Goal: Task Accomplishment & Management: Complete application form

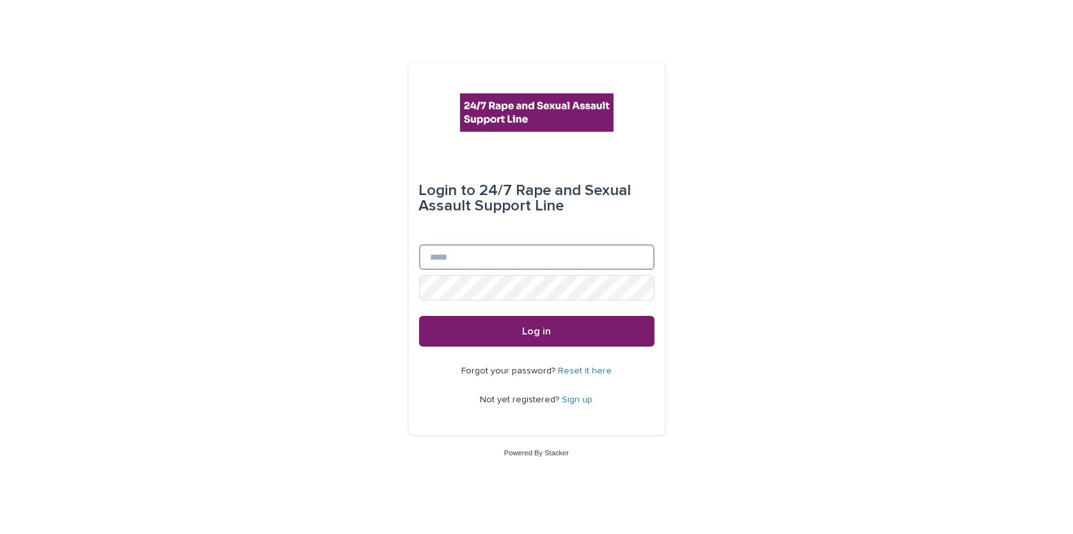
click at [479, 263] on input "Email" at bounding box center [536, 257] width 235 height 26
type input "**********"
click at [419, 316] on button "Log in" at bounding box center [536, 331] width 235 height 31
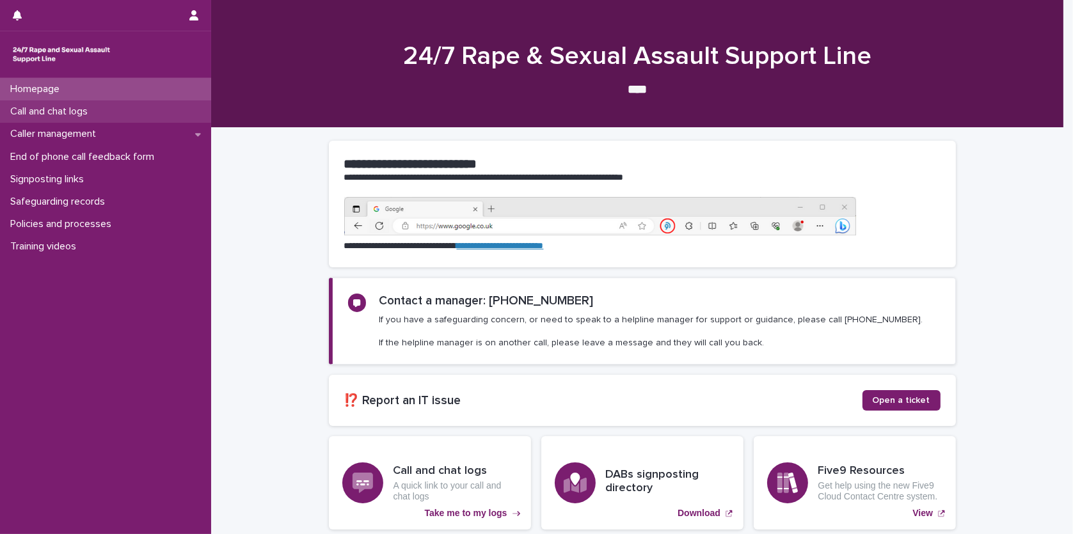
click at [129, 122] on div "Call and chat logs" at bounding box center [105, 111] width 211 height 22
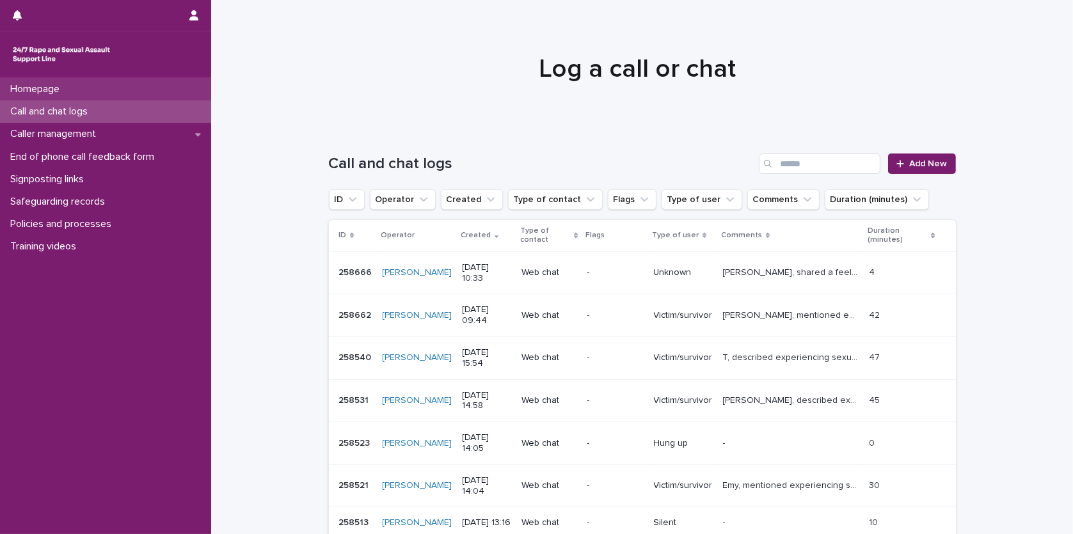
click at [148, 87] on div "Homepage" at bounding box center [105, 89] width 211 height 22
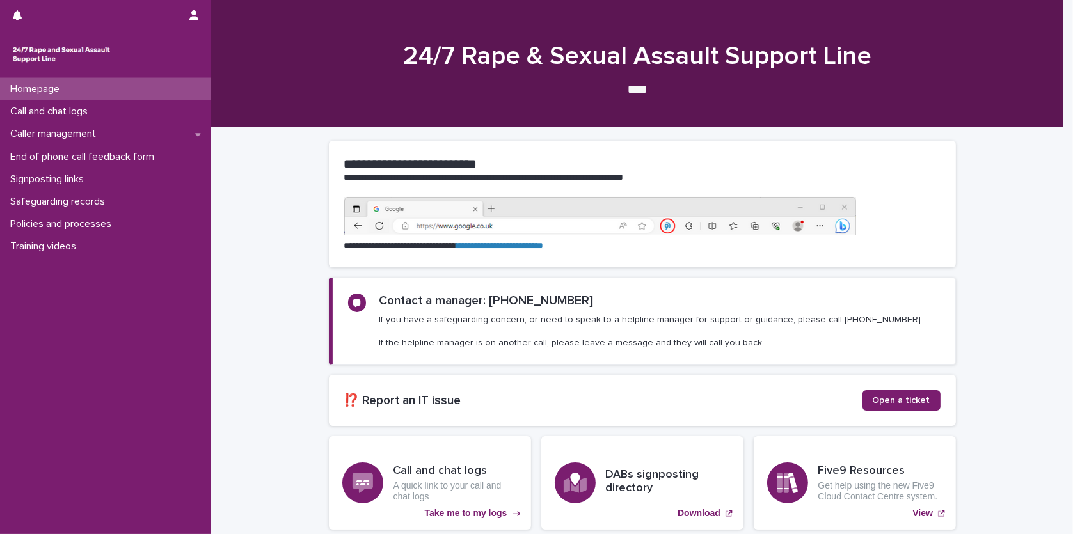
click at [276, 77] on div "24/7 Rape & Sexual Assault Support Line **** •••" at bounding box center [637, 69] width 852 height 56
click at [184, 121] on div "Call and chat logs" at bounding box center [105, 111] width 211 height 22
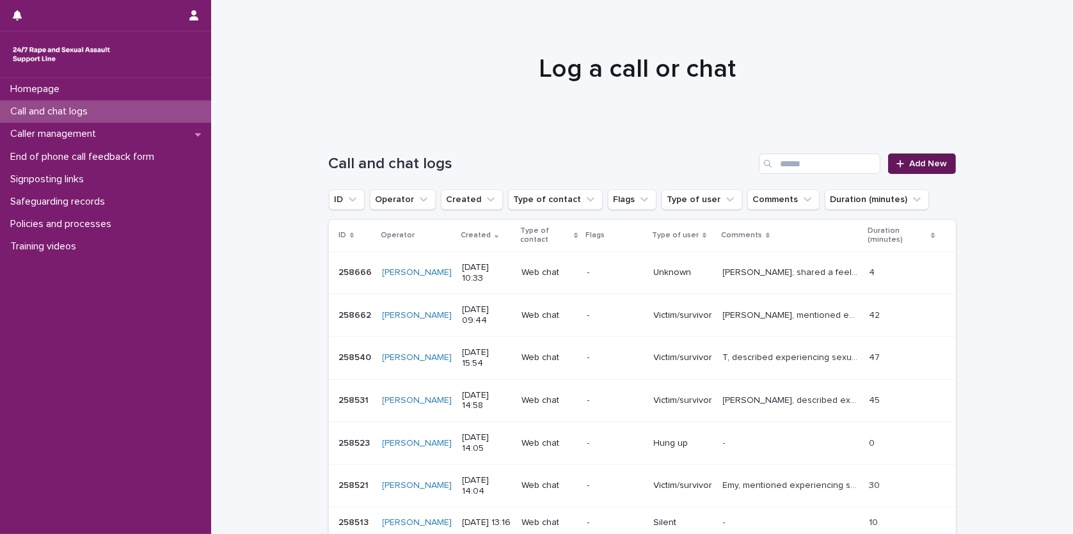
click at [947, 162] on link "Add New" at bounding box center [921, 164] width 67 height 20
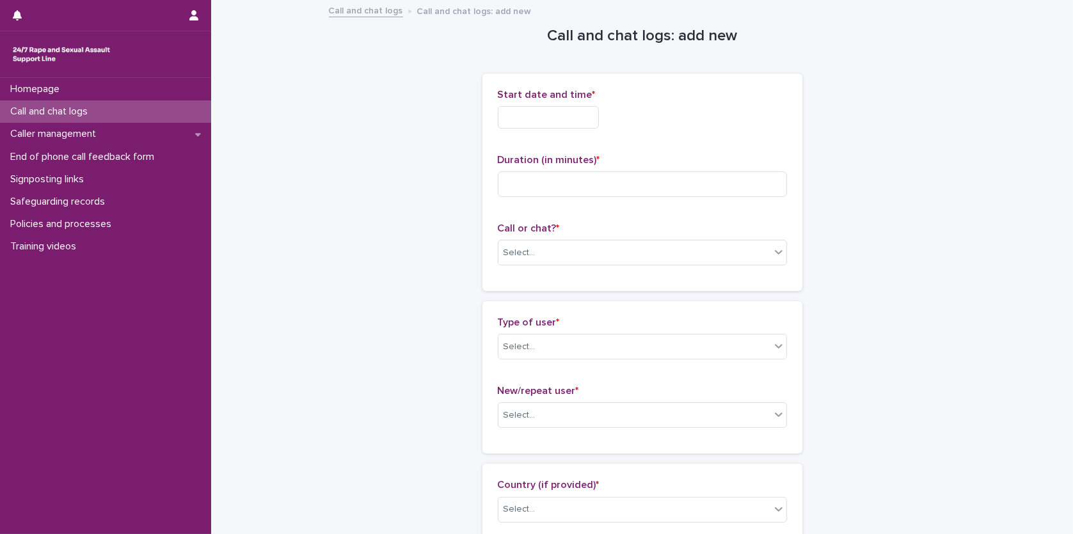
click at [177, 105] on div "Call and chat logs" at bounding box center [105, 111] width 211 height 22
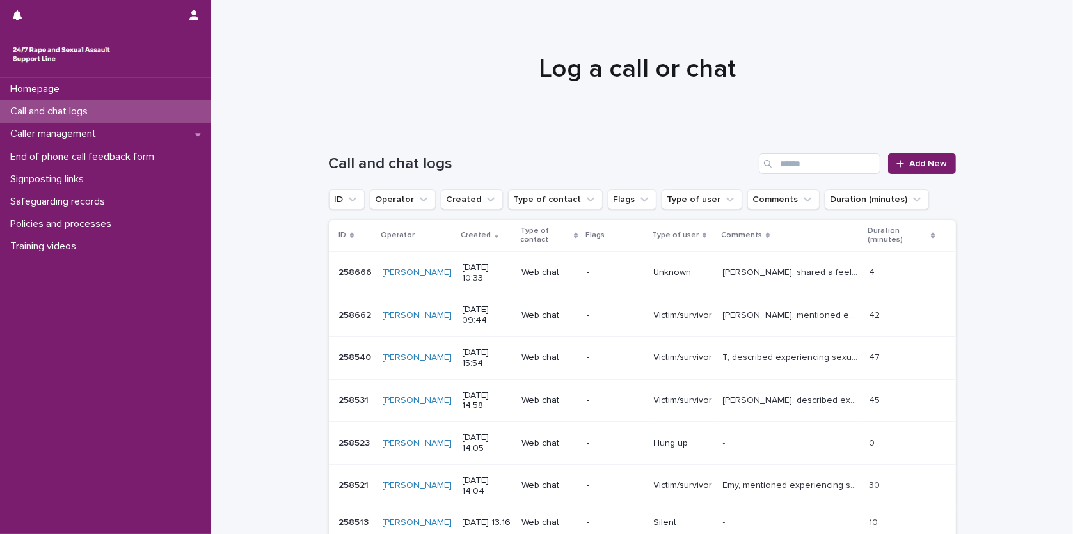
click at [482, 14] on div at bounding box center [637, 63] width 852 height 128
drag, startPoint x: 153, startPoint y: 101, endPoint x: 152, endPoint y: 93, distance: 7.7
click at [153, 101] on div "Call and chat logs" at bounding box center [105, 111] width 211 height 22
click at [152, 93] on div "Homepage" at bounding box center [105, 89] width 211 height 22
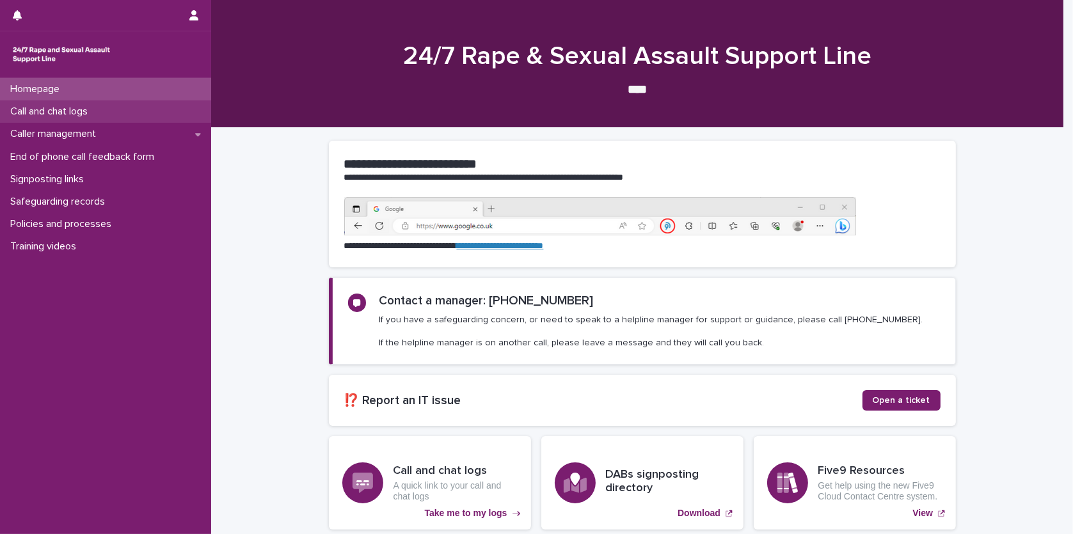
click at [198, 106] on div "Call and chat logs" at bounding box center [105, 111] width 211 height 22
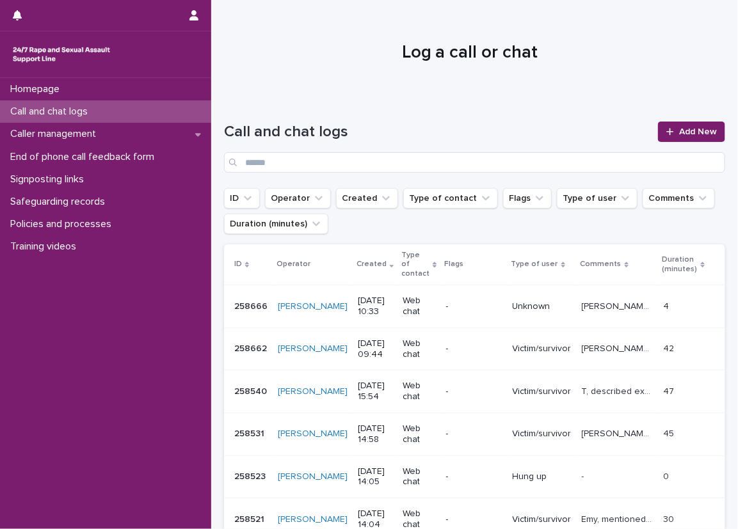
click at [244, 35] on div at bounding box center [470, 47] width 518 height 96
click at [234, 97] on div "Call and chat logs Add New" at bounding box center [474, 142] width 501 height 92
click at [345, 120] on div "Call and chat logs Add New" at bounding box center [474, 142] width 501 height 92
click at [154, 90] on div "Homepage" at bounding box center [105, 89] width 211 height 22
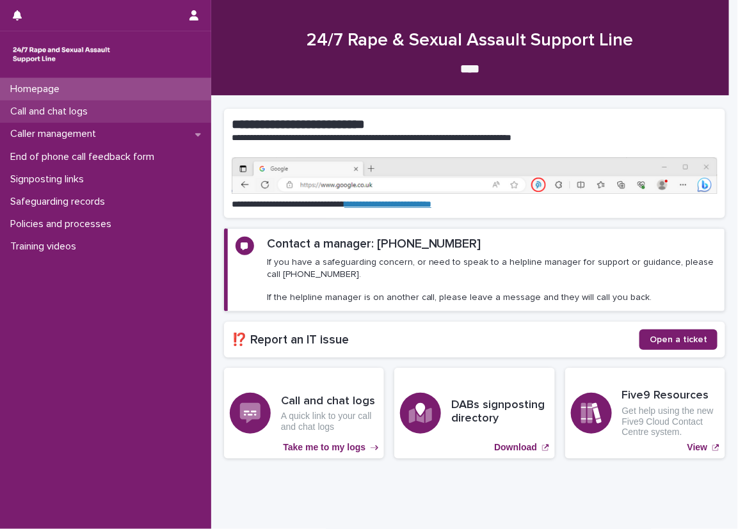
click at [150, 104] on div "Call and chat logs" at bounding box center [105, 111] width 211 height 22
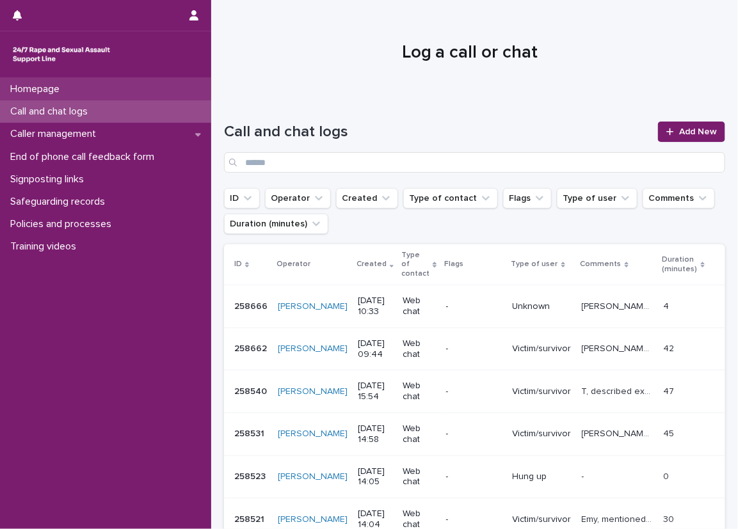
click at [173, 95] on div "Homepage" at bounding box center [105, 89] width 211 height 22
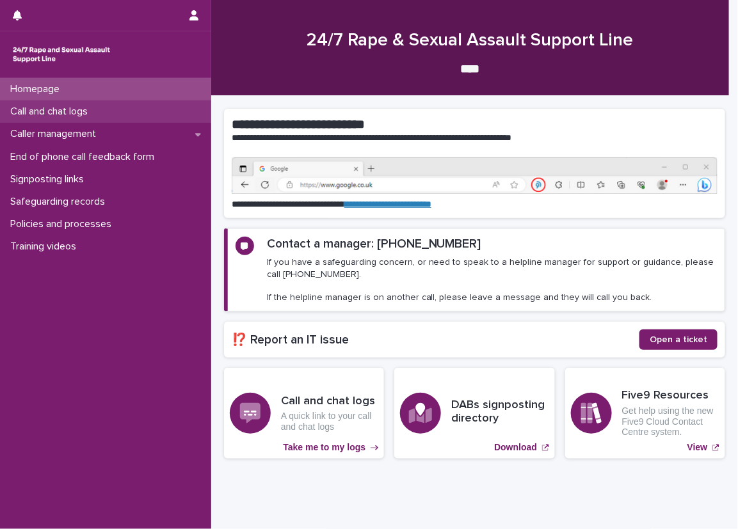
click at [186, 100] on div "Call and chat logs" at bounding box center [105, 111] width 211 height 22
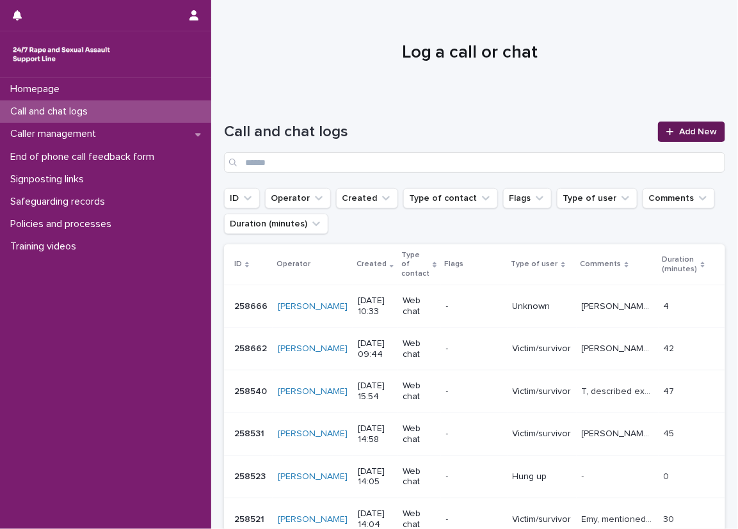
click at [711, 131] on link "Add New" at bounding box center [691, 132] width 67 height 20
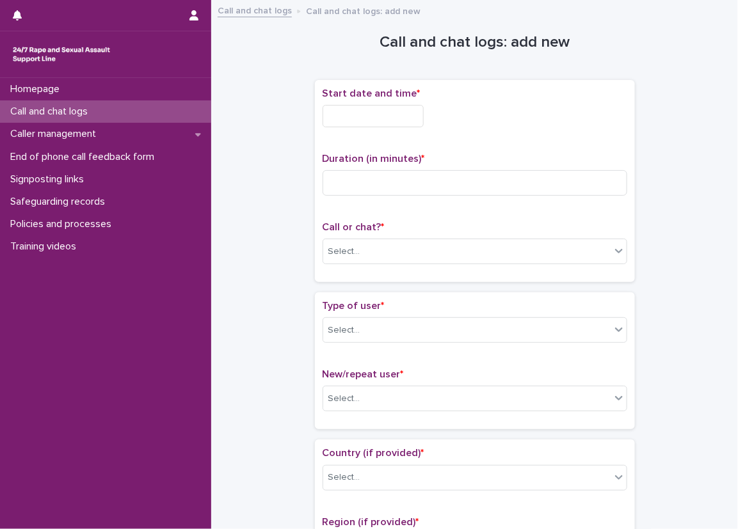
click at [374, 109] on input "text" at bounding box center [372, 116] width 101 height 22
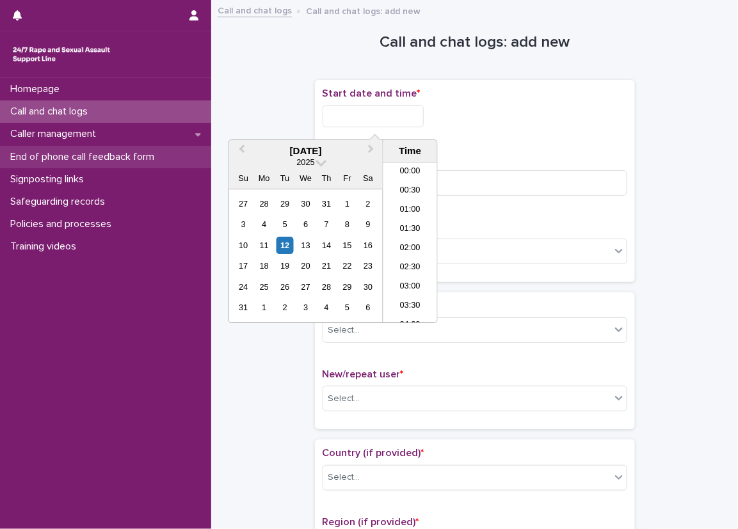
scroll to position [370, 0]
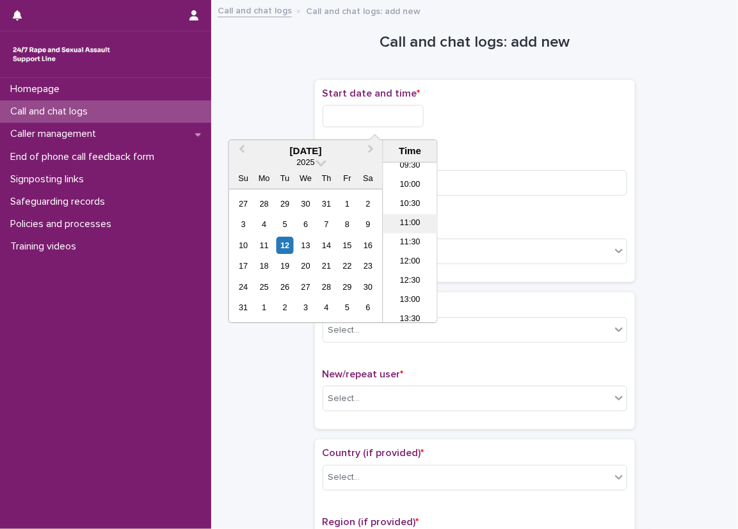
click at [411, 218] on li "11:00" at bounding box center [410, 223] width 54 height 19
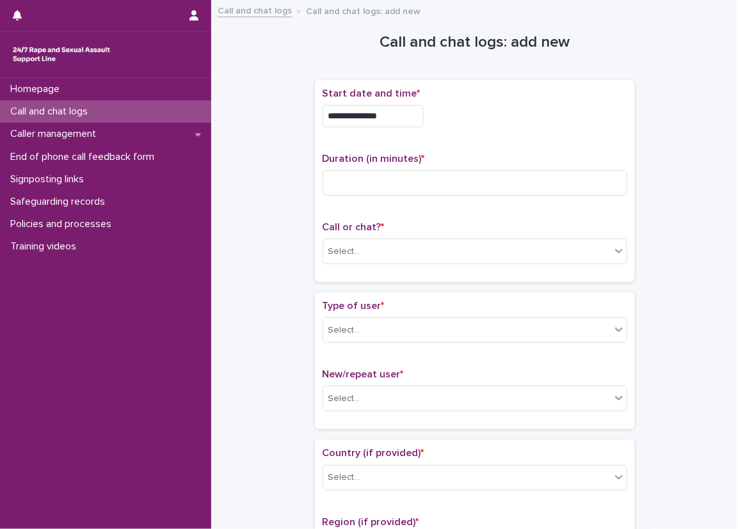
click at [410, 120] on input "**********" at bounding box center [372, 116] width 101 height 22
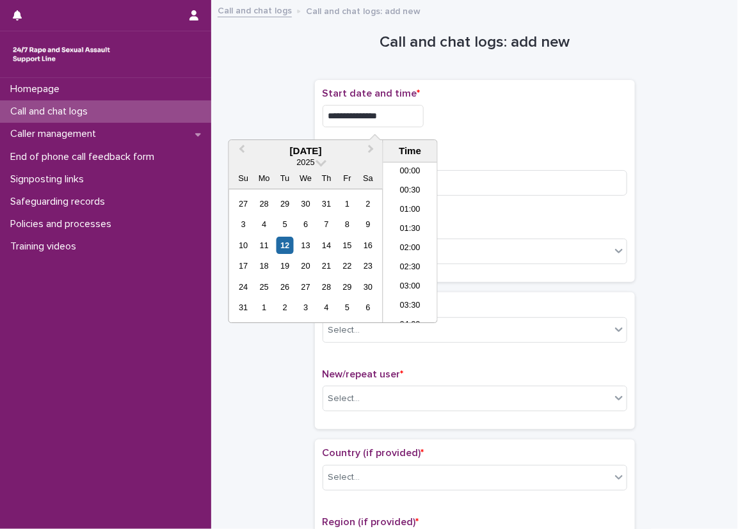
scroll to position [352, 0]
type input "**********"
click at [491, 105] on div "**********" at bounding box center [474, 116] width 305 height 22
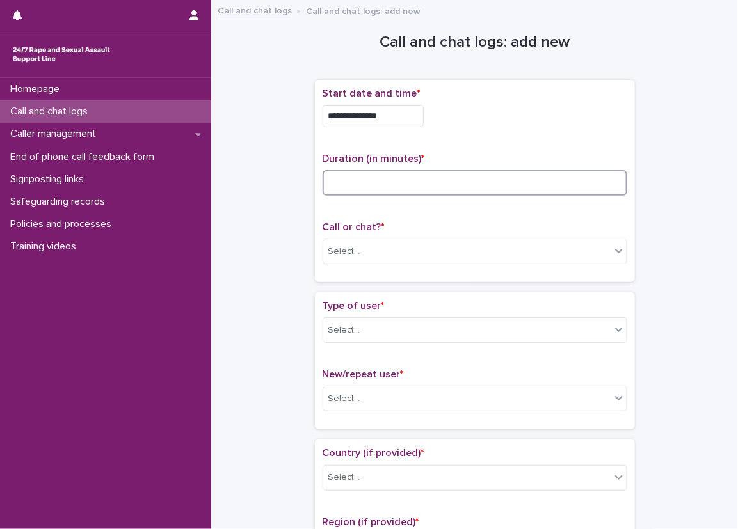
click at [418, 187] on input at bounding box center [474, 183] width 305 height 26
type input "**"
click at [418, 222] on p "Call or chat? *" at bounding box center [474, 227] width 305 height 12
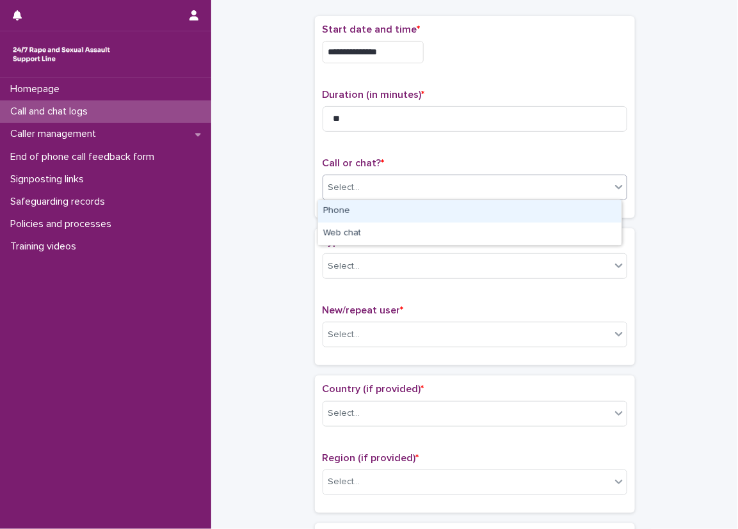
click at [361, 192] on div at bounding box center [361, 187] width 1 height 13
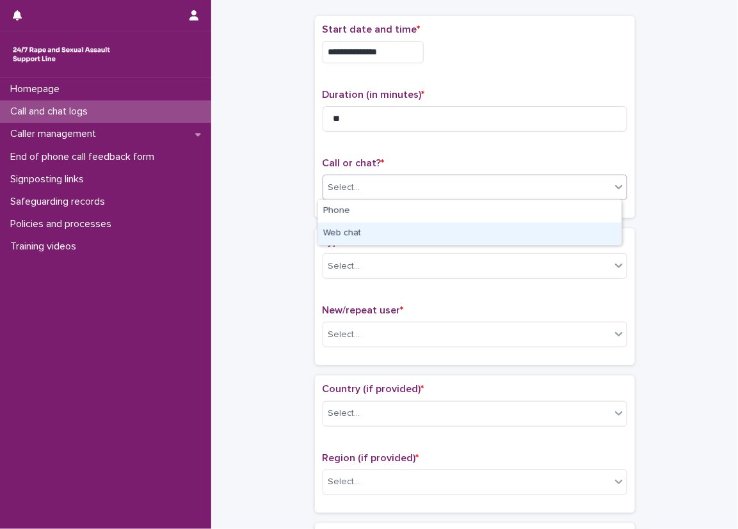
click at [352, 225] on div "Web chat" at bounding box center [469, 234] width 303 height 22
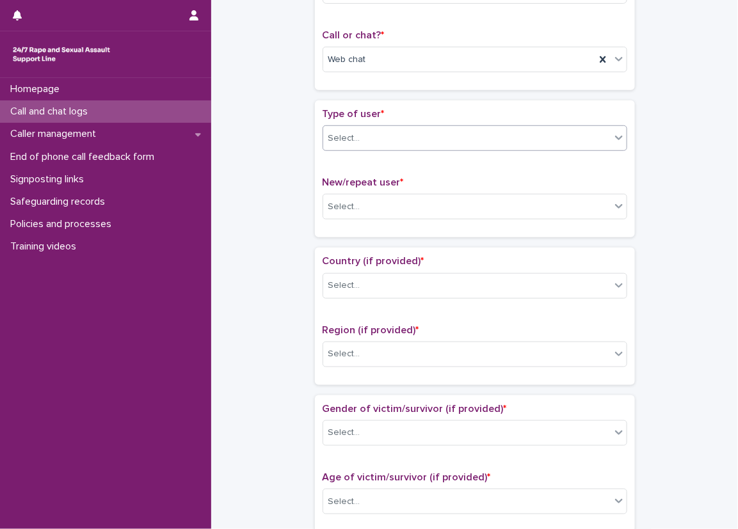
click at [380, 148] on div "Select..." at bounding box center [474, 138] width 305 height 26
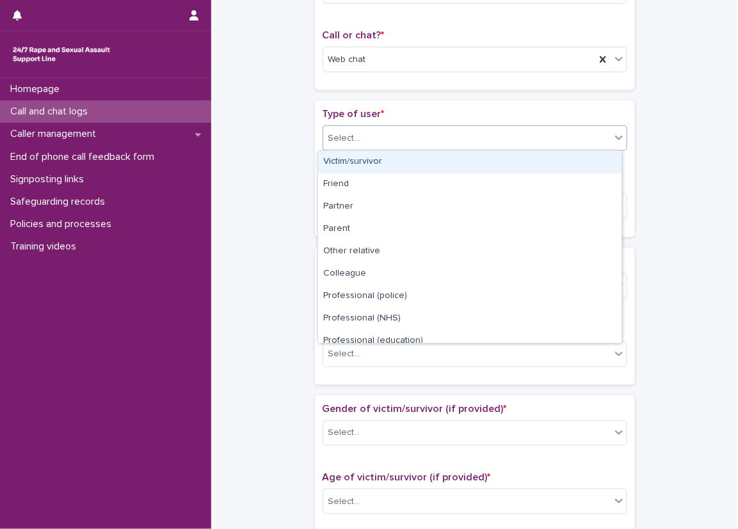
click at [377, 170] on div "Victim/survivor" at bounding box center [469, 162] width 303 height 22
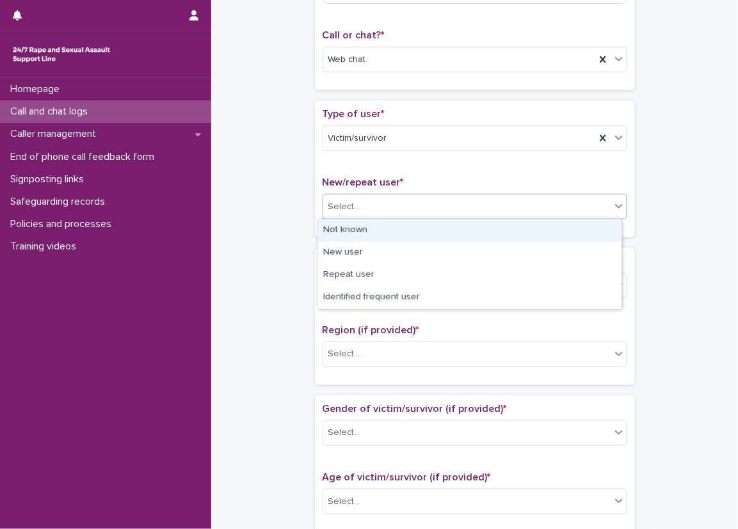
click at [381, 212] on div "Select..." at bounding box center [466, 206] width 287 height 21
click at [380, 236] on div "Not known" at bounding box center [469, 230] width 303 height 22
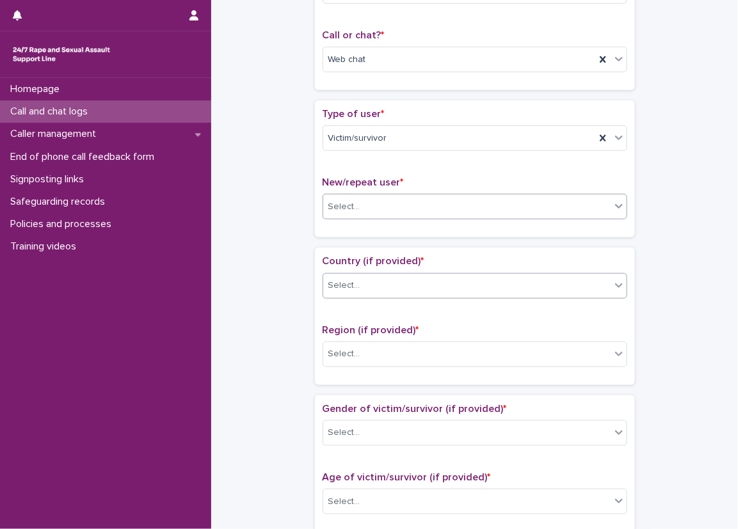
click at [381, 282] on div "Select..." at bounding box center [466, 285] width 287 height 21
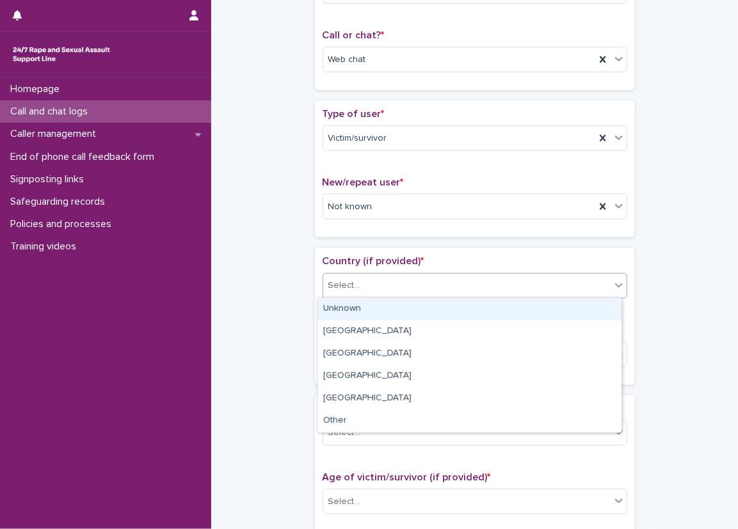
click at [381, 313] on div "Unknown" at bounding box center [469, 309] width 303 height 22
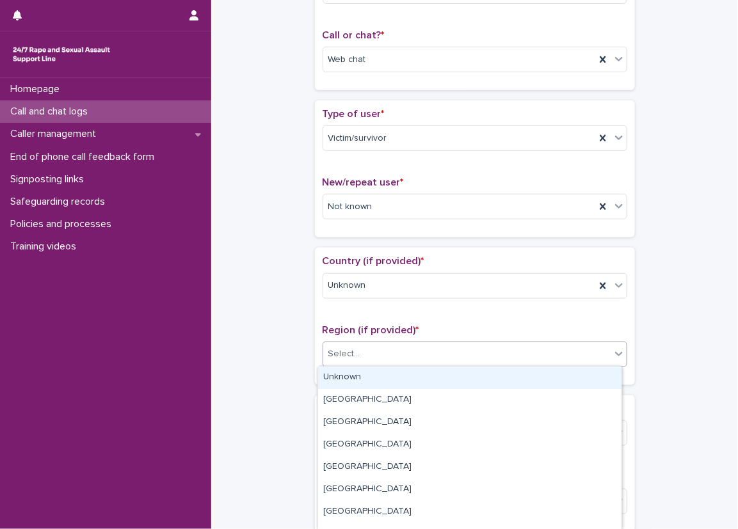
click at [376, 358] on div "Select..." at bounding box center [466, 354] width 287 height 21
click at [367, 384] on div "Unknown" at bounding box center [469, 378] width 303 height 22
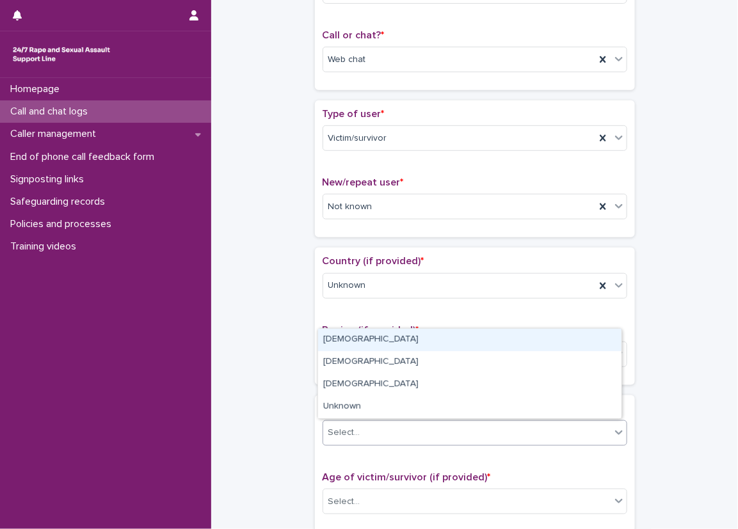
drag, startPoint x: 366, startPoint y: 427, endPoint x: 368, endPoint y: 452, distance: 24.4
click at [366, 429] on div "Select..." at bounding box center [466, 432] width 287 height 21
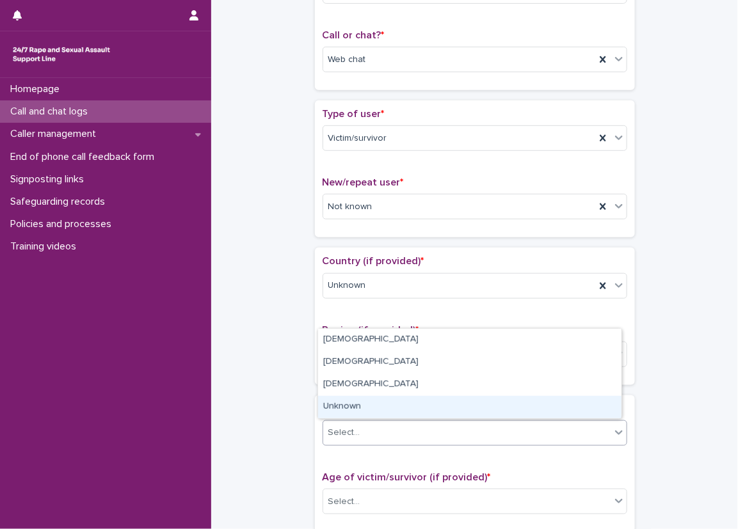
click at [361, 409] on div "Unknown" at bounding box center [469, 407] width 303 height 22
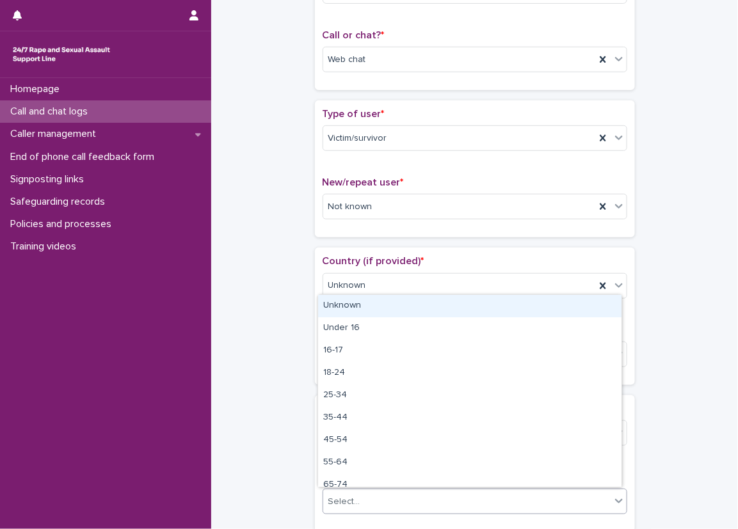
drag, startPoint x: 361, startPoint y: 501, endPoint x: 362, endPoint y: 491, distance: 10.3
click at [362, 500] on div "Select..." at bounding box center [466, 501] width 287 height 21
click at [341, 295] on div "Unknown" at bounding box center [469, 306] width 303 height 22
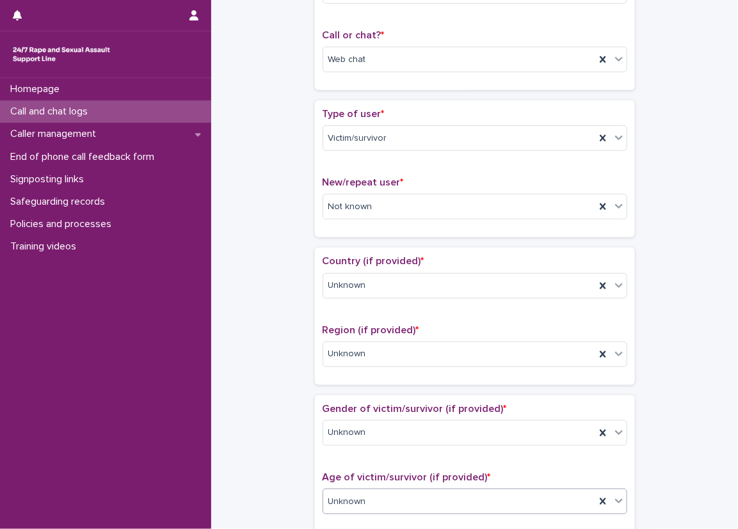
click at [280, 268] on div "**********" at bounding box center [474, 470] width 501 height 1308
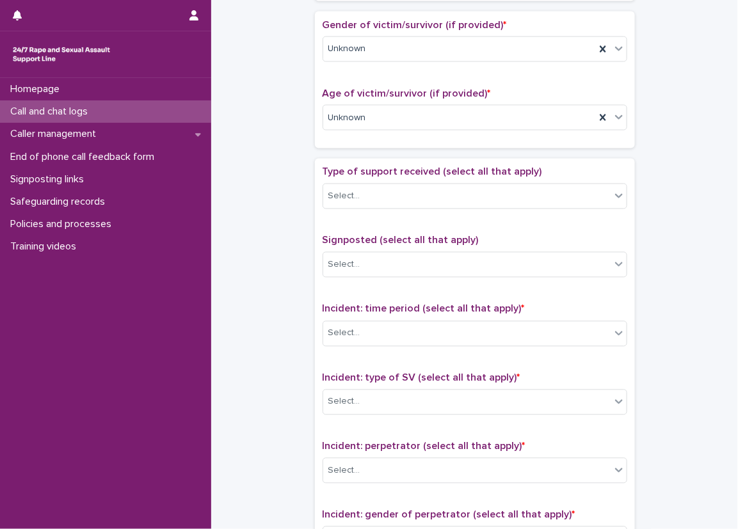
scroll to position [704, 0]
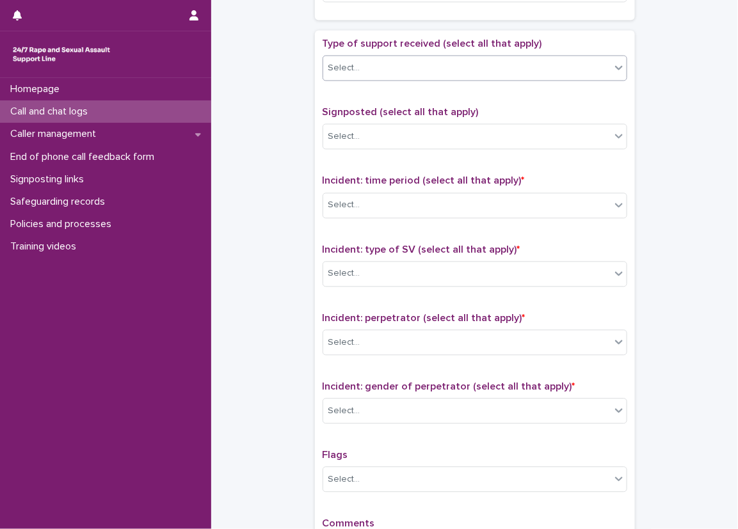
click at [377, 85] on div "Type of support received (select all that apply) Select..." at bounding box center [474, 64] width 305 height 53
click at [381, 56] on div "Select..." at bounding box center [474, 69] width 305 height 26
click at [380, 76] on div "Select..." at bounding box center [466, 68] width 287 height 21
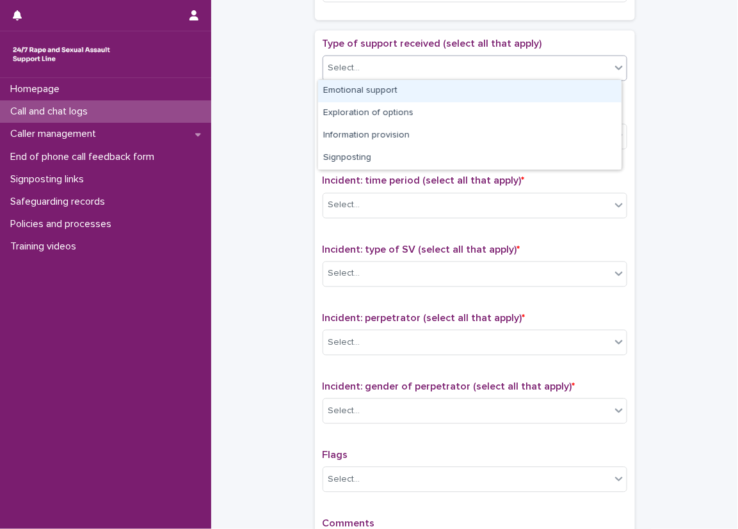
click at [378, 90] on div "Emotional support" at bounding box center [469, 91] width 303 height 22
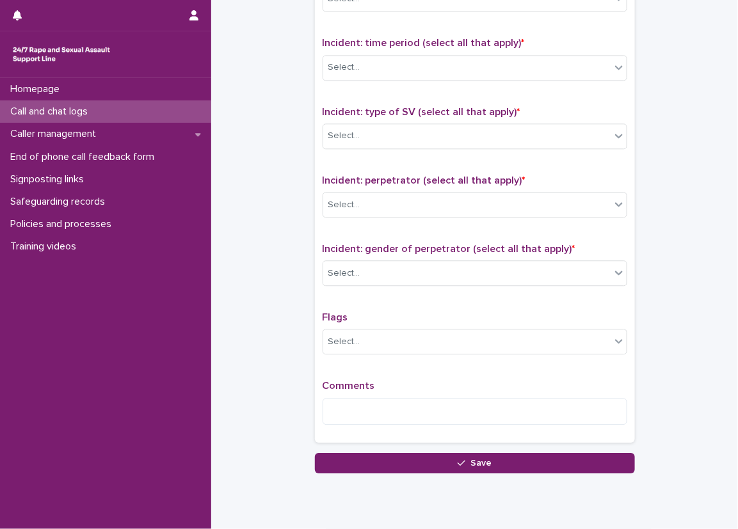
scroll to position [819, 0]
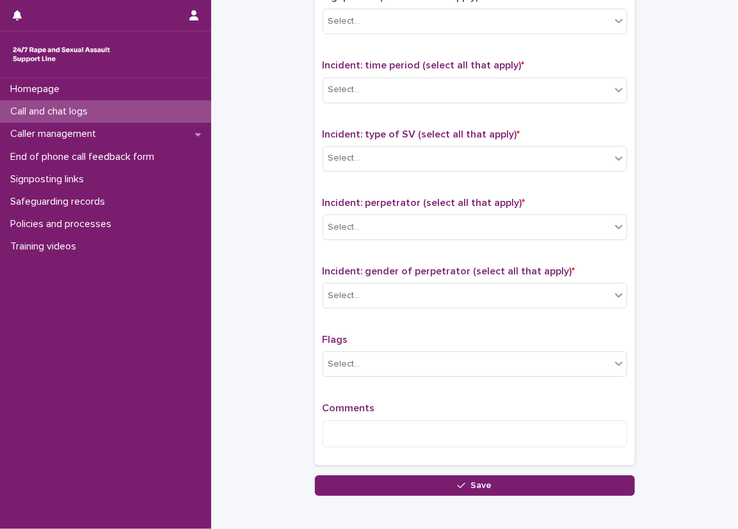
click at [393, 102] on div "Incident: time period (select all that apply) * Select..." at bounding box center [474, 85] width 305 height 53
click at [393, 98] on div "Select..." at bounding box center [474, 90] width 305 height 26
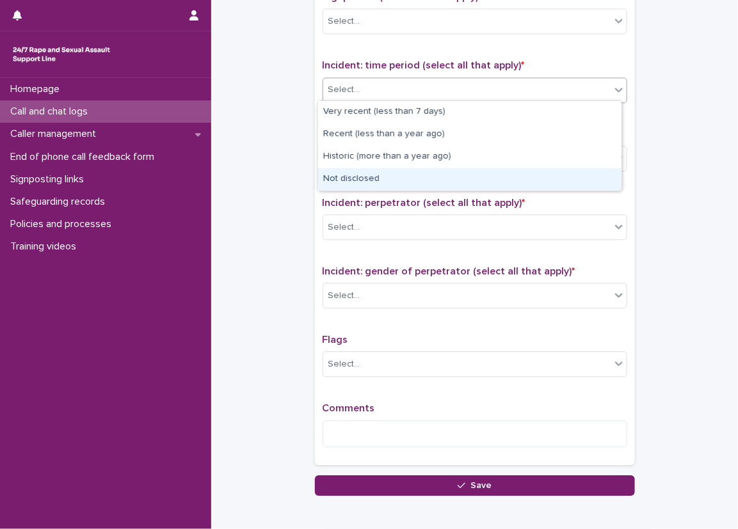
click at [383, 172] on div "Not disclosed" at bounding box center [469, 179] width 303 height 22
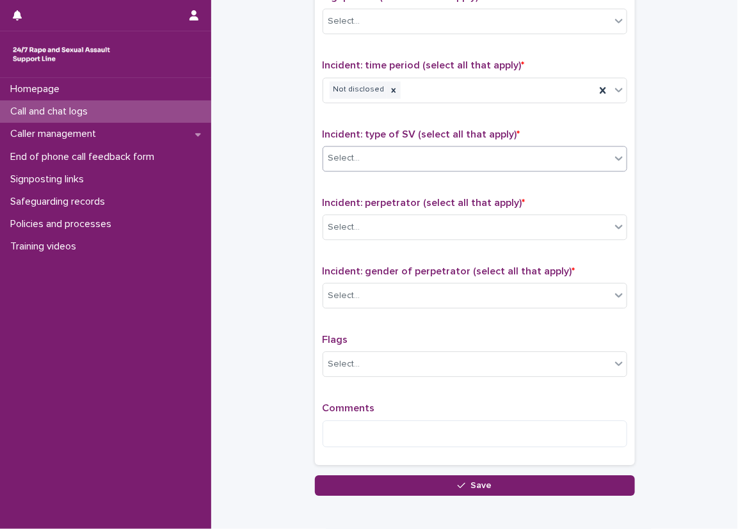
click at [401, 157] on div "Select..." at bounding box center [466, 158] width 287 height 21
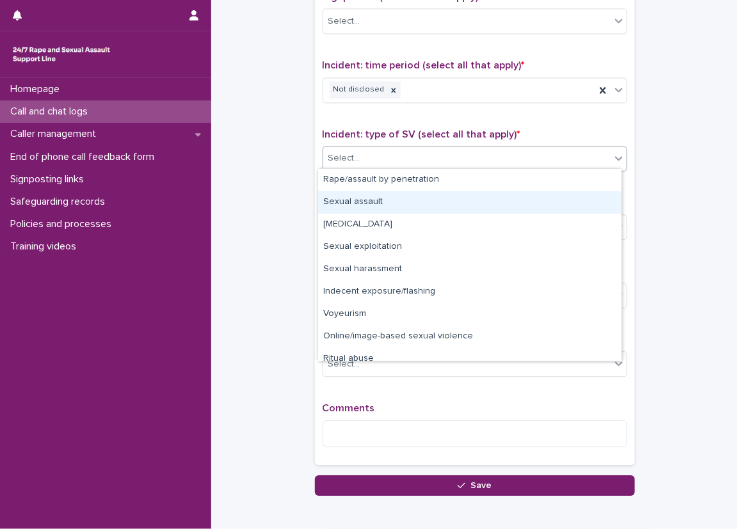
click at [400, 198] on div "Sexual assault" at bounding box center [469, 202] width 303 height 22
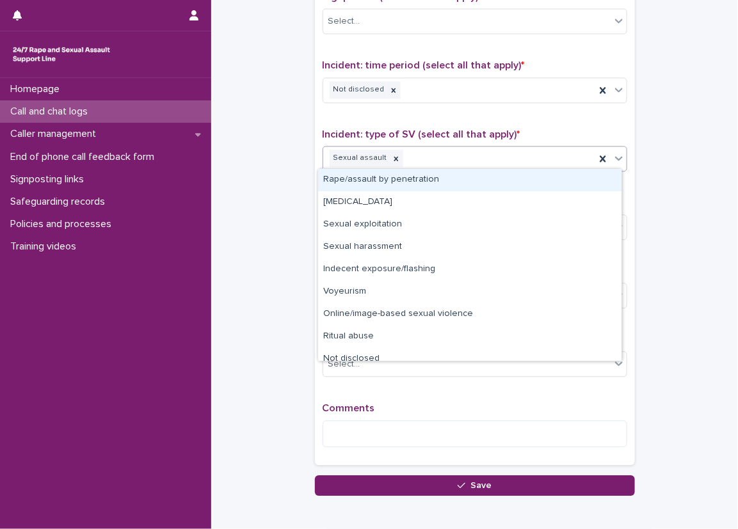
click at [445, 154] on div "Sexual assault" at bounding box center [459, 158] width 272 height 22
click at [443, 177] on div "Rape/assault by penetration" at bounding box center [469, 180] width 303 height 22
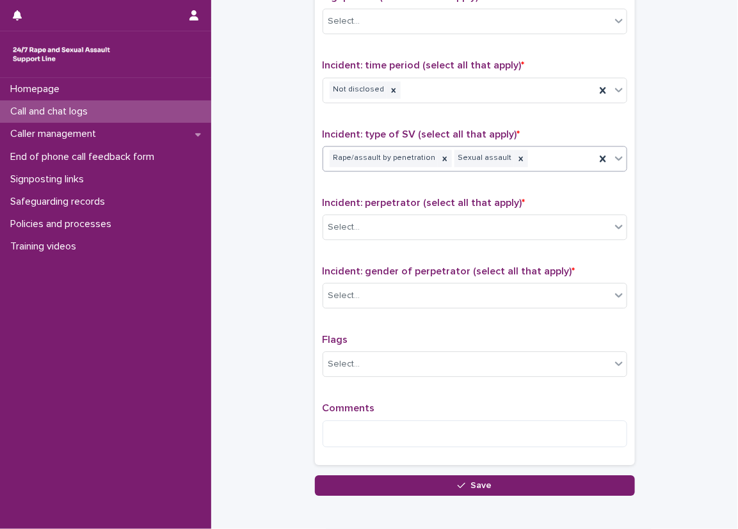
click at [450, 189] on div "Type of support received (select all that apply) Emotional support Signposted (…" at bounding box center [474, 190] width 305 height 535
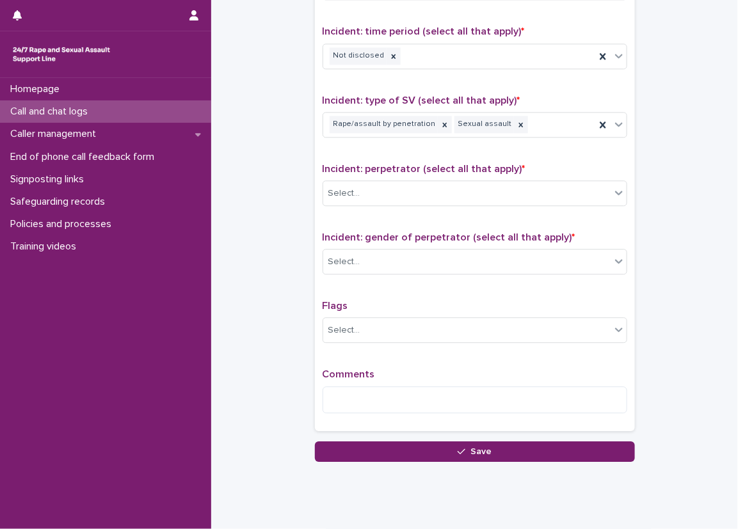
scroll to position [883, 0]
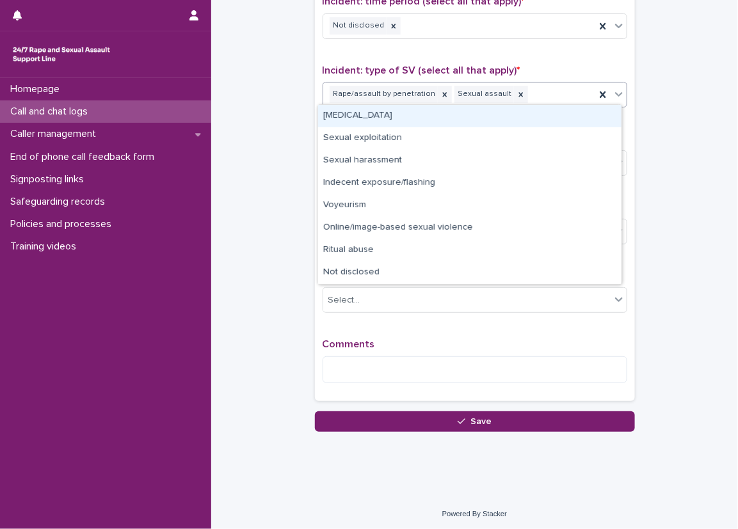
click at [556, 99] on div "Rape/assault by penetration Sexual assault" at bounding box center [459, 94] width 272 height 22
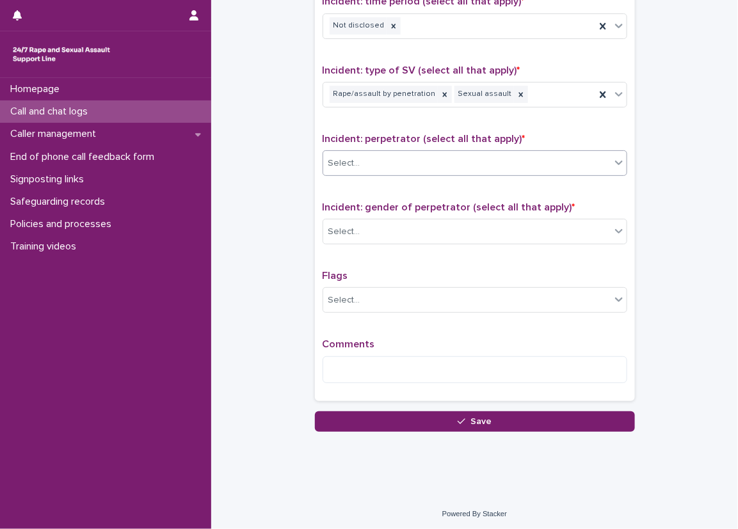
click at [409, 157] on div "Select..." at bounding box center [466, 163] width 287 height 21
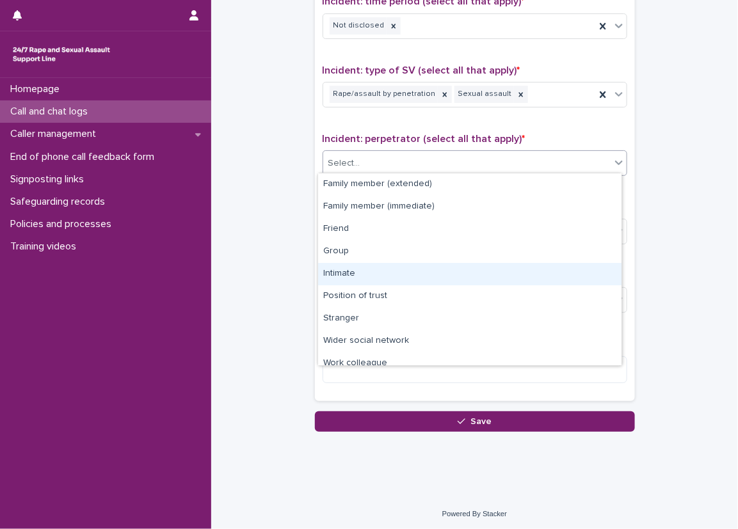
scroll to position [54, 0]
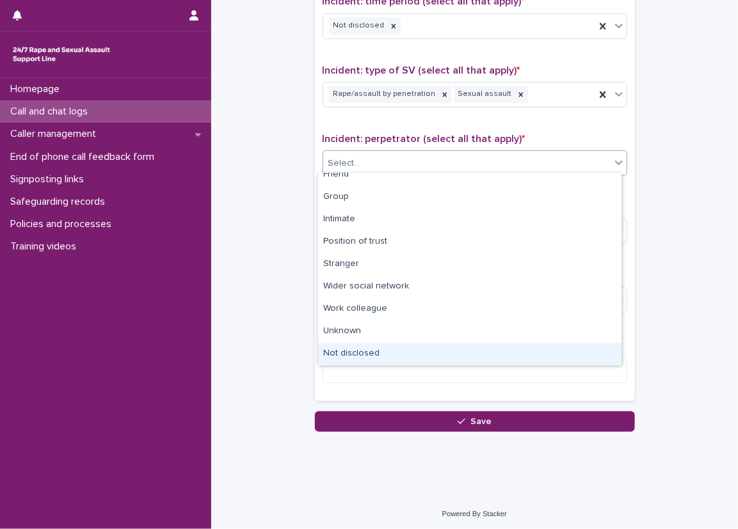
click at [386, 352] on div "Not disclosed" at bounding box center [469, 354] width 303 height 22
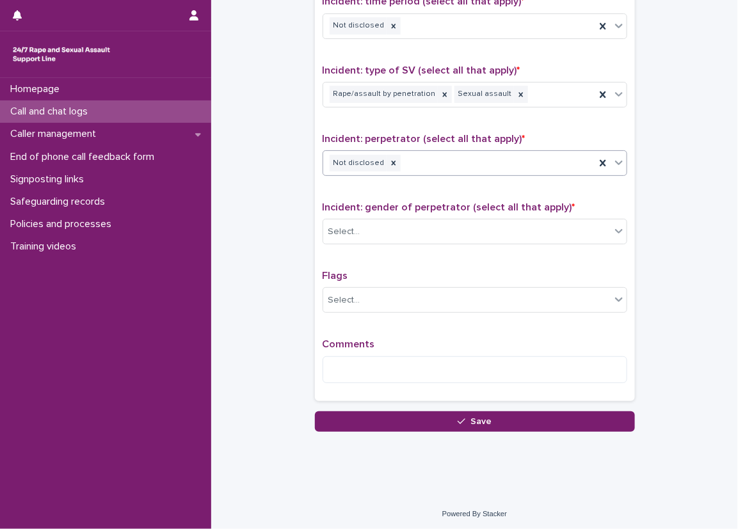
click at [372, 241] on div "Incident: gender of perpetrator (select all that apply) * Select..." at bounding box center [474, 228] width 305 height 53
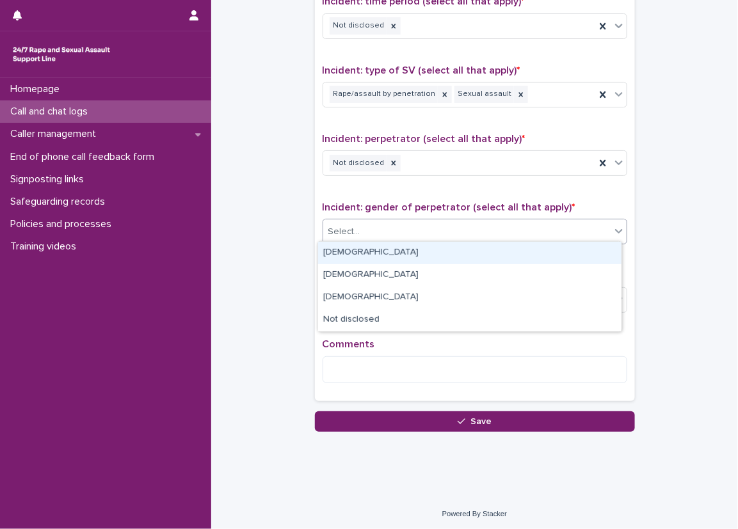
click at [342, 236] on div "Select..." at bounding box center [466, 231] width 287 height 21
click at [338, 246] on div "Male" at bounding box center [469, 253] width 303 height 22
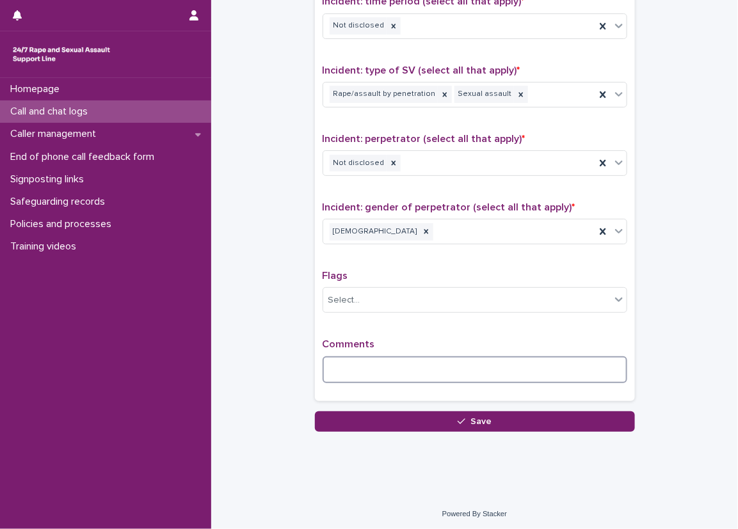
click at [369, 356] on textarea at bounding box center [474, 370] width 305 height 28
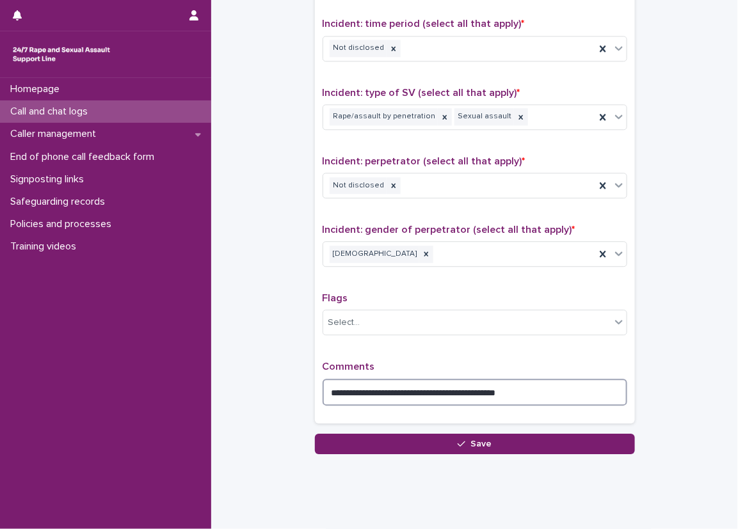
scroll to position [883, 0]
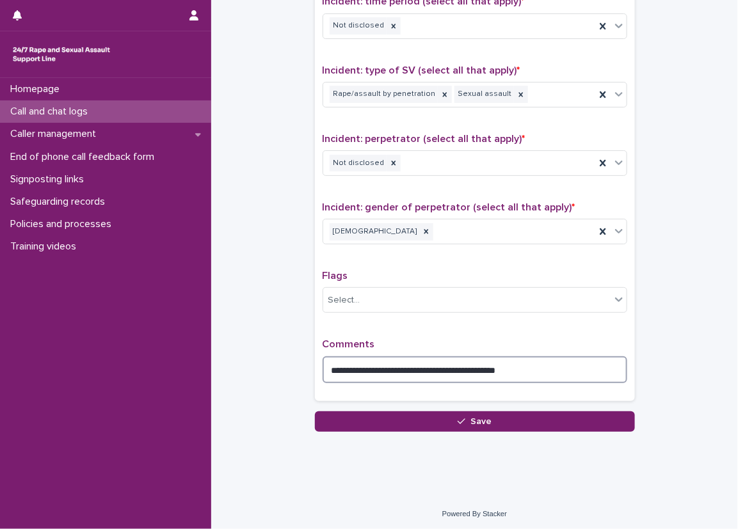
click at [571, 356] on textarea "**********" at bounding box center [474, 370] width 305 height 28
click at [594, 370] on textarea "**********" at bounding box center [474, 370] width 305 height 28
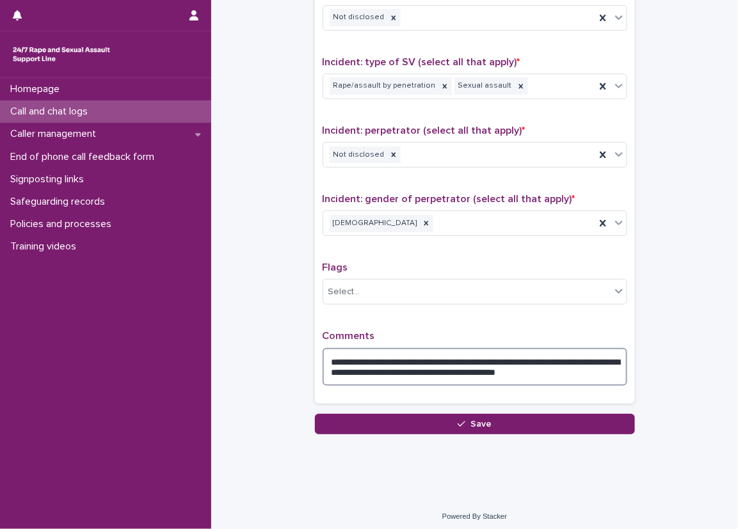
scroll to position [894, 0]
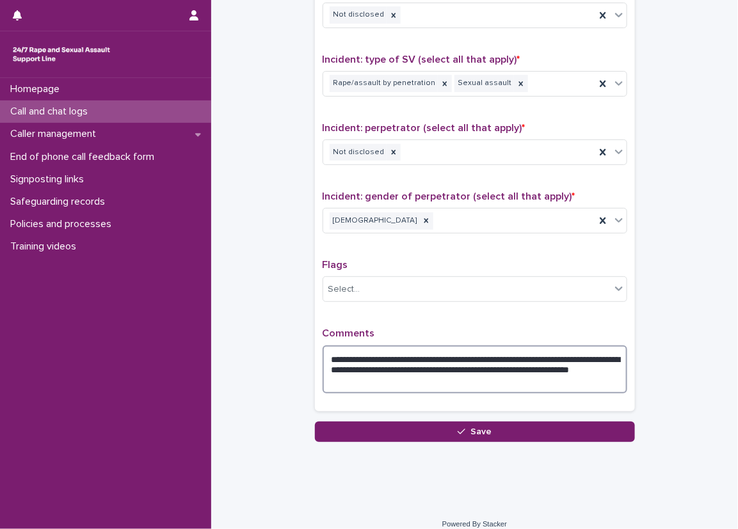
type textarea "**********"
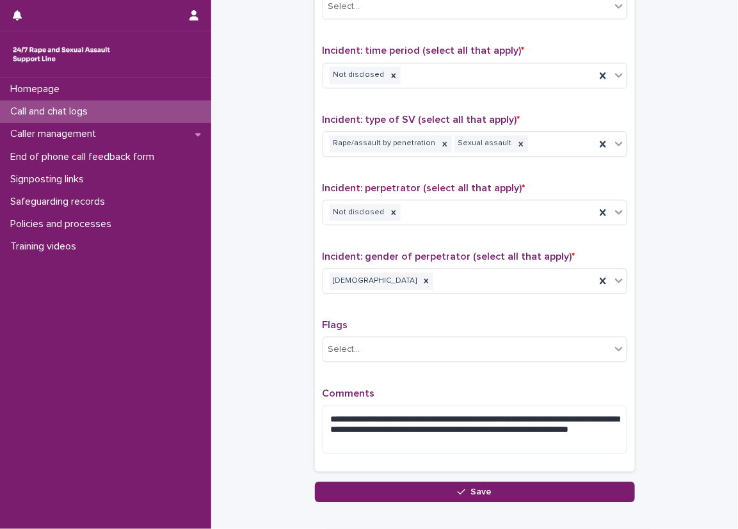
scroll to position [898, 0]
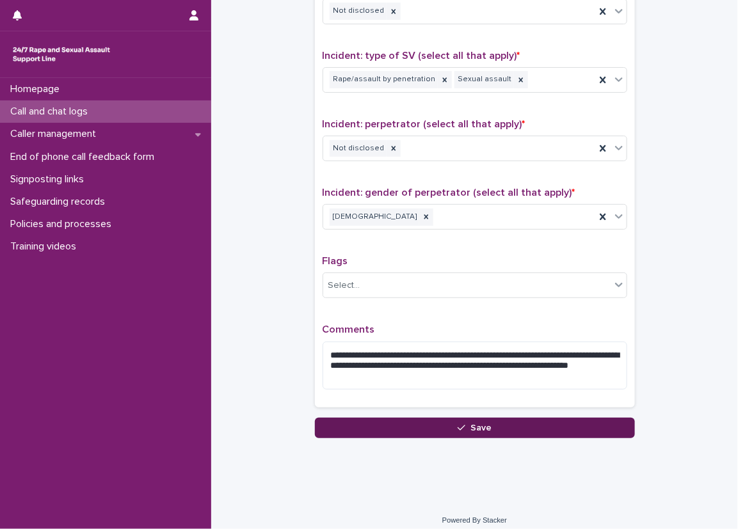
click at [376, 418] on button "Save" at bounding box center [475, 428] width 320 height 20
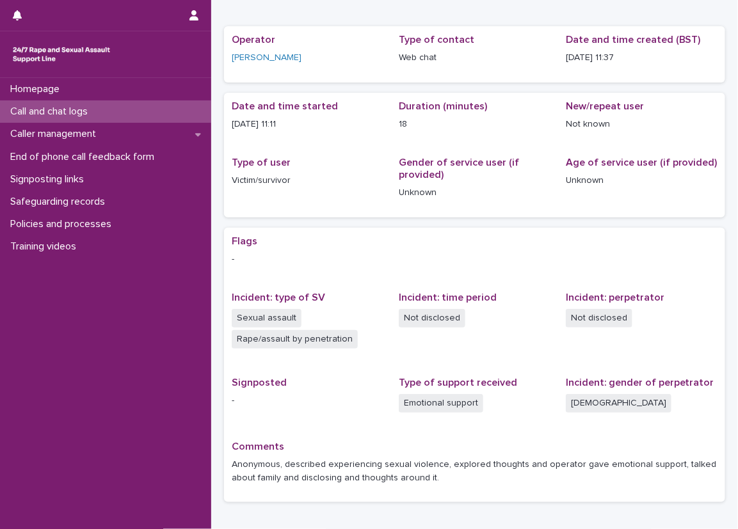
scroll to position [53, 0]
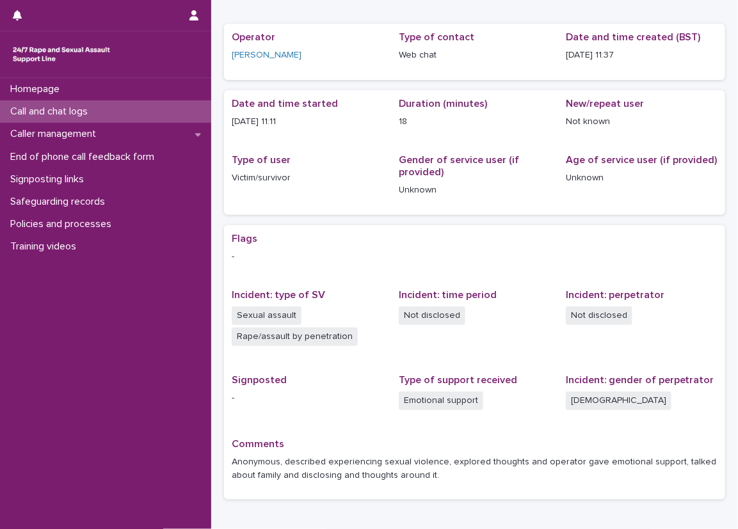
click at [349, 269] on div "Flags -" at bounding box center [475, 253] width 486 height 41
click at [216, 215] on div "Loading... Saving… Loading... Saving… 2025-08-12 10:37:01+00:00 12/8/2025 11:37…" at bounding box center [474, 265] width 526 height 620
click at [70, 114] on p "Call and chat logs" at bounding box center [51, 112] width 93 height 12
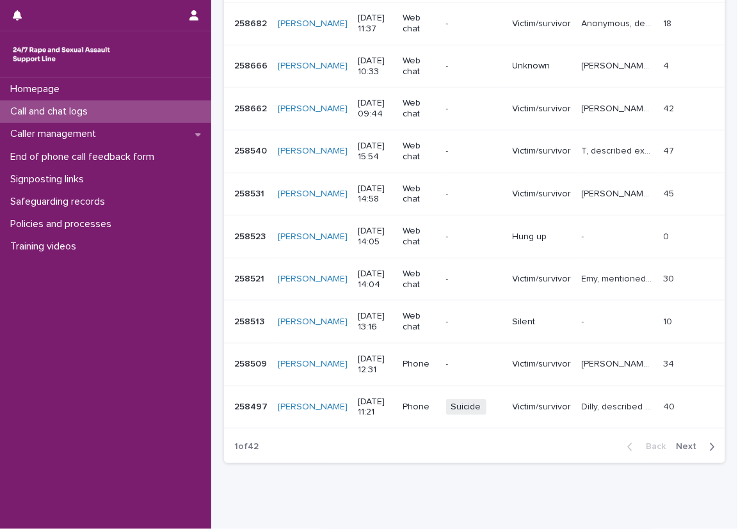
scroll to position [252, 0]
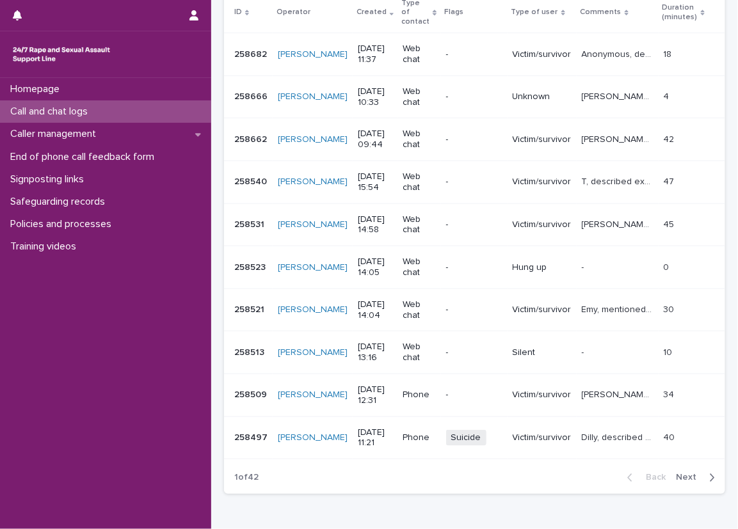
click at [685, 473] on span "Next" at bounding box center [690, 477] width 28 height 9
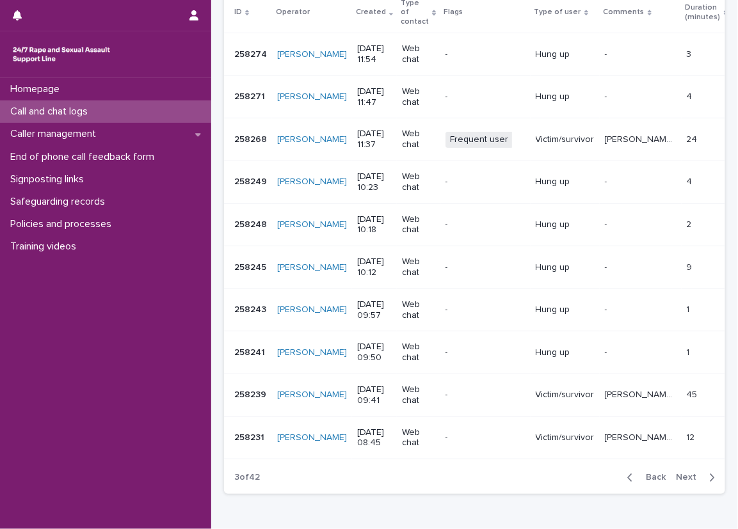
click at [685, 473] on span "Next" at bounding box center [690, 477] width 28 height 9
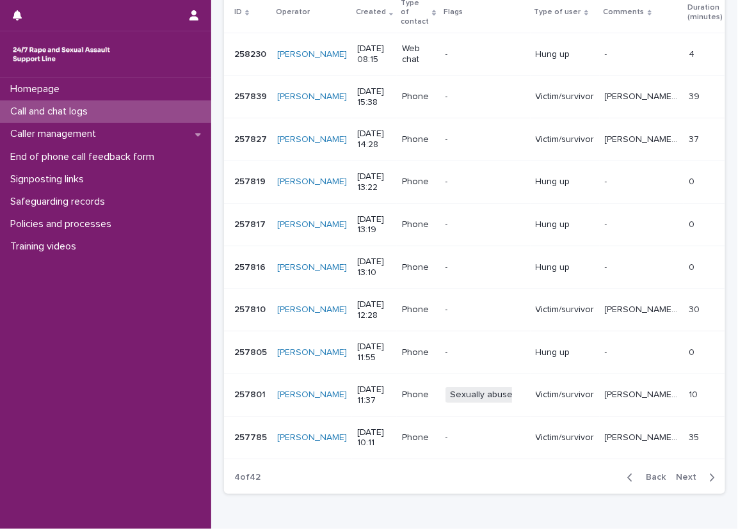
click at [605, 387] on p "Joe, potentially sexually abusive caller, described having a "bad stomach becau…" at bounding box center [643, 393] width 77 height 13
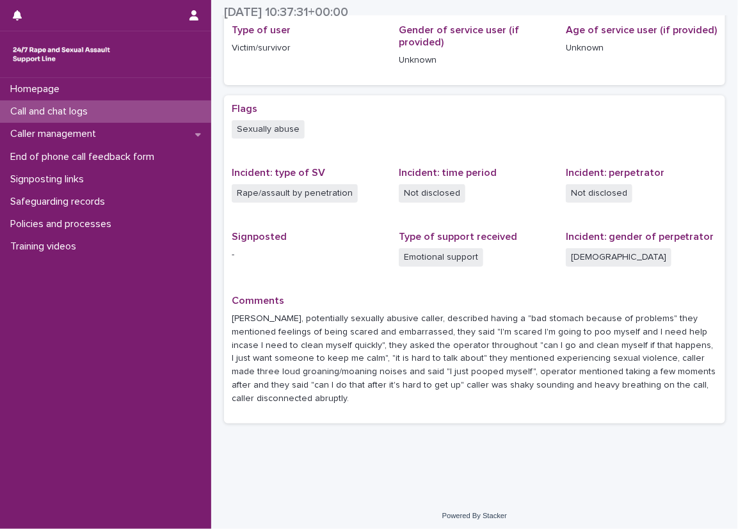
scroll to position [187, 0]
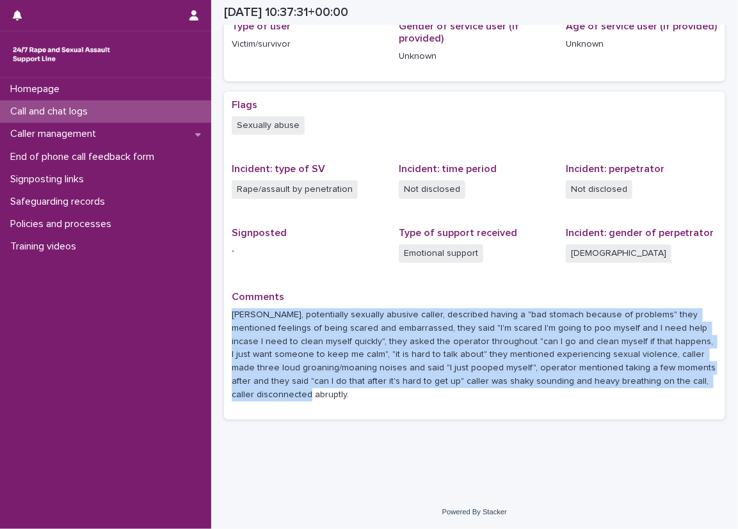
drag, startPoint x: 229, startPoint y: 315, endPoint x: 287, endPoint y: 400, distance: 103.1
click at [287, 400] on div "Flags Sexually abuse Incident: type of SV Rape/assault by penetration Incident:…" at bounding box center [474, 255] width 501 height 328
drag, startPoint x: 287, startPoint y: 400, endPoint x: 303, endPoint y: 411, distance: 19.7
click at [303, 411] on div "Flags Sexually abuse Incident: type of SV Rape/assault by penetration Incident:…" at bounding box center [474, 255] width 501 height 328
click at [329, 402] on div "Comments Joe, potentially sexually abusive caller, described having a "bad stom…" at bounding box center [475, 351] width 486 height 121
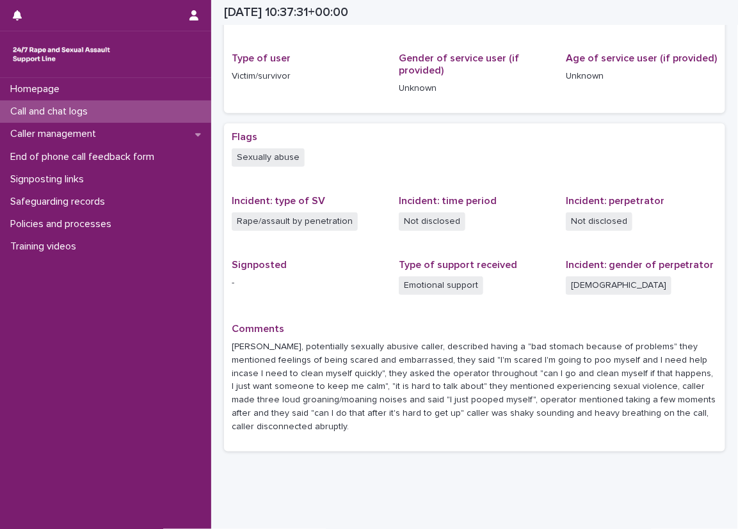
scroll to position [123, 0]
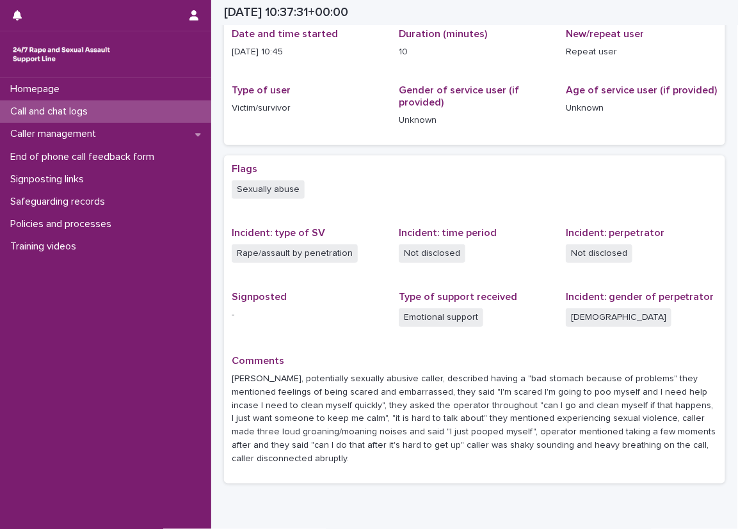
click at [642, 341] on div "Flags Sexually abuse Incident: type of SV Rape/assault by penetration Incident:…" at bounding box center [475, 319] width 486 height 313
click at [399, 268] on div "Incident: time period Not disclosed" at bounding box center [475, 251] width 152 height 49
click at [216, 141] on div "Loading... Saving… Loading... Saving… 2025-08-08 10:37:31+00:00 8/8/2025 11:37 …" at bounding box center [474, 221] width 526 height 673
click at [214, 141] on div "Loading... Saving… Loading... Saving… 2025-08-08 10:37:31+00:00 8/8/2025 11:37 …" at bounding box center [474, 221] width 526 height 673
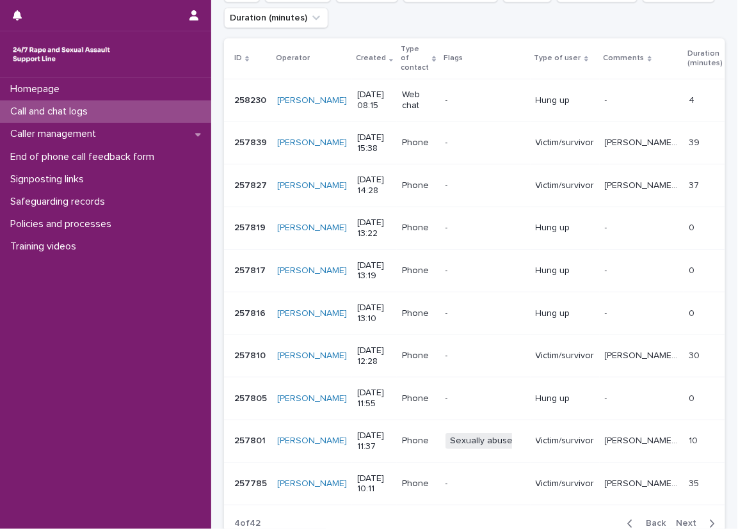
scroll to position [209, 0]
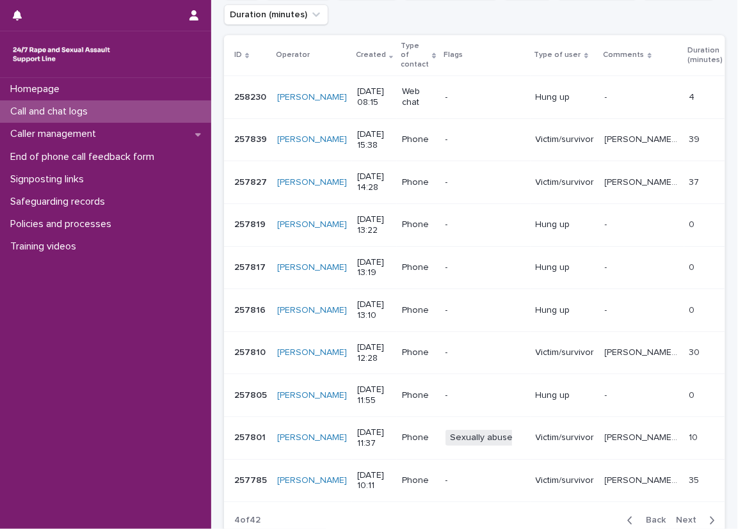
click at [212, 106] on div "Loading... Saving… Loading... Saving… Call and chat logs Add New ID Operator Cr…" at bounding box center [474, 249] width 526 height 724
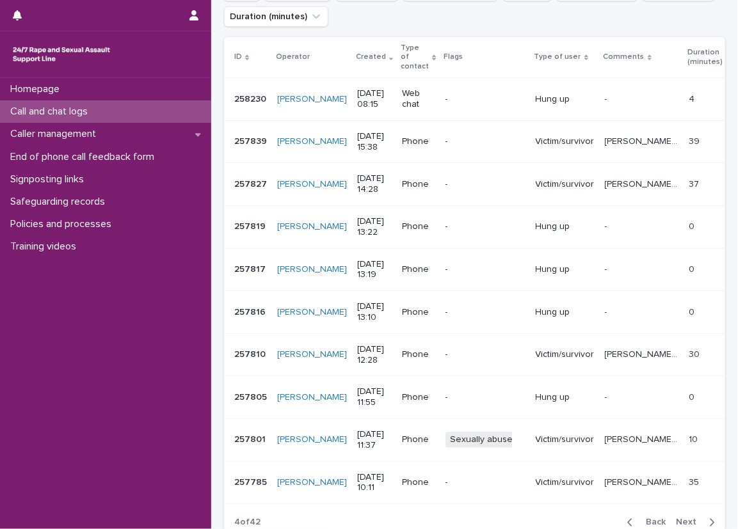
scroll to position [211, 0]
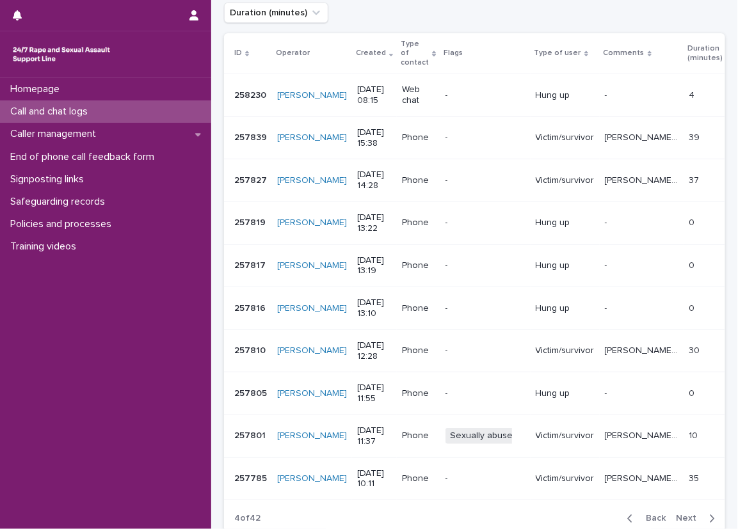
click at [214, 109] on div "Loading... Saving… Loading... Saving… Call and chat logs Add New ID Operator Cr…" at bounding box center [474, 247] width 526 height 724
click at [158, 118] on div "Call and chat logs" at bounding box center [105, 111] width 211 height 22
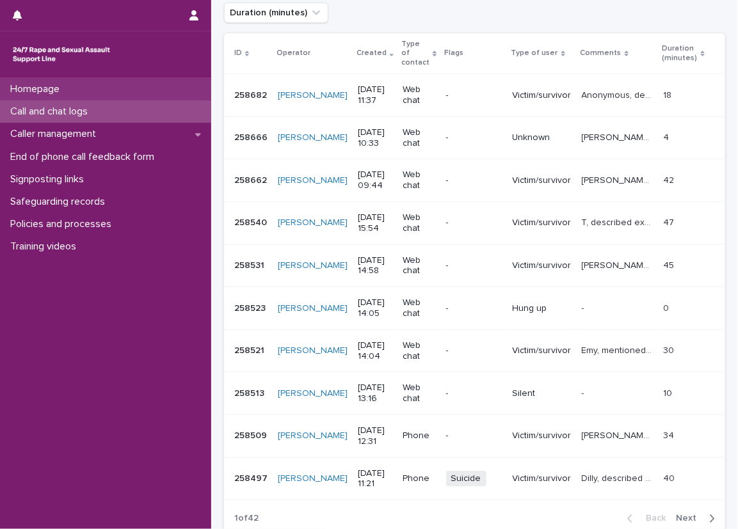
click at [173, 99] on div "Homepage" at bounding box center [105, 89] width 211 height 22
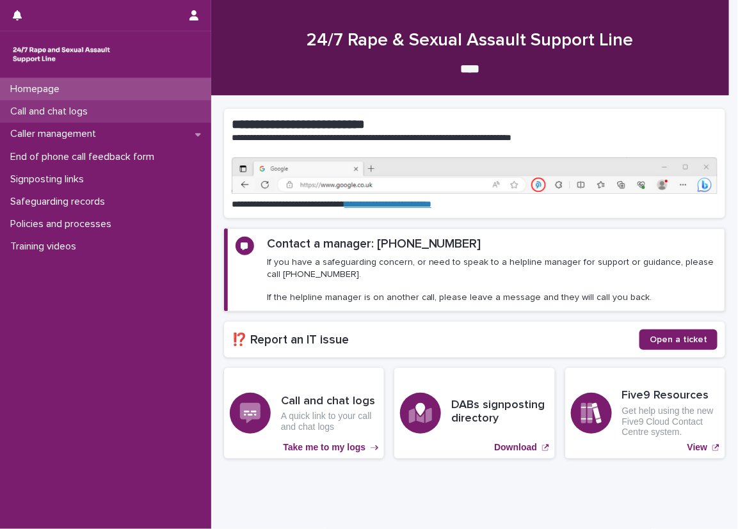
click at [173, 109] on div "Call and chat logs" at bounding box center [105, 111] width 211 height 22
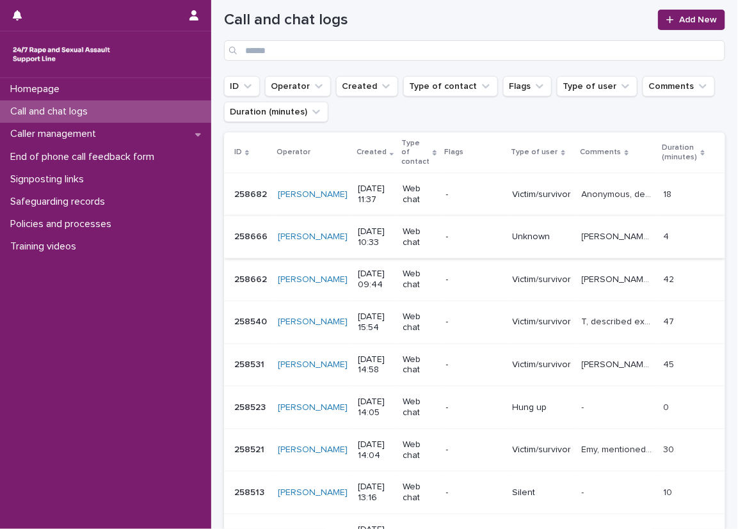
scroll to position [128, 0]
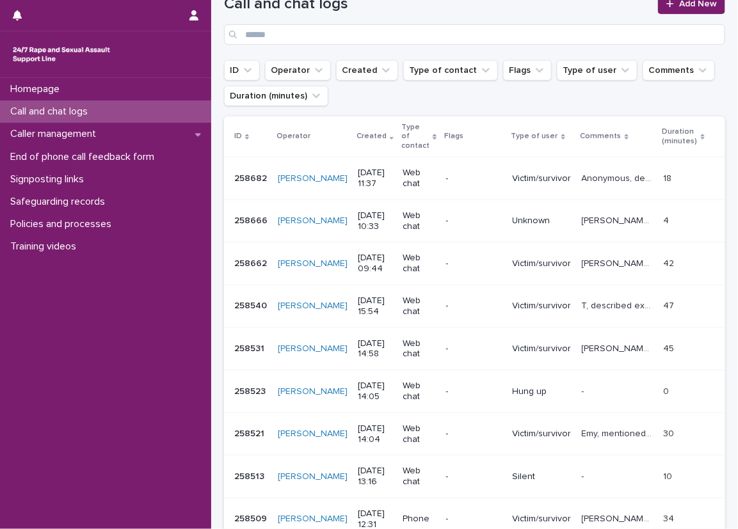
click at [583, 180] on td "Anonymous, described experiencing sexual violence, explored thoughts and operat…" at bounding box center [617, 178] width 82 height 43
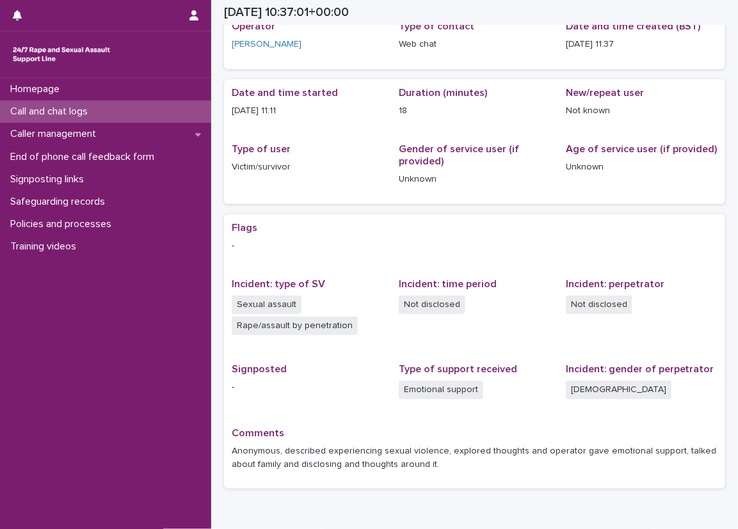
scroll to position [134, 0]
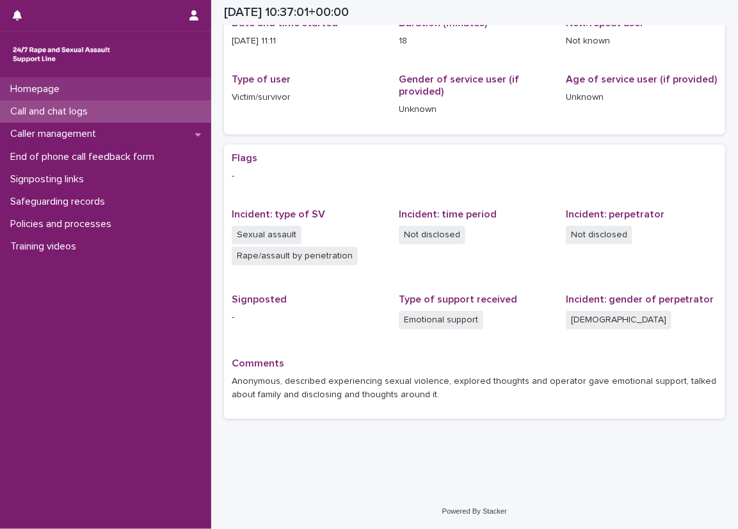
click at [140, 99] on div "Homepage" at bounding box center [105, 89] width 211 height 22
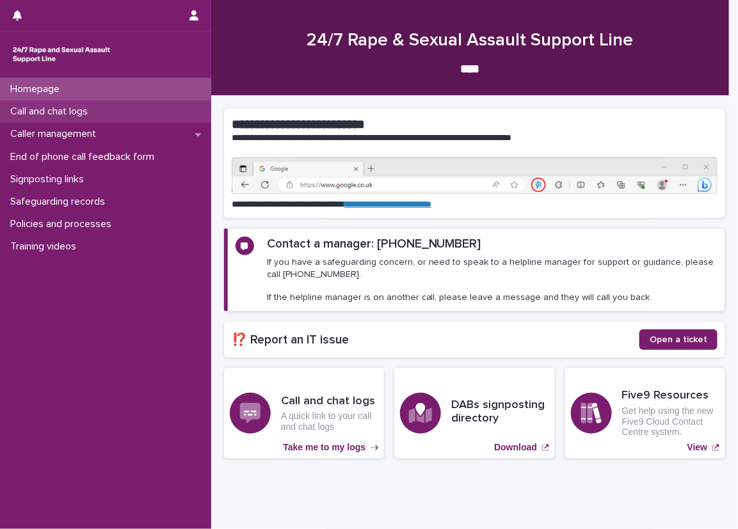
click at [147, 101] on div "Call and chat logs" at bounding box center [105, 111] width 211 height 22
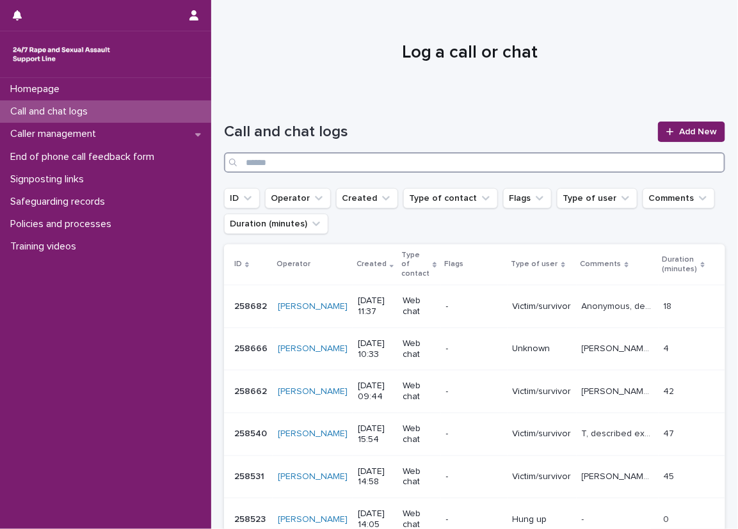
click at [497, 154] on input "Search" at bounding box center [474, 162] width 501 height 20
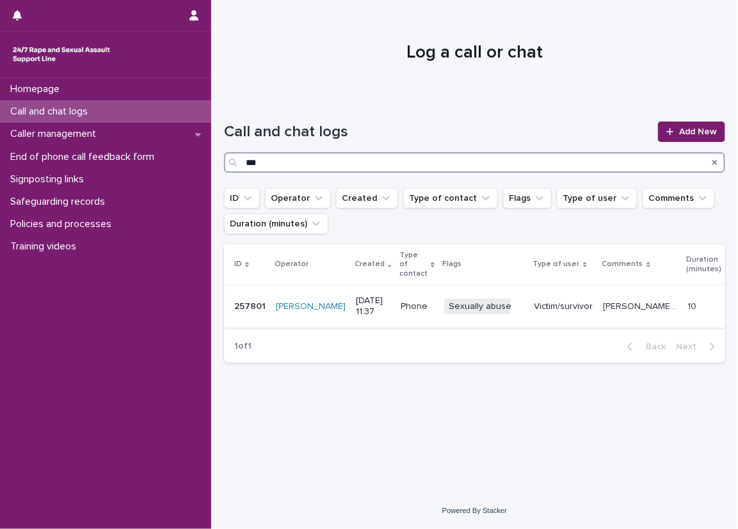
type input "***"
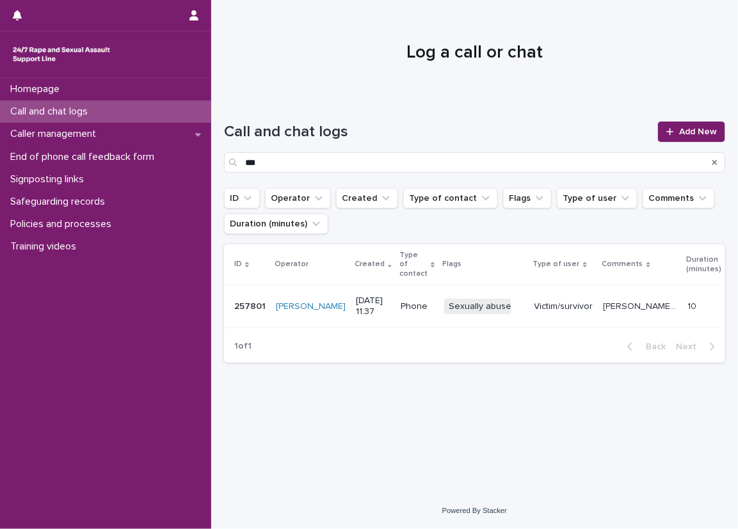
click at [603, 299] on p "Joe, potentially sexually abusive caller, described having a "bad stomach becau…" at bounding box center [641, 305] width 77 height 13
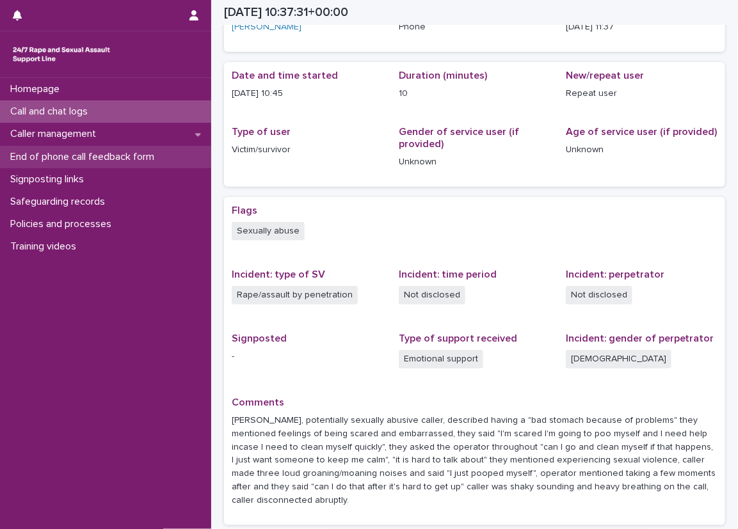
scroll to position [59, 0]
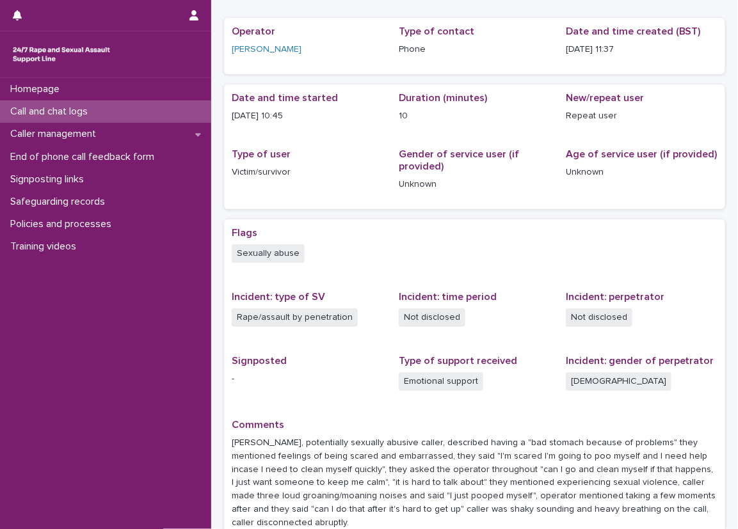
click at [123, 100] on div "Call and chat logs" at bounding box center [105, 111] width 211 height 22
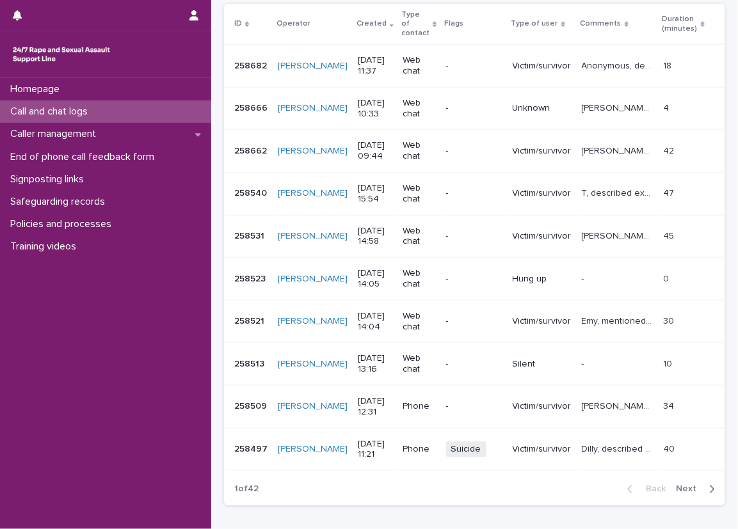
scroll to position [228, 0]
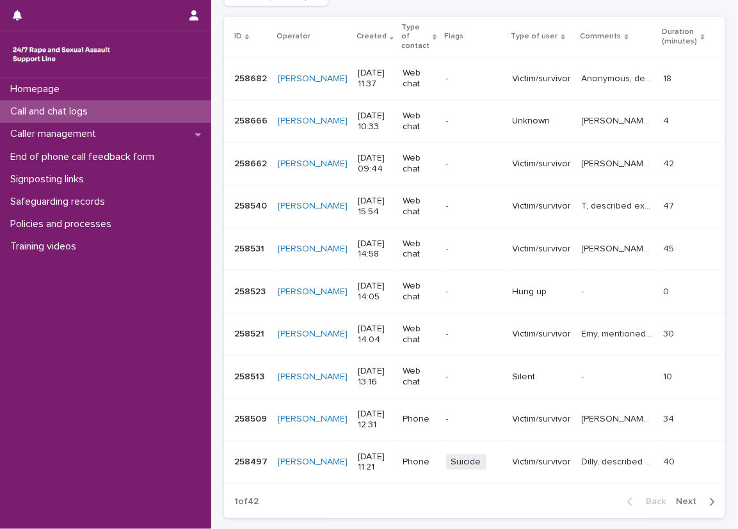
click at [691, 498] on span "Next" at bounding box center [690, 502] width 28 height 9
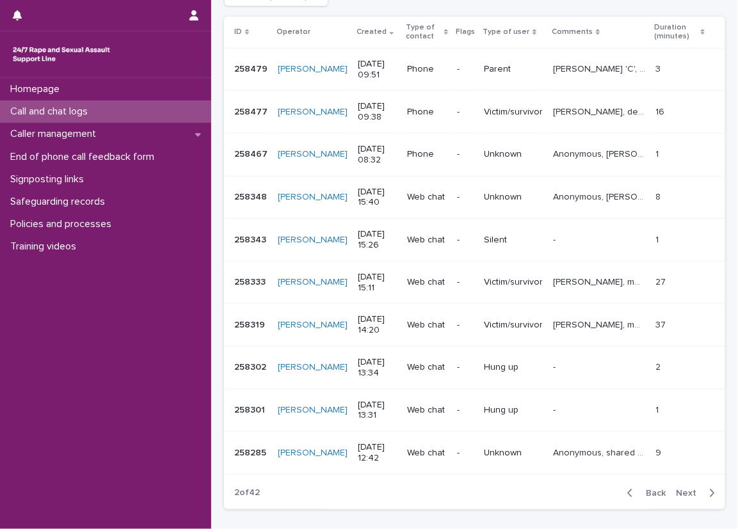
click at [691, 491] on span "Next" at bounding box center [690, 493] width 28 height 9
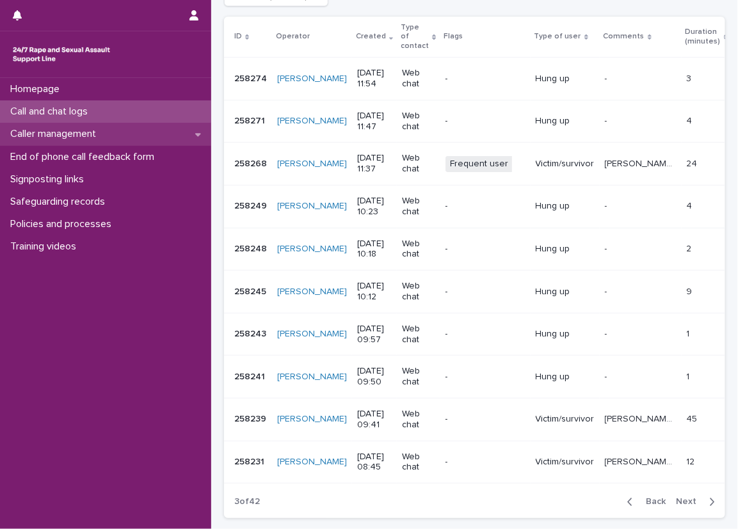
click at [130, 135] on div "Caller management" at bounding box center [105, 134] width 211 height 22
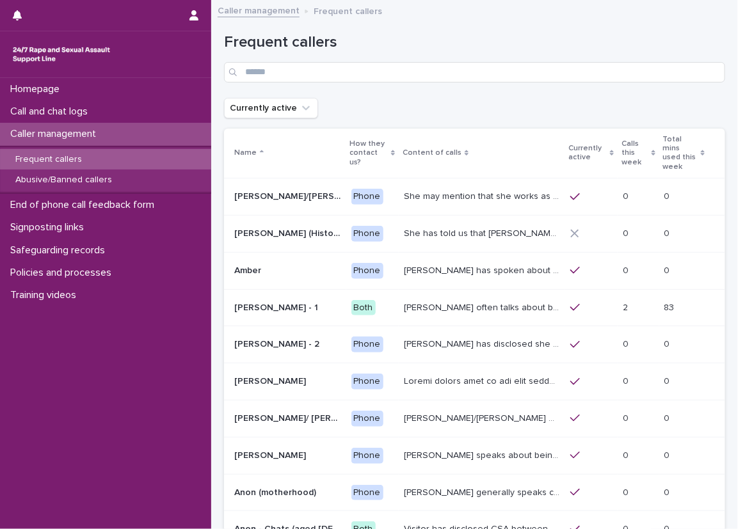
click at [621, 146] on p "Calls this week" at bounding box center [634, 153] width 26 height 33
click at [603, 146] on th "Currently active" at bounding box center [591, 154] width 53 height 50
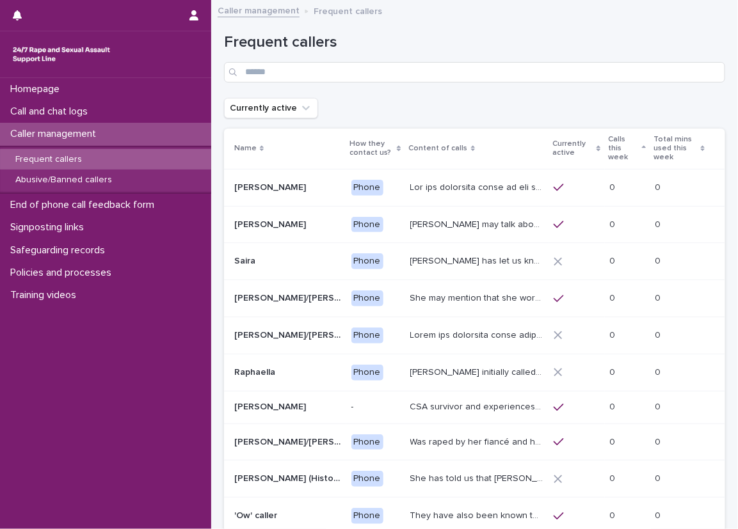
click at [631, 146] on p "Calls this week" at bounding box center [623, 148] width 31 height 33
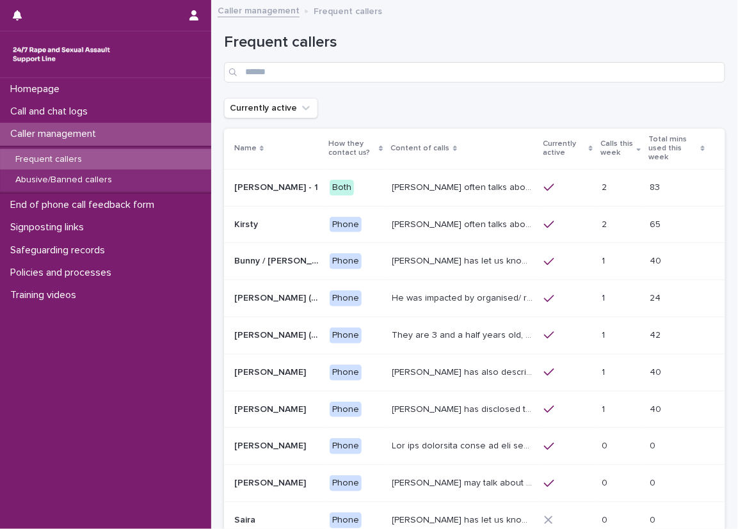
click at [590, 99] on div "Currently active" at bounding box center [474, 108] width 501 height 20
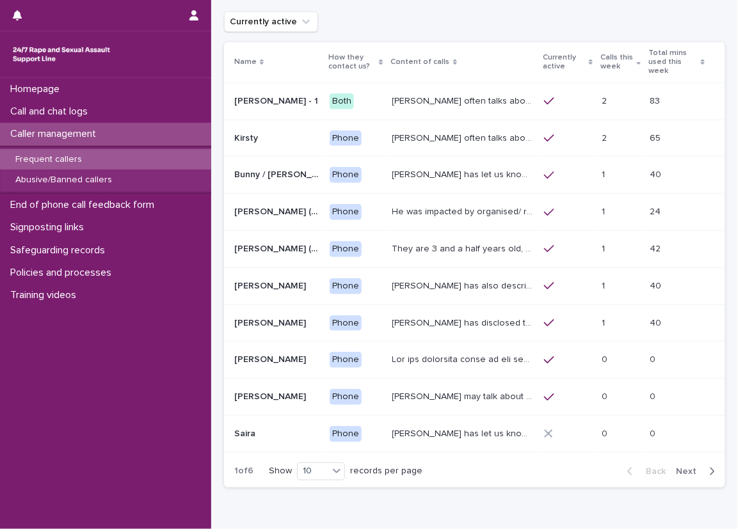
scroll to position [64, 0]
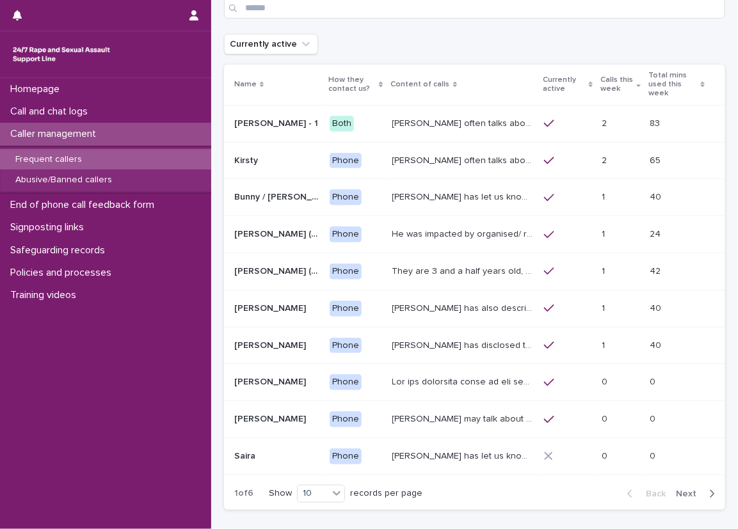
click at [435, 226] on p "He was impacted by organised/ ritual child sexual abuse and was sexually abused…" at bounding box center [464, 232] width 145 height 13
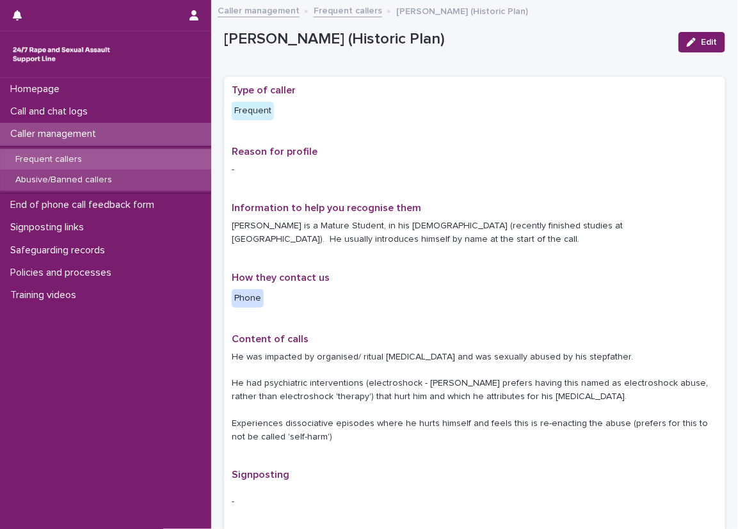
click at [209, 179] on div "Abusive/Banned callers" at bounding box center [105, 180] width 211 height 21
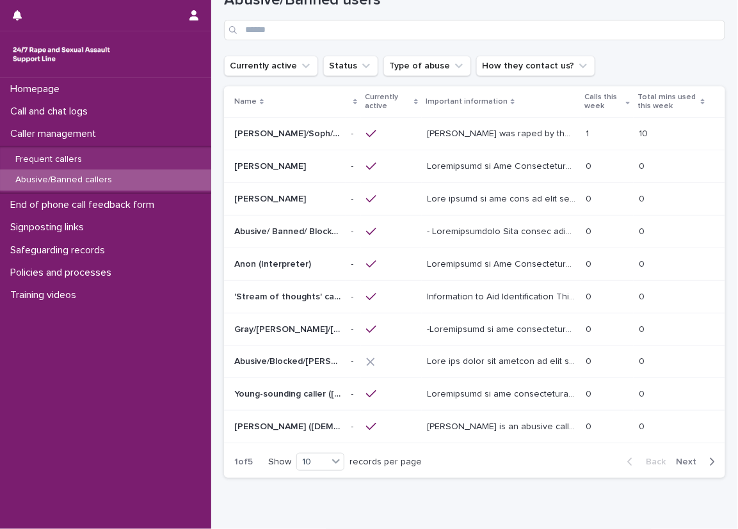
scroll to position [64, 0]
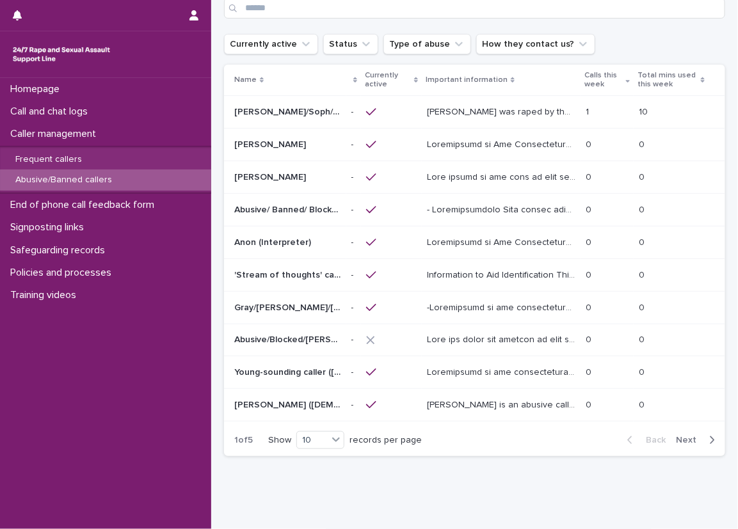
click at [509, 100] on td "Alice was raped by their partner last year and they're currently facing ongoing…" at bounding box center [501, 112] width 159 height 33
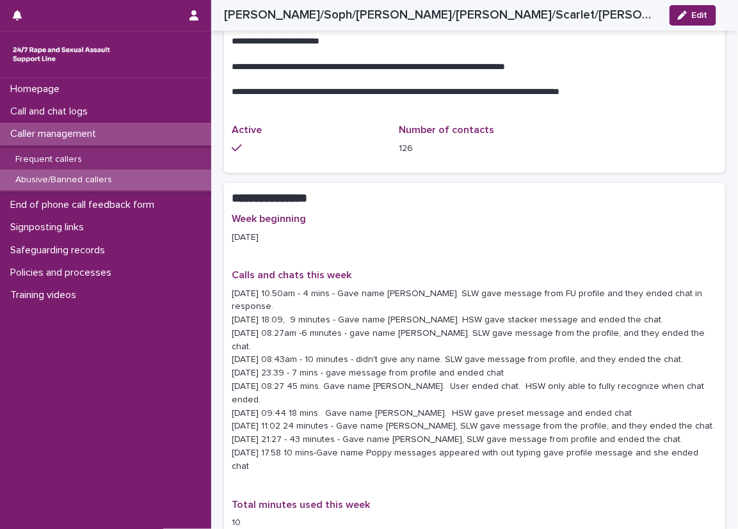
scroll to position [1024, 0]
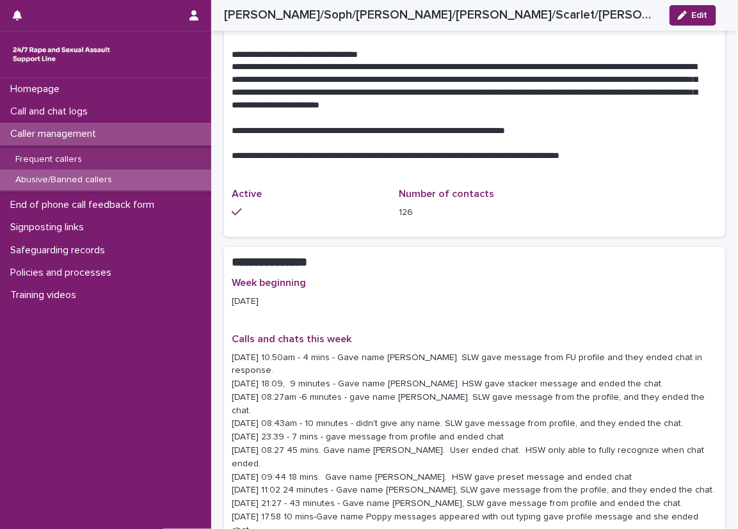
click at [152, 135] on div "Caller management" at bounding box center [105, 134] width 211 height 22
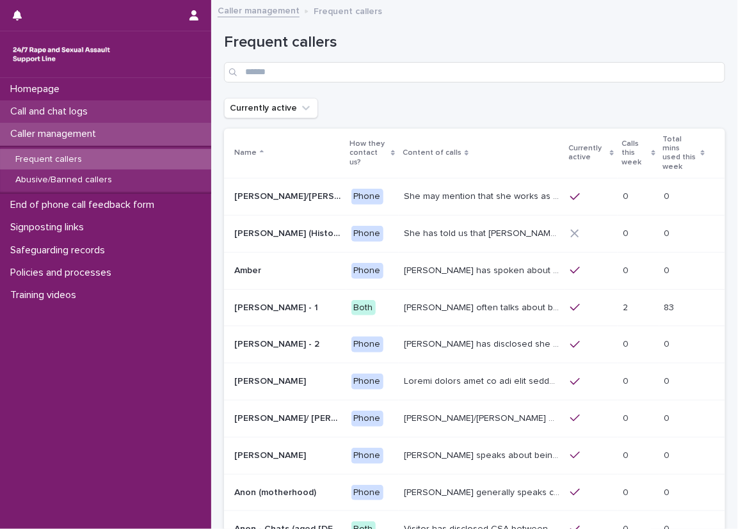
click at [148, 102] on div "Call and chat logs" at bounding box center [105, 111] width 211 height 22
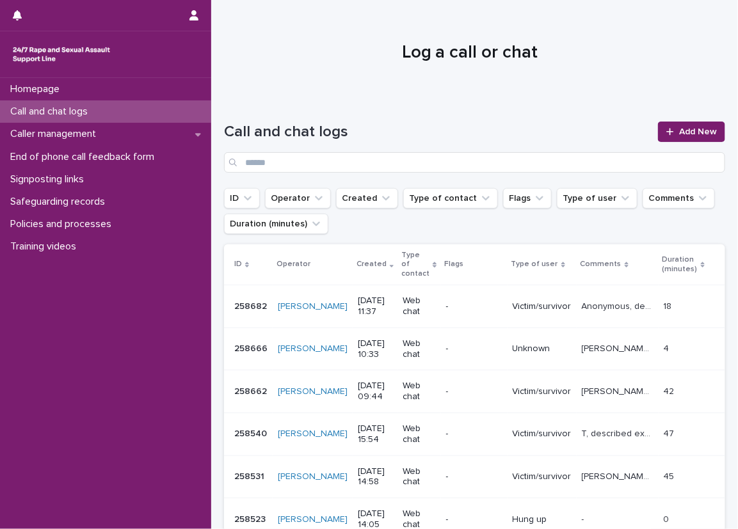
click at [319, 37] on div at bounding box center [470, 47] width 518 height 96
click at [146, 127] on div "Caller management" at bounding box center [105, 134] width 211 height 22
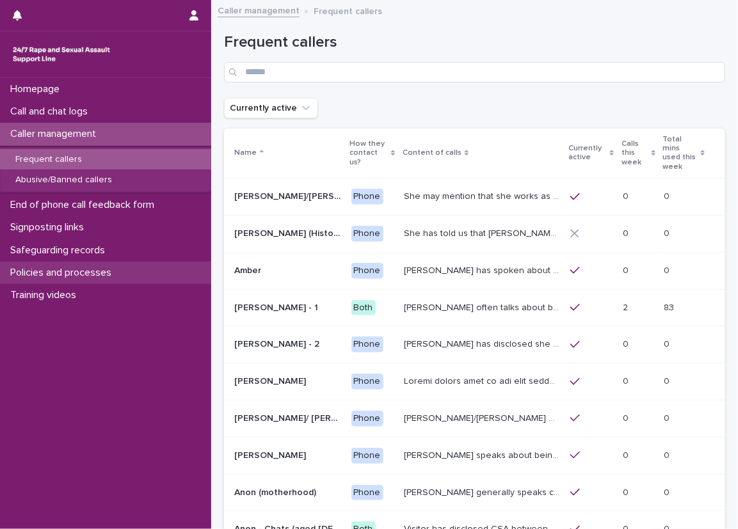
click at [184, 267] on div "Policies and processes" at bounding box center [105, 273] width 211 height 22
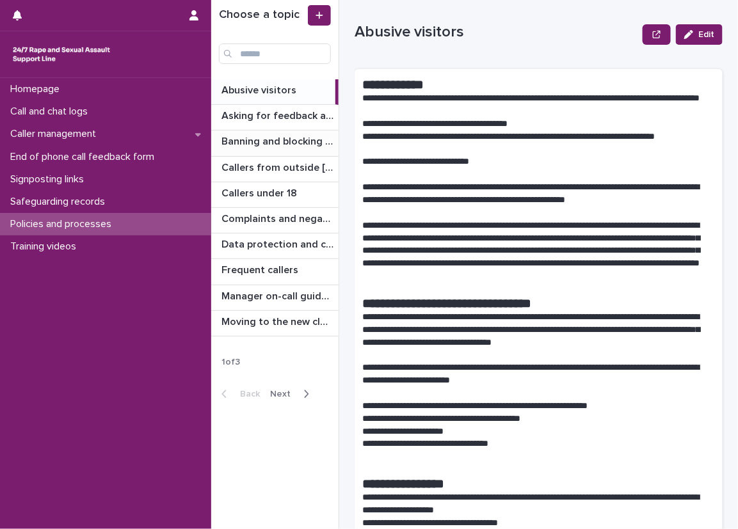
click at [308, 153] on div "Banning and blocking callers Banning and blocking callers" at bounding box center [274, 143] width 127 height 25
click at [309, 157] on div "Callers from outside England & Wales Callers from outside England & Wales" at bounding box center [274, 169] width 127 height 25
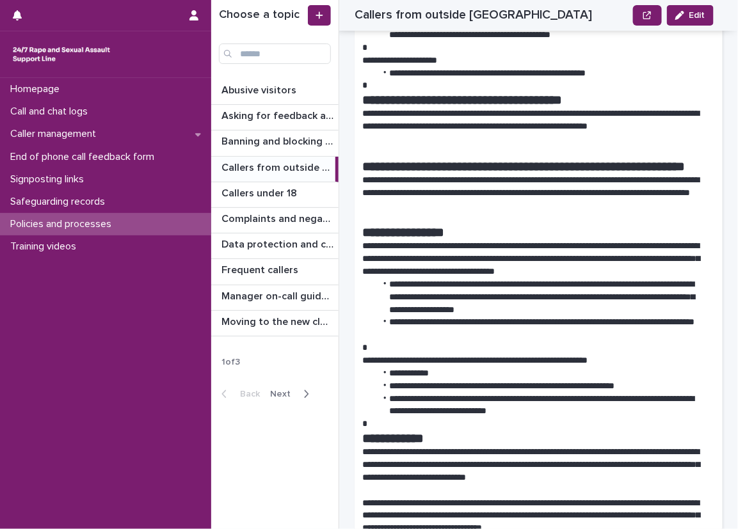
scroll to position [318, 0]
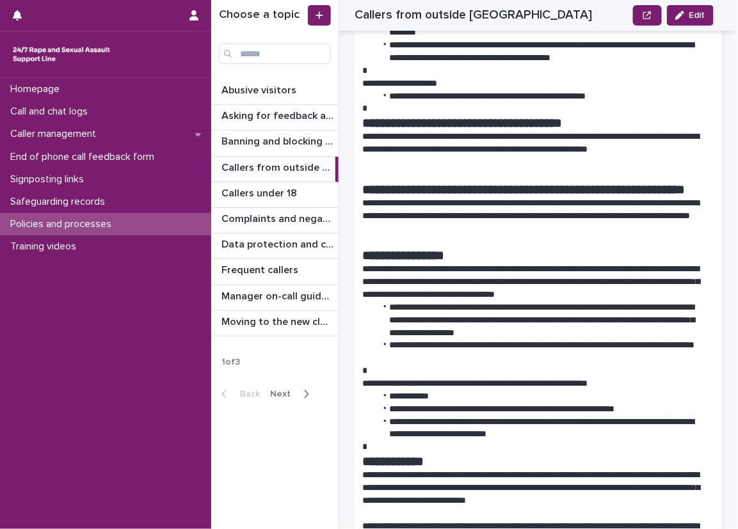
click at [345, 260] on div "**********" at bounding box center [474, 264] width 526 height 529
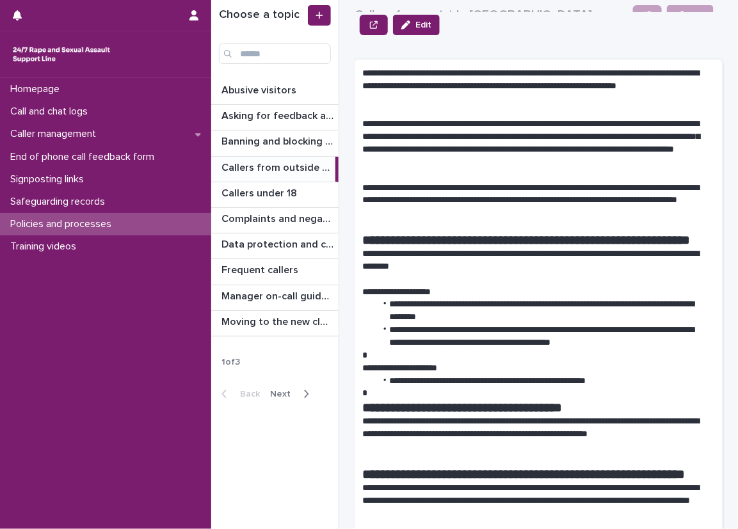
scroll to position [0, 0]
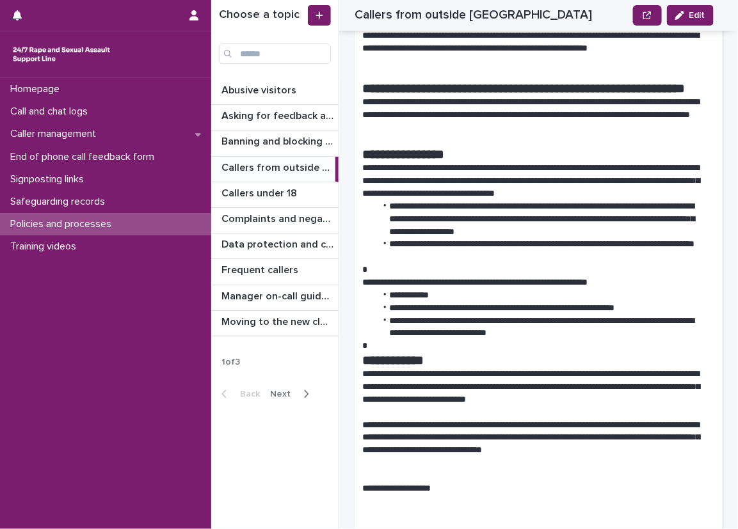
scroll to position [448, 0]
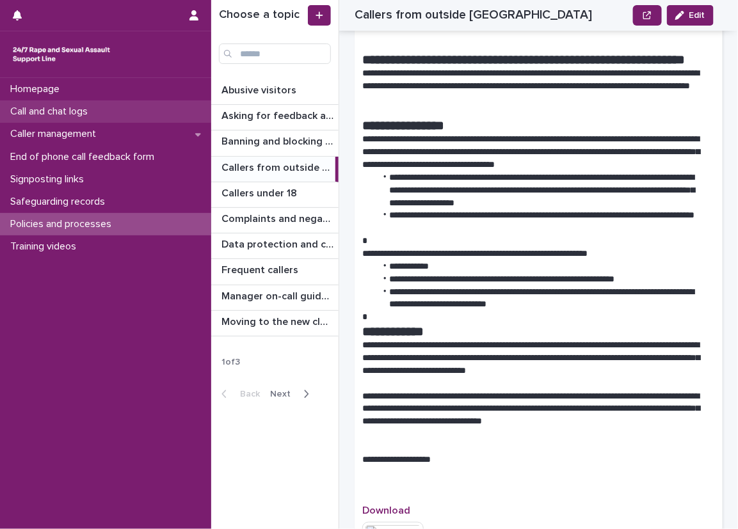
click at [155, 113] on div "Call and chat logs" at bounding box center [105, 111] width 211 height 22
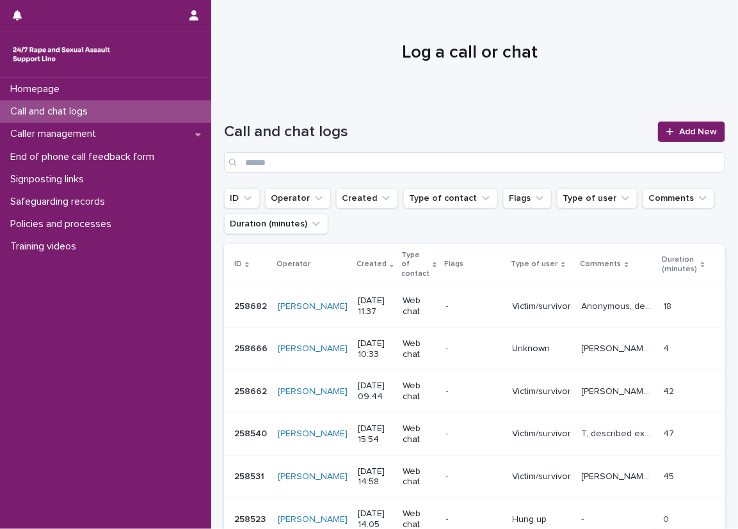
click at [238, 113] on div "Call and chat logs Add New" at bounding box center [474, 142] width 501 height 92
click at [687, 124] on link "Add New" at bounding box center [691, 132] width 67 height 20
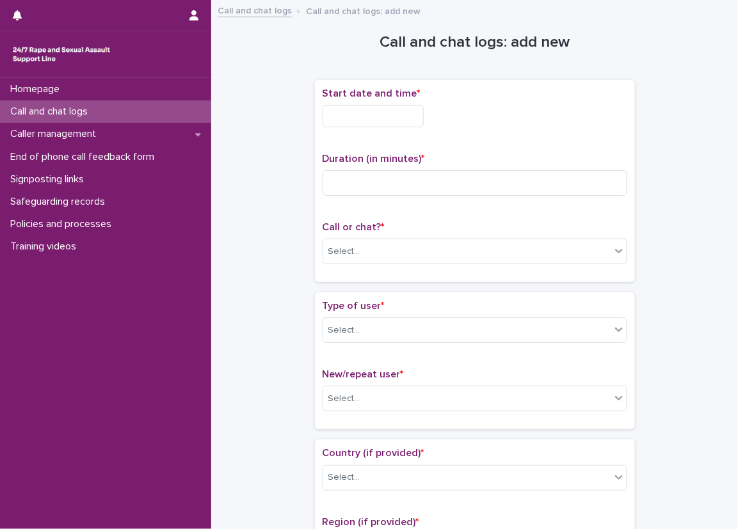
click at [399, 116] on input "text" at bounding box center [372, 116] width 101 height 22
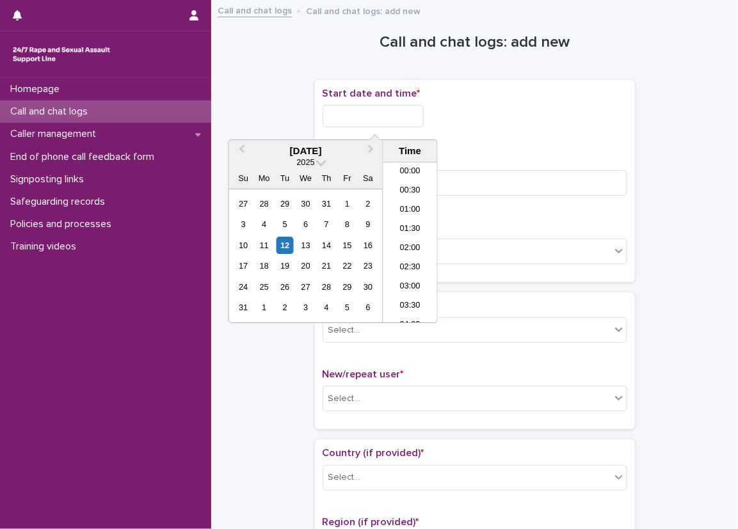
scroll to position [390, 0]
click at [394, 225] on li "11:30" at bounding box center [410, 223] width 54 height 19
click at [399, 122] on input "**********" at bounding box center [372, 116] width 101 height 22
type input "**********"
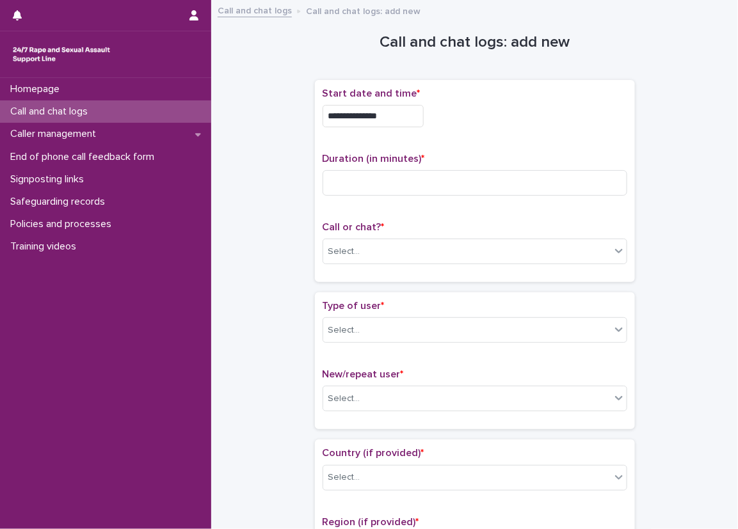
click at [465, 120] on div "**********" at bounding box center [474, 116] width 305 height 22
click at [363, 172] on input at bounding box center [474, 183] width 305 height 26
type input "**"
click at [356, 154] on span "Duration (in minutes) *" at bounding box center [373, 159] width 102 height 10
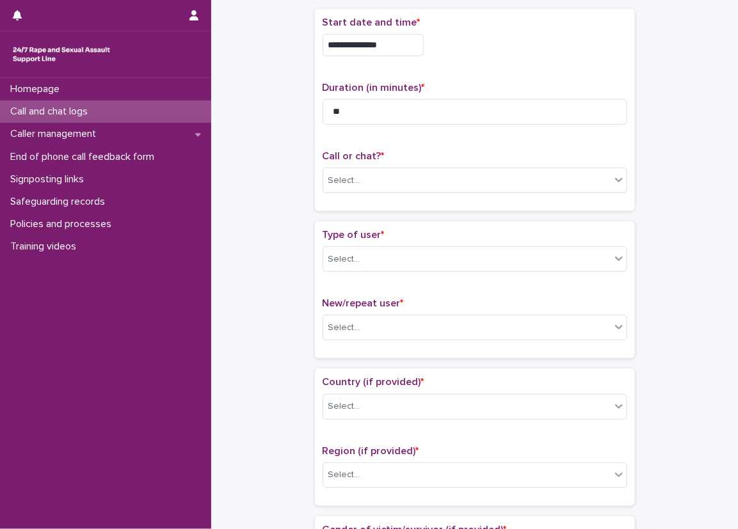
scroll to position [128, 0]
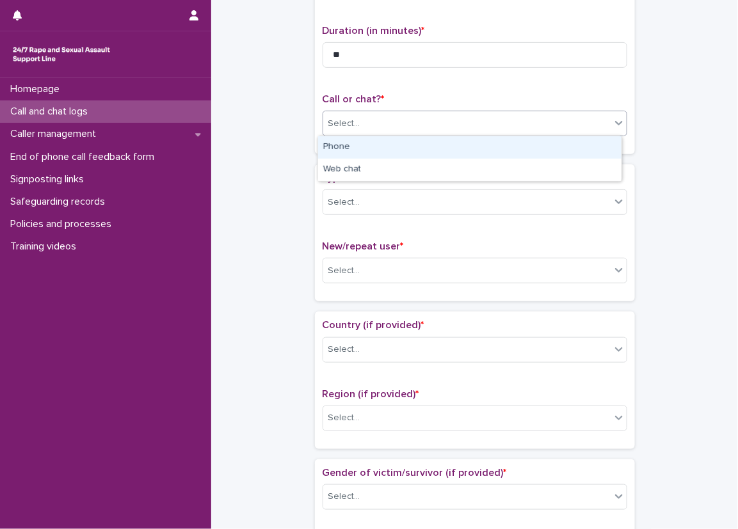
click at [374, 122] on div "Select..." at bounding box center [466, 123] width 287 height 21
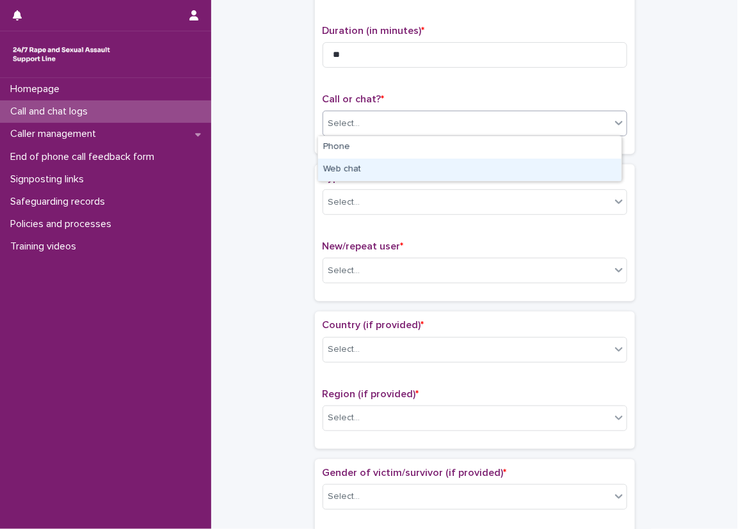
click at [349, 175] on div "Web chat" at bounding box center [469, 170] width 303 height 22
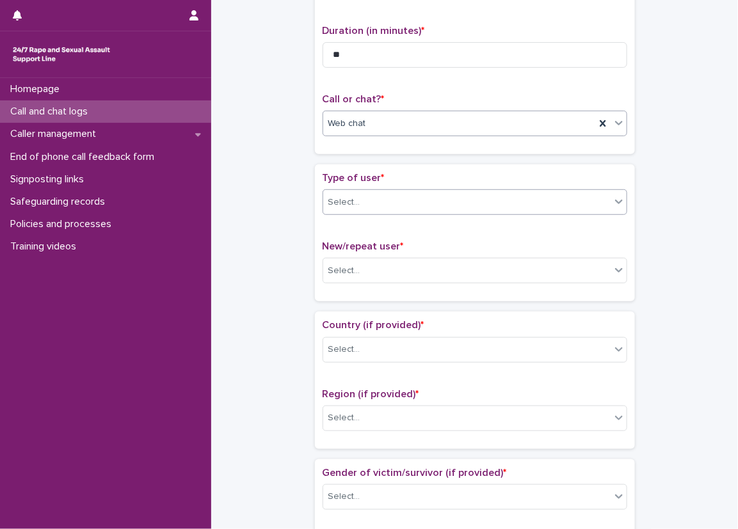
click at [361, 207] on div at bounding box center [361, 202] width 1 height 13
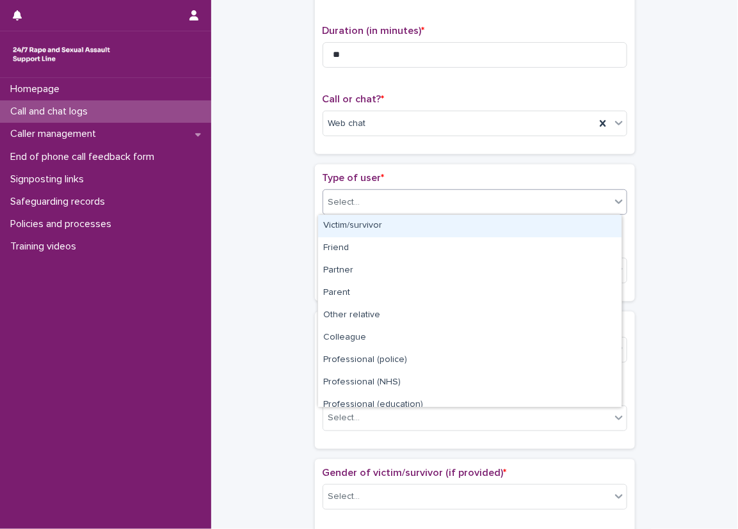
click at [344, 232] on div "Victim/survivor" at bounding box center [469, 226] width 303 height 22
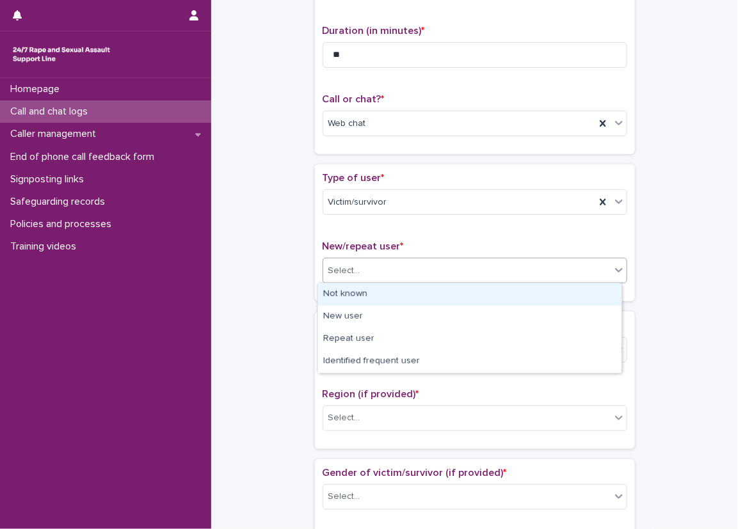
click at [336, 274] on div "Select..." at bounding box center [344, 270] width 32 height 13
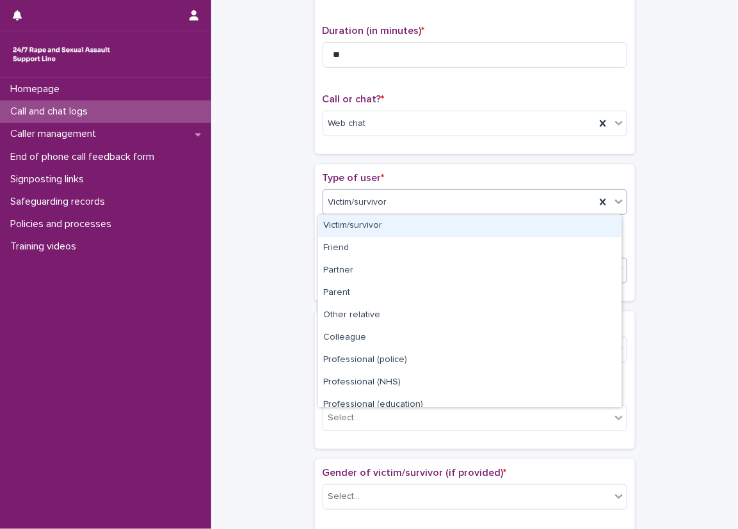
click at [410, 207] on div "Victim/survivor" at bounding box center [459, 202] width 272 height 21
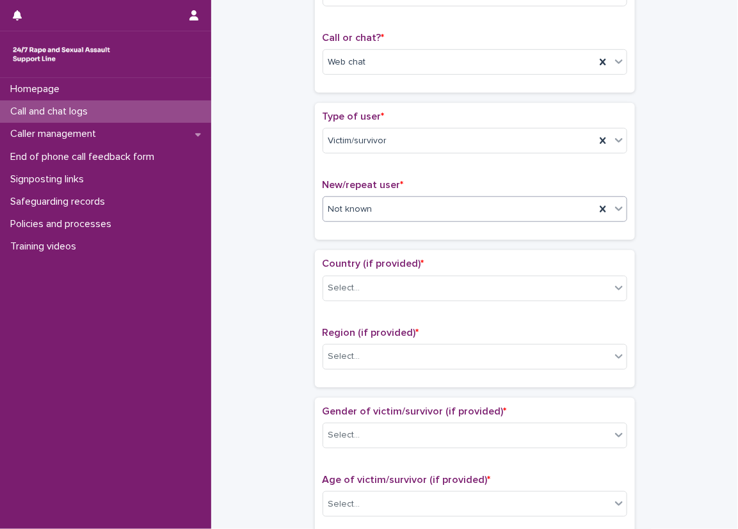
scroll to position [256, 0]
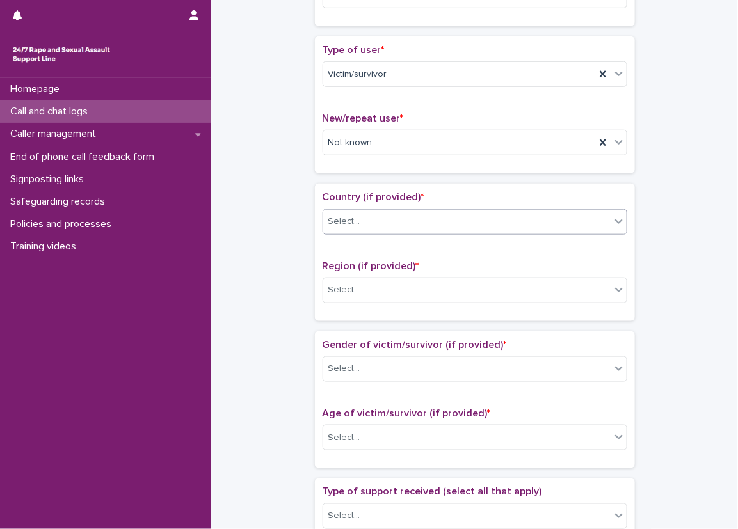
click at [371, 220] on div "Select..." at bounding box center [466, 221] width 287 height 21
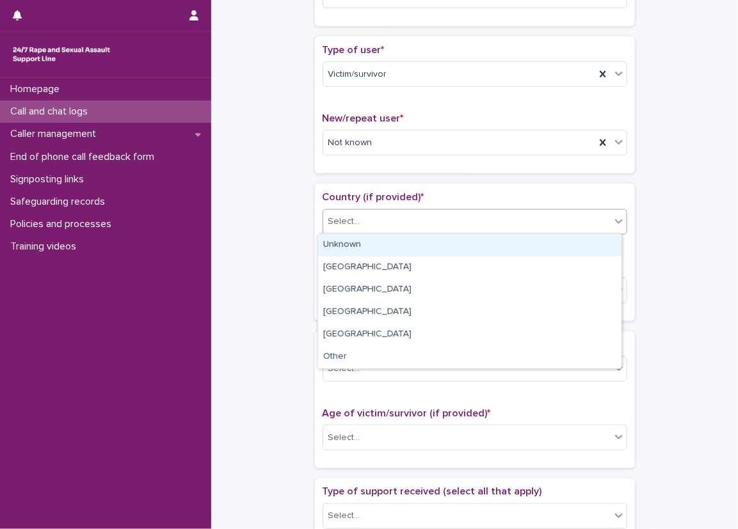
click at [374, 242] on div "Unknown" at bounding box center [469, 245] width 303 height 22
click at [363, 229] on div "Unknown" at bounding box center [459, 221] width 272 height 21
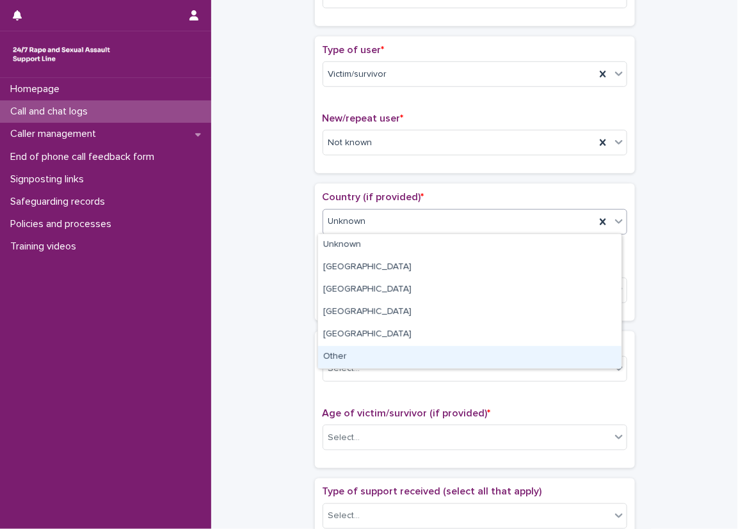
click at [357, 356] on div "Other" at bounding box center [469, 357] width 303 height 22
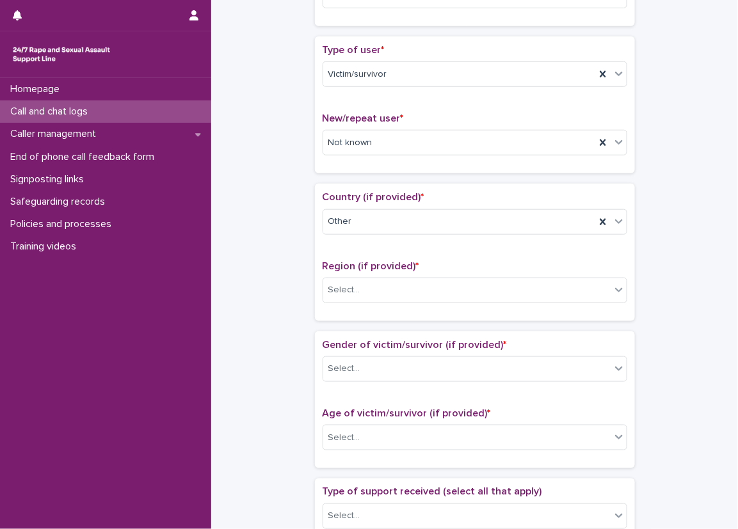
click at [352, 308] on div "Region (if provided) * Select..." at bounding box center [474, 286] width 305 height 53
click at [352, 287] on div "Select..." at bounding box center [344, 289] width 32 height 13
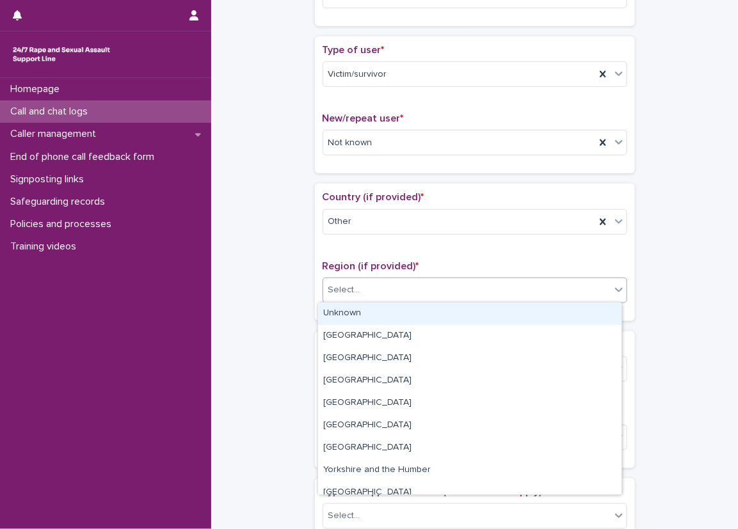
click at [354, 309] on div "Unknown" at bounding box center [469, 314] width 303 height 22
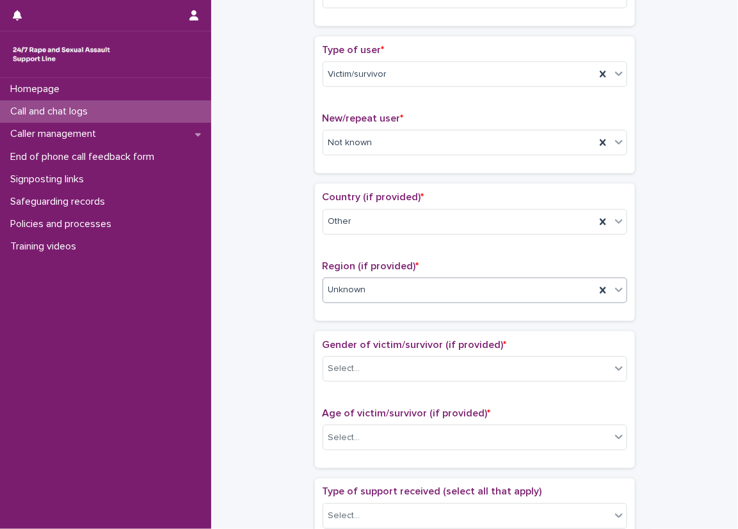
click at [358, 290] on span "Unknown" at bounding box center [347, 289] width 38 height 13
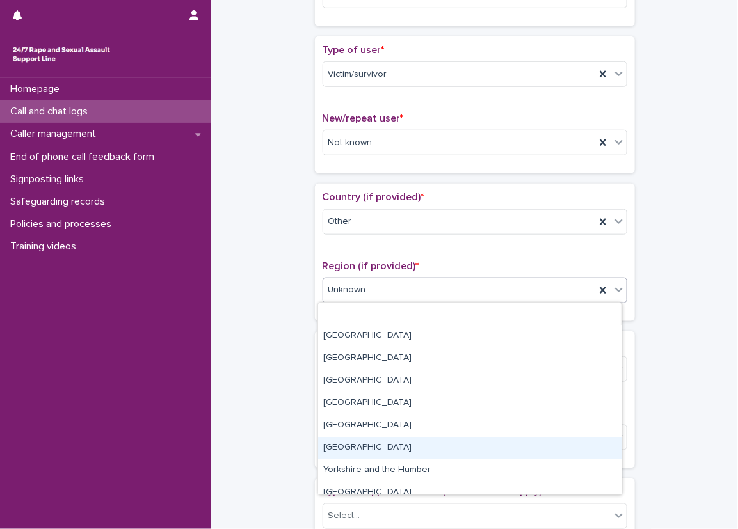
scroll to position [54, 0]
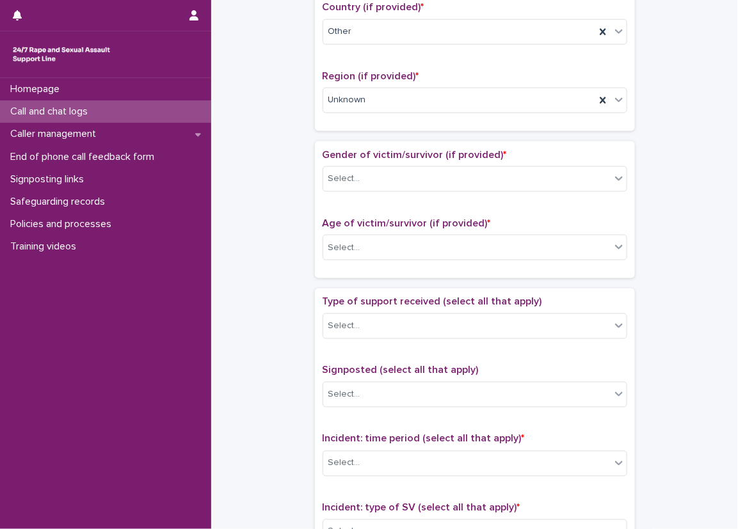
scroll to position [448, 0]
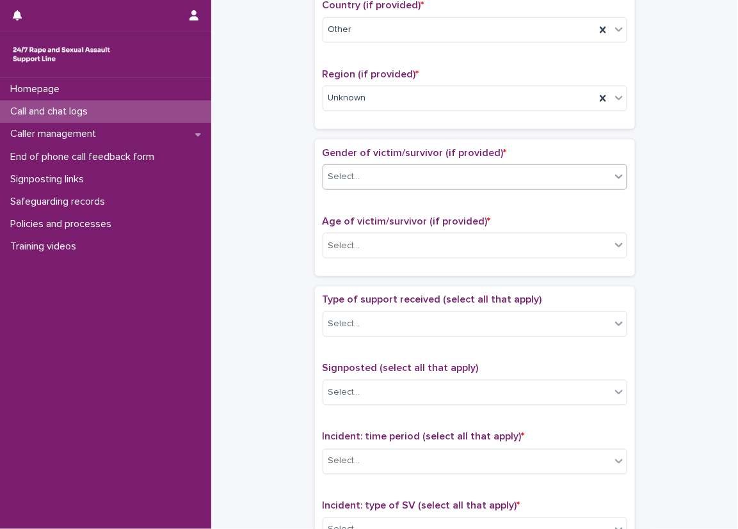
click at [368, 186] on div "Select..." at bounding box center [466, 176] width 287 height 21
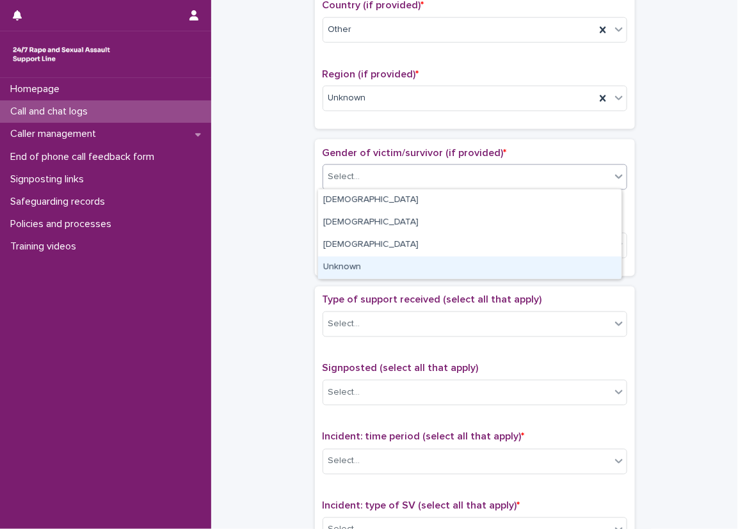
click at [375, 265] on div "Unknown" at bounding box center [469, 268] width 303 height 22
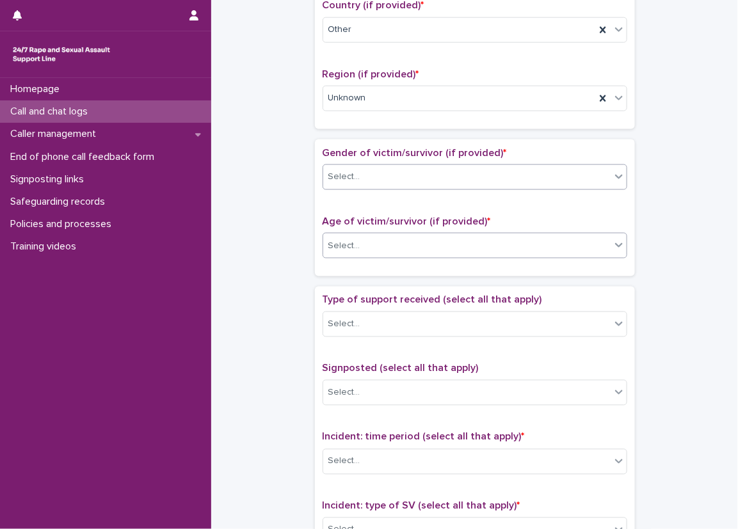
click at [368, 239] on div "Select..." at bounding box center [466, 245] width 287 height 21
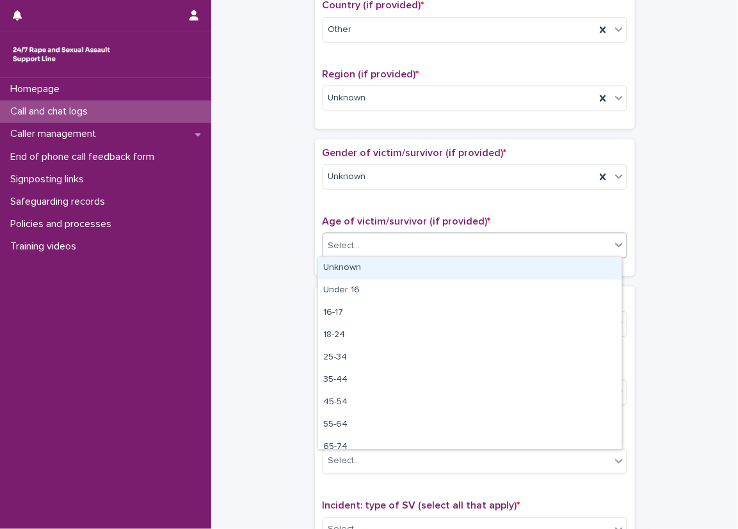
drag, startPoint x: 366, startPoint y: 258, endPoint x: 345, endPoint y: 265, distance: 22.3
click at [366, 258] on div "Unknown" at bounding box center [469, 268] width 303 height 22
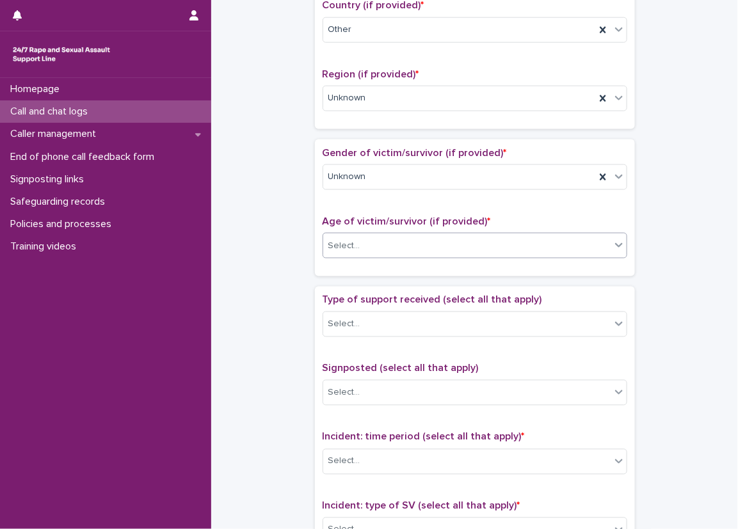
click at [315, 265] on div "Gender of victim/survivor (if provided) * Unknown Age of victim/survivor (if pr…" at bounding box center [475, 207] width 320 height 137
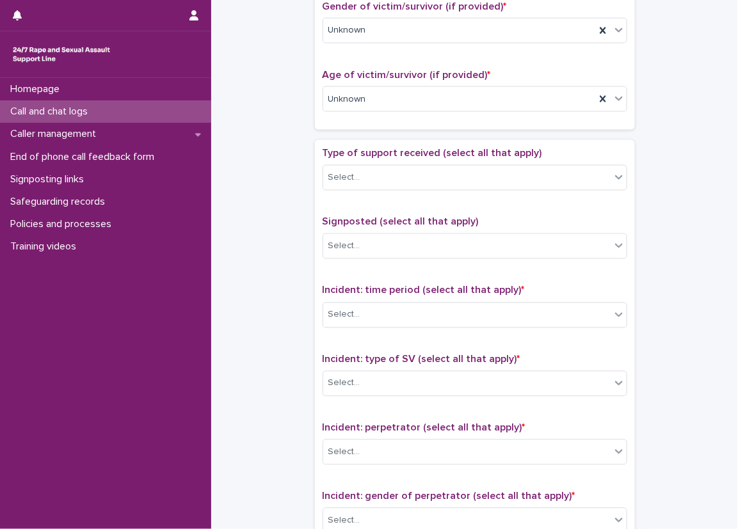
scroll to position [704, 0]
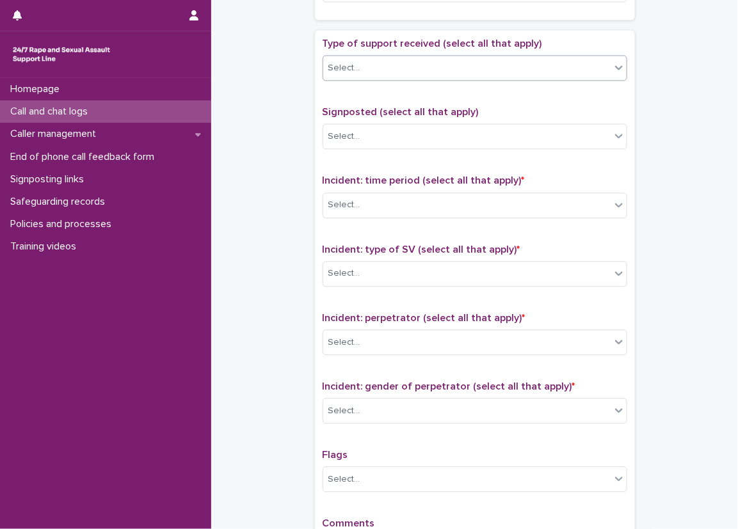
click at [375, 70] on div "Select..." at bounding box center [466, 68] width 287 height 21
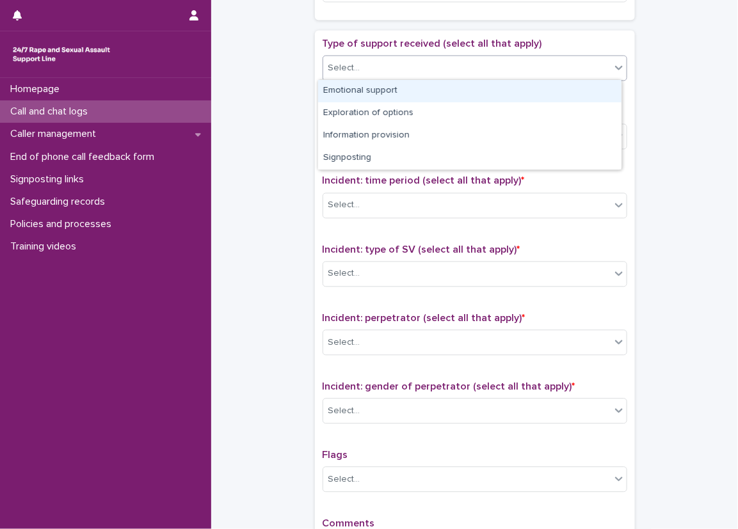
click at [377, 85] on div "Emotional support" at bounding box center [469, 91] width 303 height 22
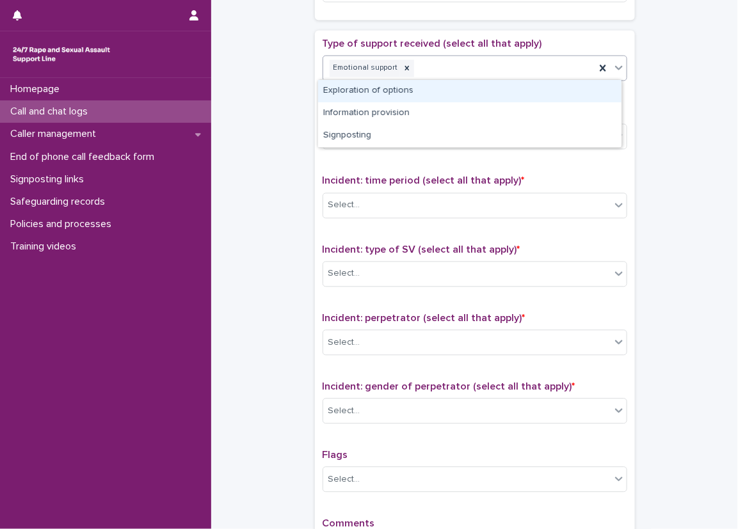
click at [453, 76] on div "Emotional support" at bounding box center [459, 69] width 272 height 22
drag, startPoint x: 451, startPoint y: 90, endPoint x: 519, endPoint y: 70, distance: 70.7
click at [451, 91] on div "Exploration of options" at bounding box center [469, 91] width 303 height 22
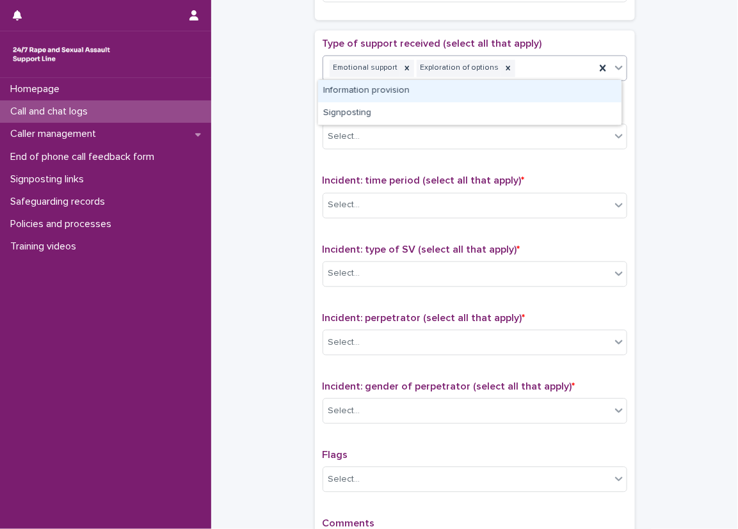
click at [527, 68] on div "Emotional support Exploration of options" at bounding box center [459, 69] width 272 height 22
click at [511, 93] on div "Information provision" at bounding box center [469, 91] width 303 height 22
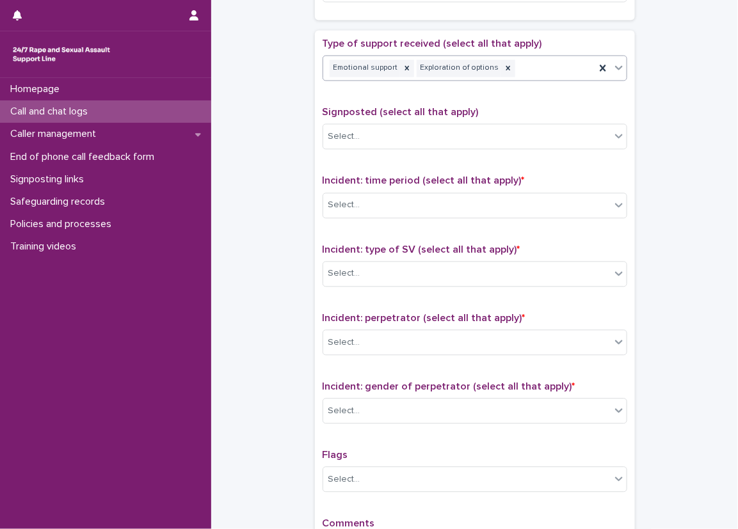
click at [533, 77] on div "Emotional support Exploration of options" at bounding box center [459, 69] width 272 height 22
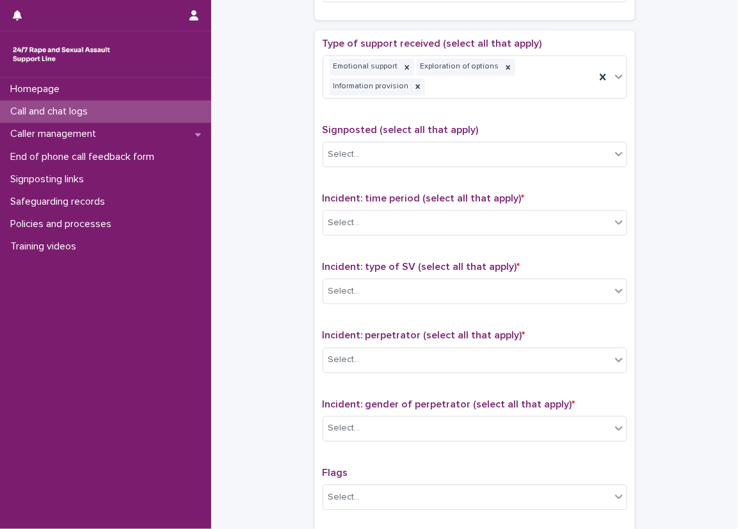
click at [518, 31] on div "Type of support received (select all that apply) Emotional support Exploration …" at bounding box center [475, 315] width 320 height 568
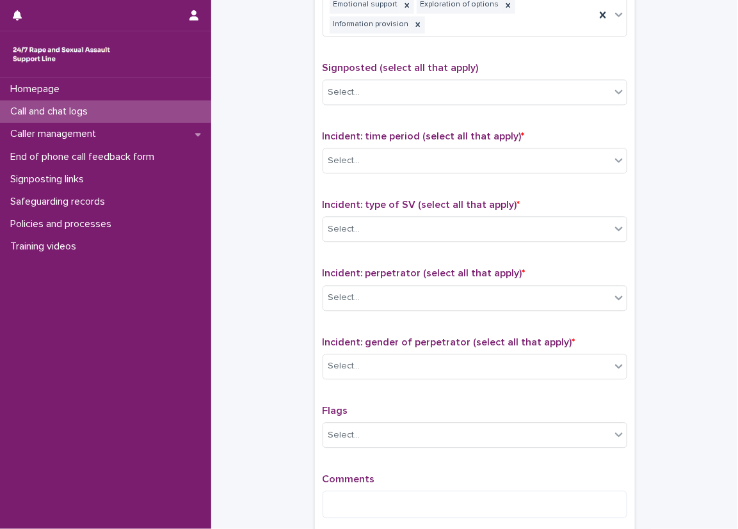
scroll to position [832, 0]
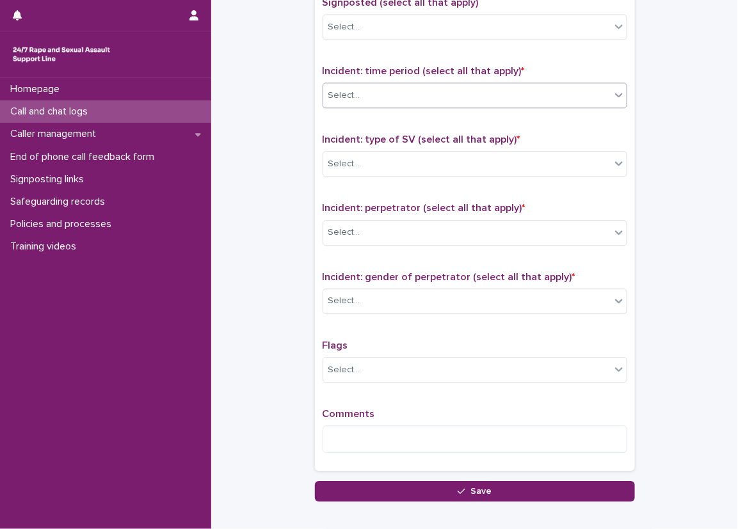
click at [413, 103] on div "Select..." at bounding box center [466, 95] width 287 height 21
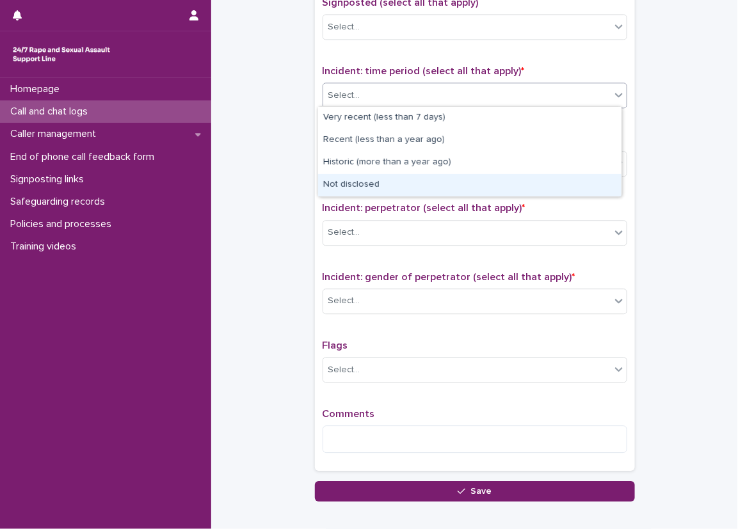
drag, startPoint x: 414, startPoint y: 171, endPoint x: 414, endPoint y: 184, distance: 12.8
click at [414, 184] on div "Not disclosed" at bounding box center [469, 185] width 303 height 22
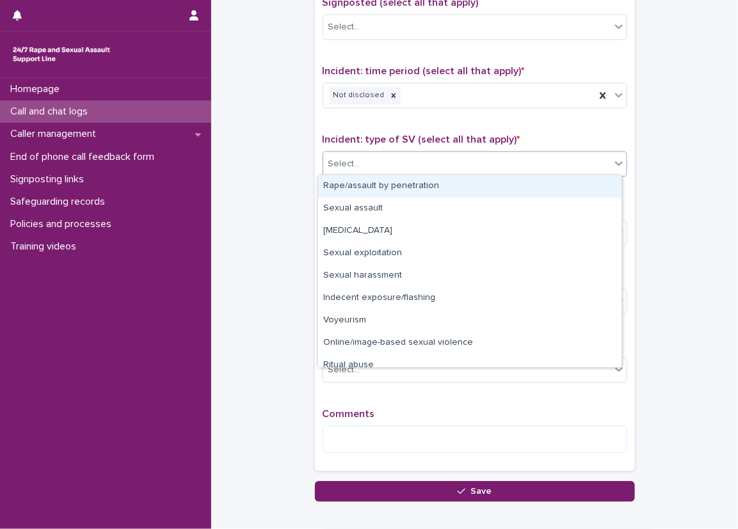
click at [410, 158] on div "Select..." at bounding box center [466, 164] width 287 height 21
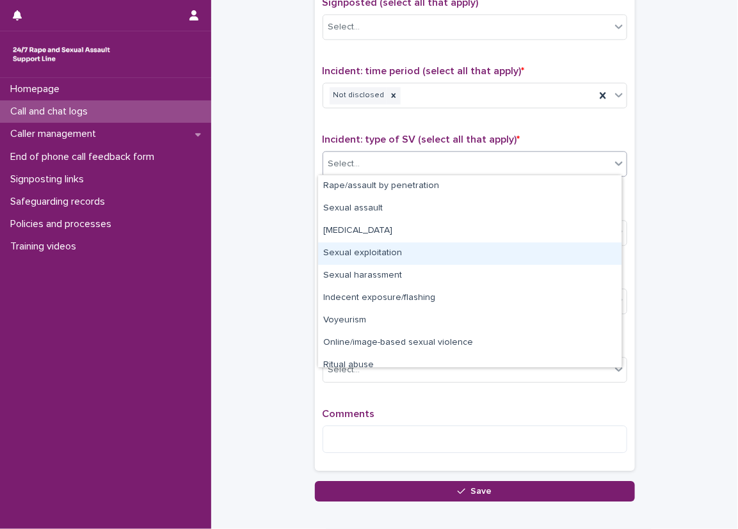
scroll to position [32, 0]
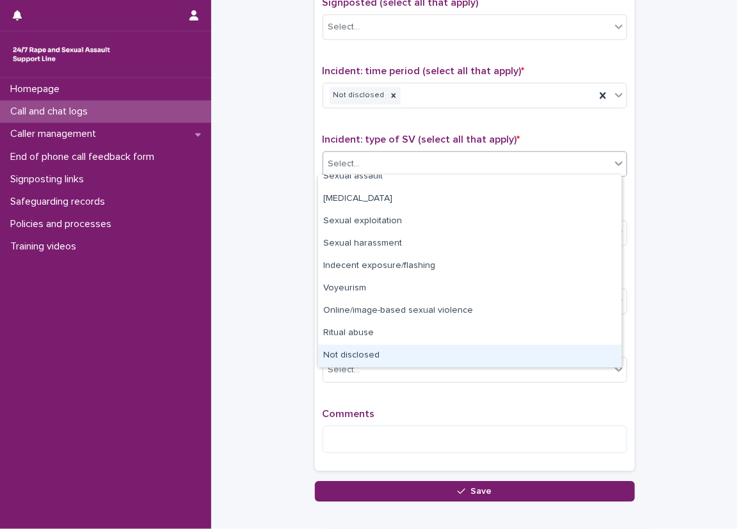
click at [361, 358] on div "Not disclosed" at bounding box center [469, 356] width 303 height 22
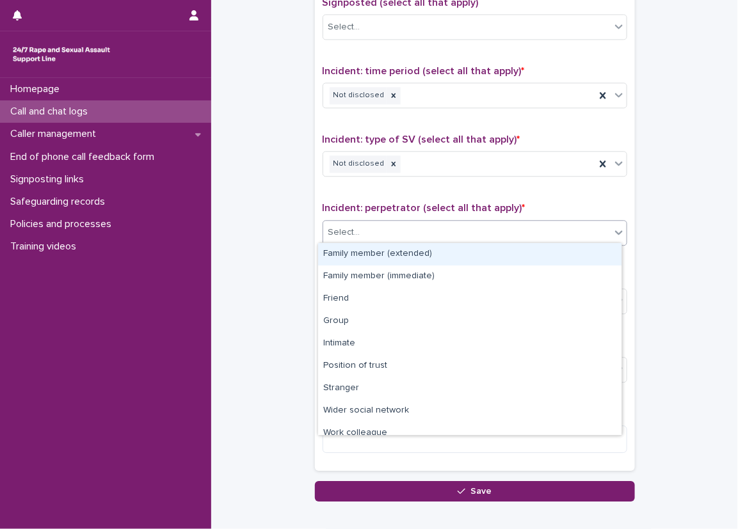
click at [368, 222] on div "Select..." at bounding box center [466, 232] width 287 height 21
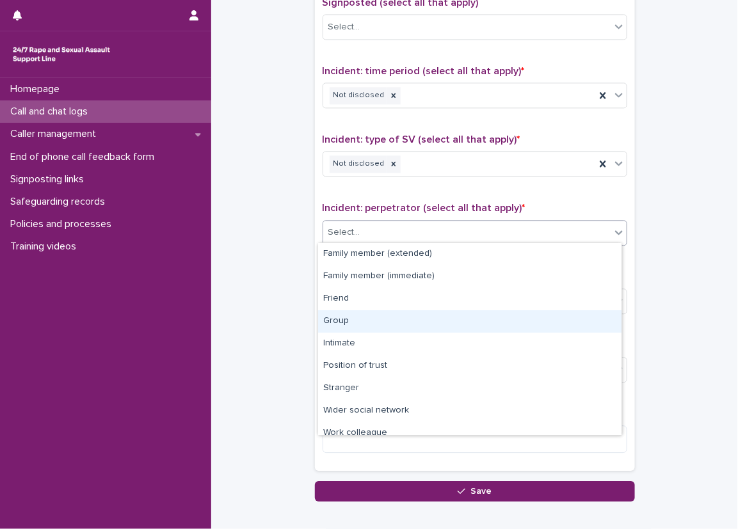
scroll to position [54, 0]
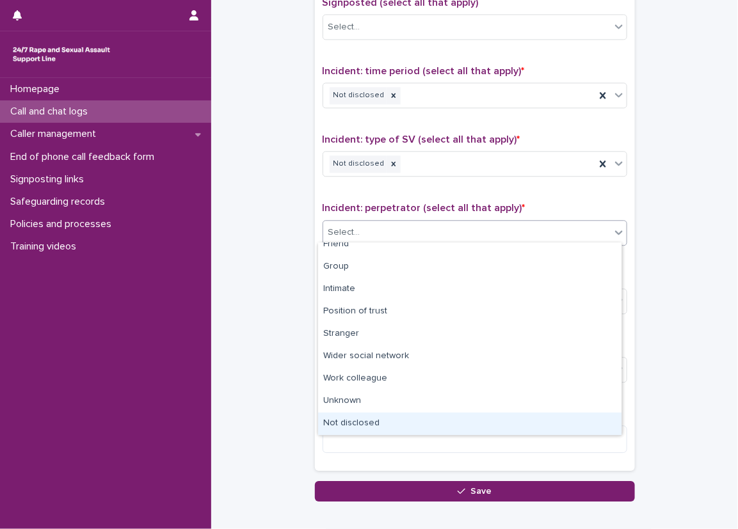
click at [365, 428] on div "Not disclosed" at bounding box center [469, 424] width 303 height 22
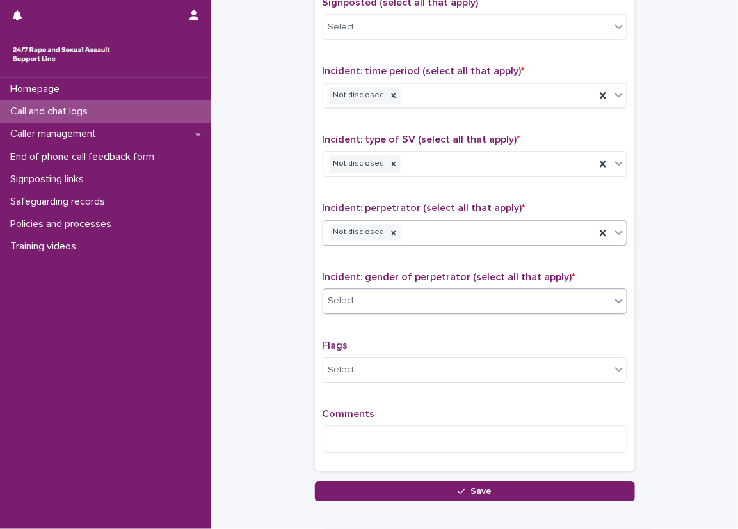
click at [366, 307] on div "Select..." at bounding box center [466, 300] width 287 height 21
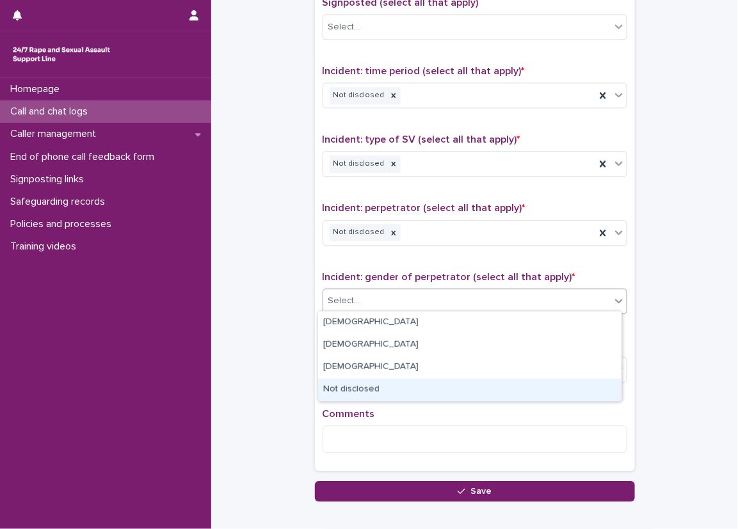
click at [363, 384] on div "Not disclosed" at bounding box center [469, 390] width 303 height 22
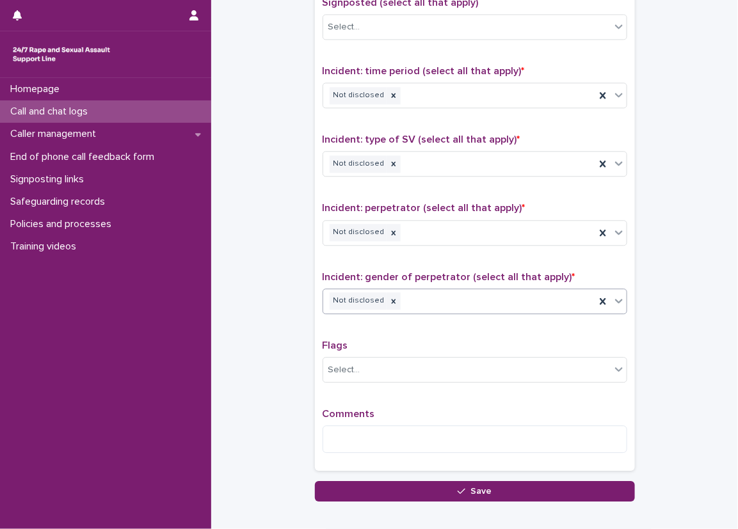
click at [450, 262] on div "Type of support received (select all that apply) Emotional support Exploration …" at bounding box center [474, 186] width 305 height 553
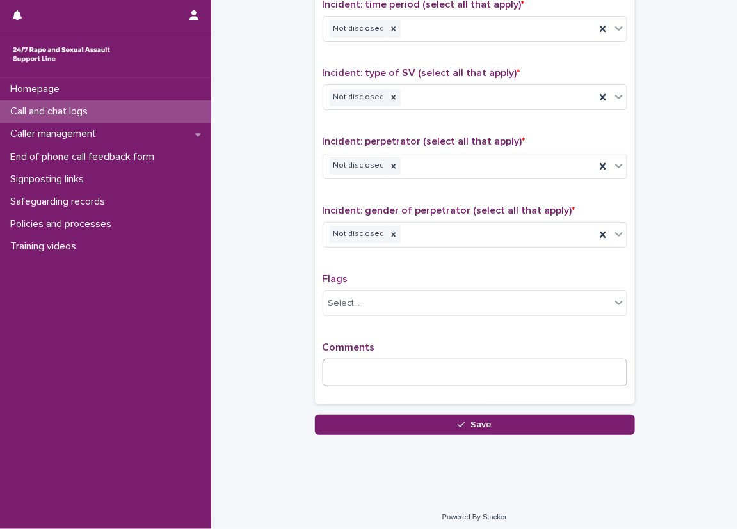
scroll to position [901, 0]
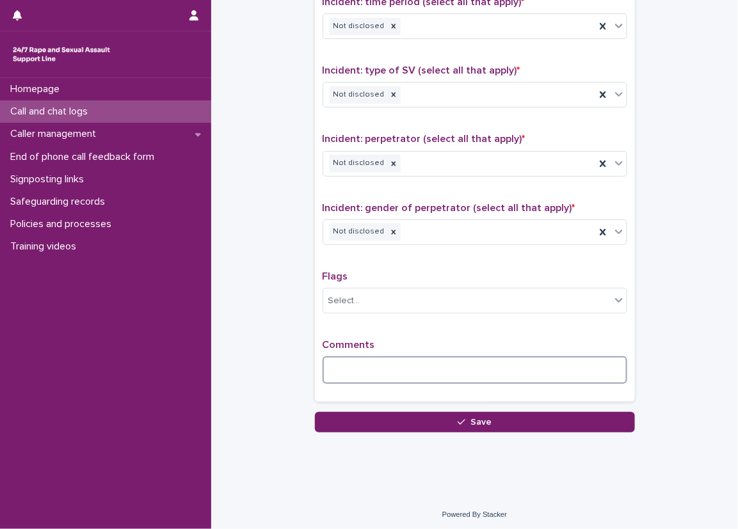
click at [340, 364] on textarea at bounding box center [474, 370] width 305 height 28
click at [587, 365] on textarea "**********" at bounding box center [474, 370] width 305 height 28
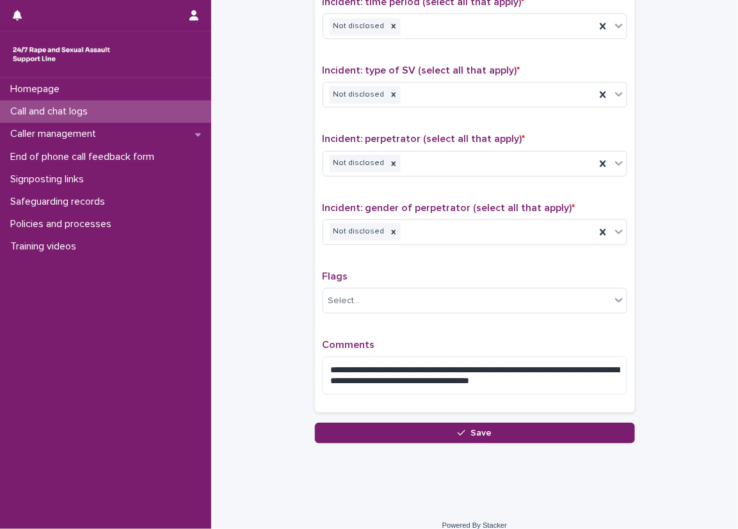
click at [624, 367] on div "**********" at bounding box center [475, 123] width 320 height 579
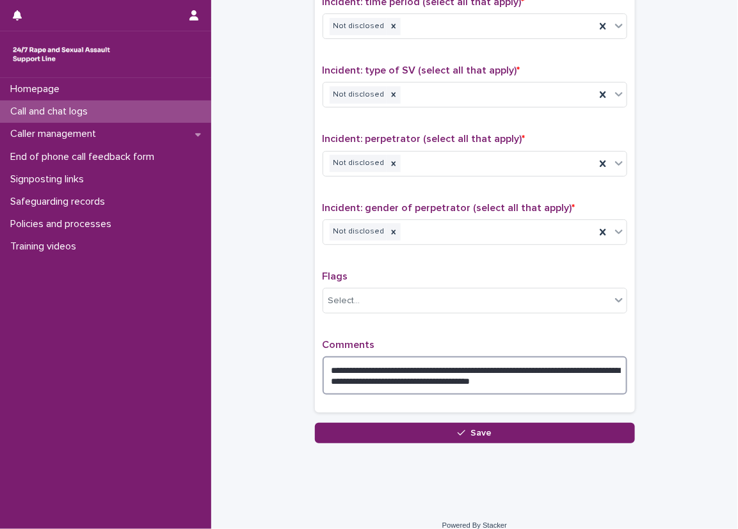
click at [596, 391] on textarea "**********" at bounding box center [474, 375] width 305 height 38
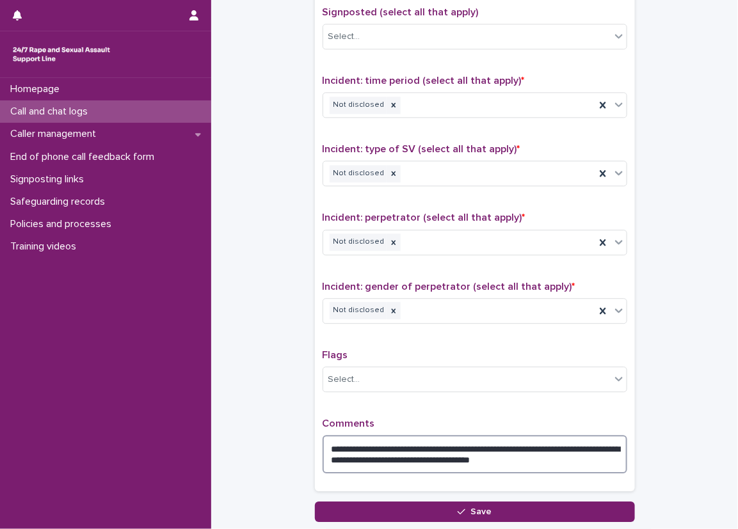
scroll to position [912, 0]
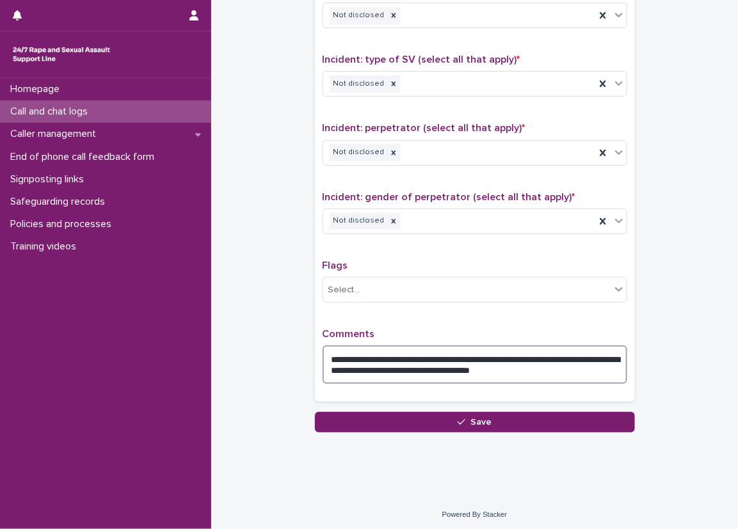
click at [372, 365] on textarea "**********" at bounding box center [474, 364] width 305 height 38
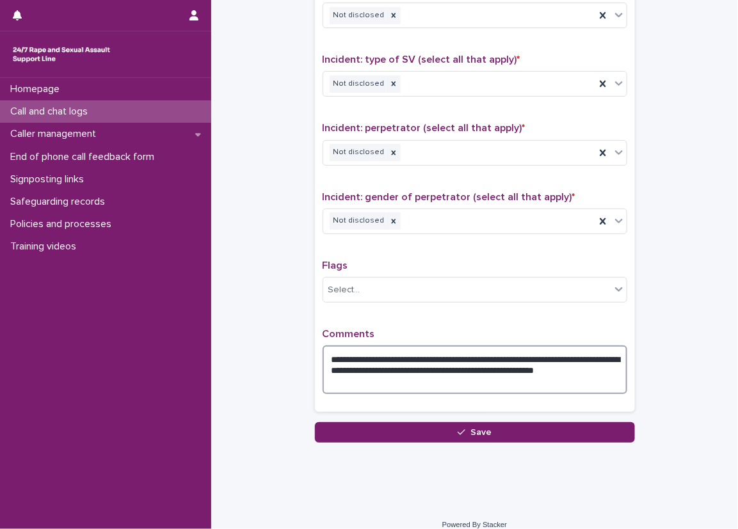
click at [466, 352] on textarea "**********" at bounding box center [474, 369] width 305 height 49
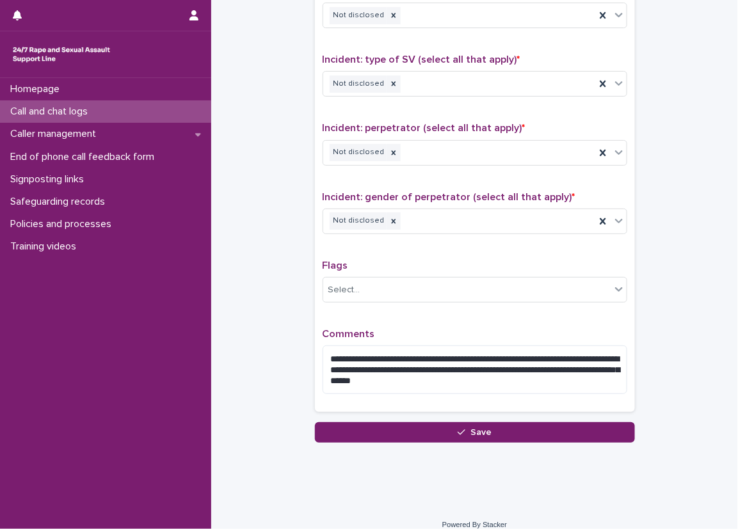
click at [466, 332] on p "Comments" at bounding box center [474, 334] width 305 height 12
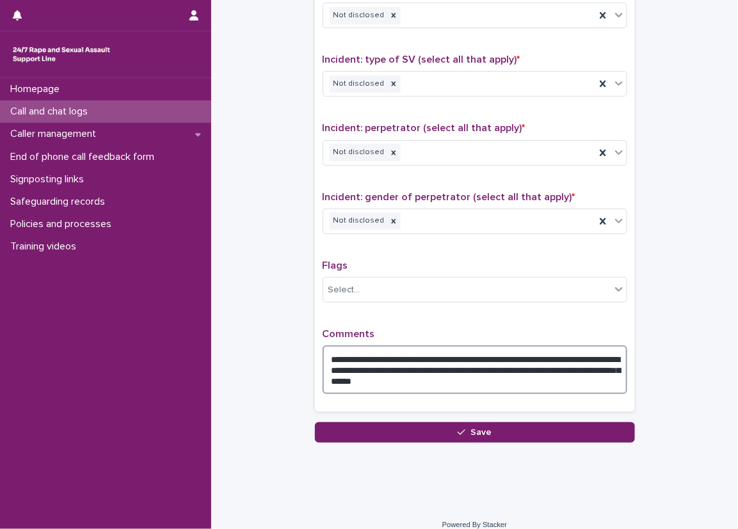
click at [548, 372] on textarea "**********" at bounding box center [474, 369] width 305 height 49
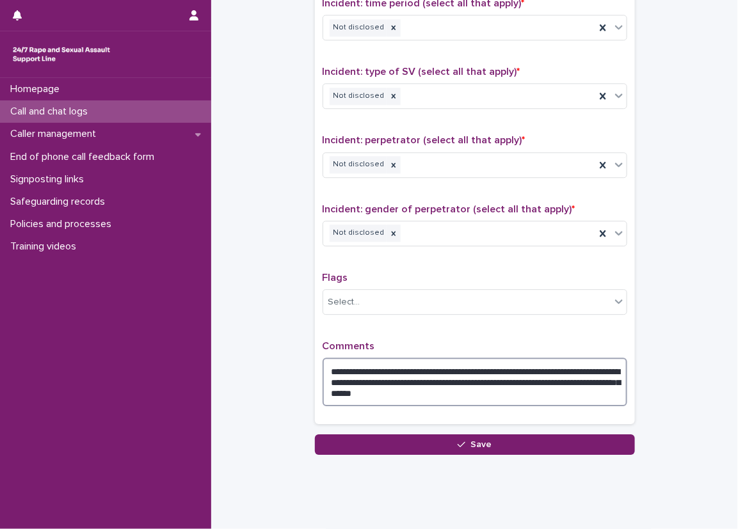
scroll to position [922, 0]
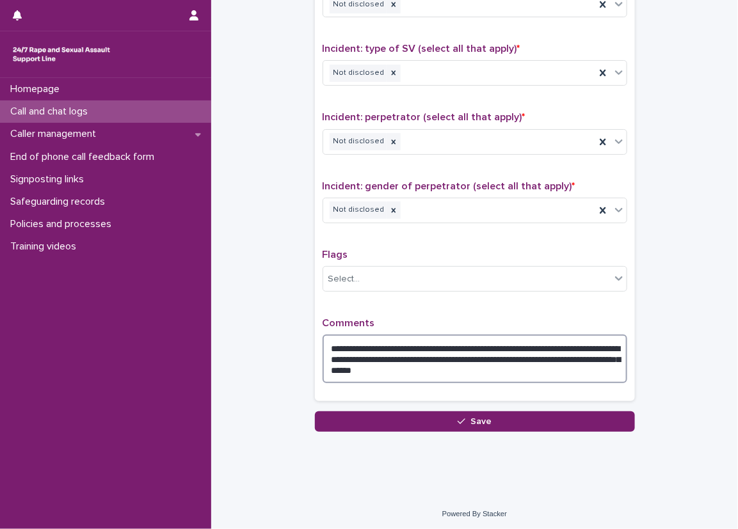
click at [617, 368] on textarea "**********" at bounding box center [474, 359] width 305 height 49
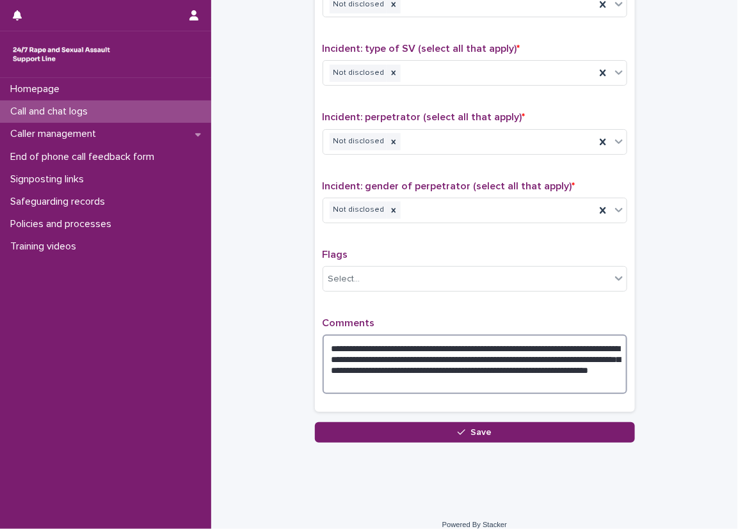
drag, startPoint x: 453, startPoint y: 345, endPoint x: 504, endPoint y: 345, distance: 51.2
click at [504, 345] on textarea "**********" at bounding box center [474, 364] width 305 height 59
type textarea "**********"
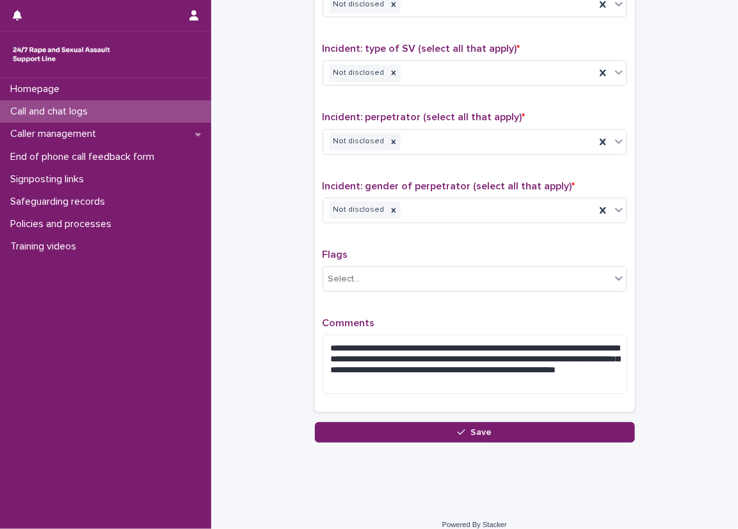
click at [452, 309] on div "**********" at bounding box center [474, 112] width 305 height 585
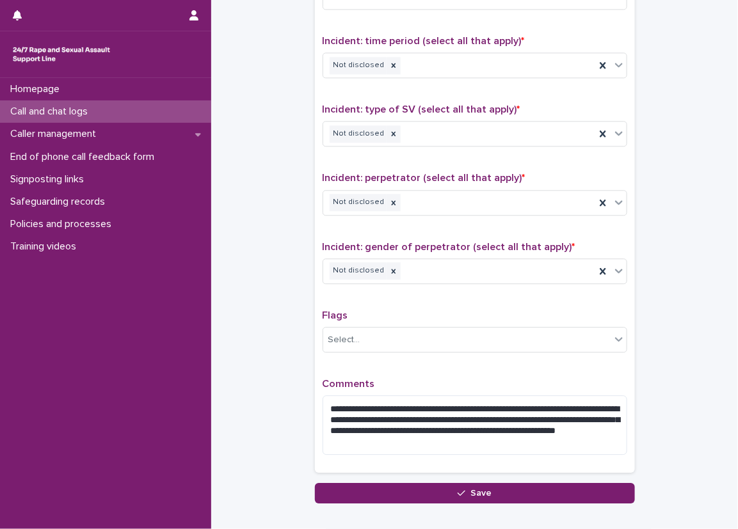
scroll to position [832, 0]
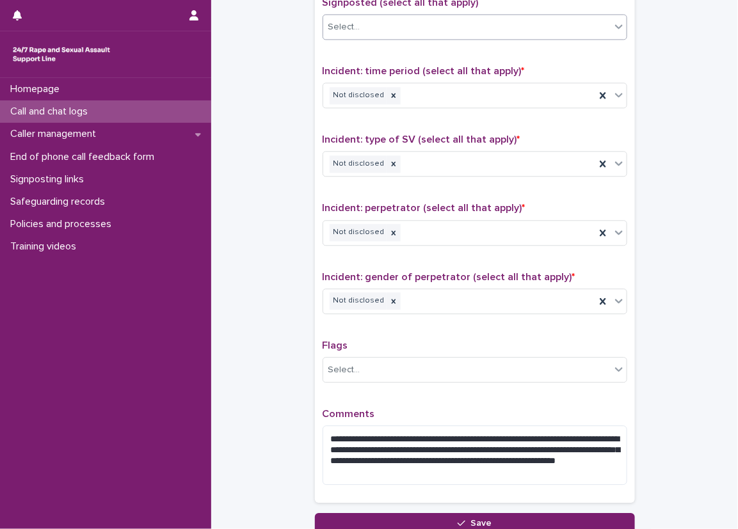
click at [482, 17] on div "Select..." at bounding box center [466, 27] width 287 height 21
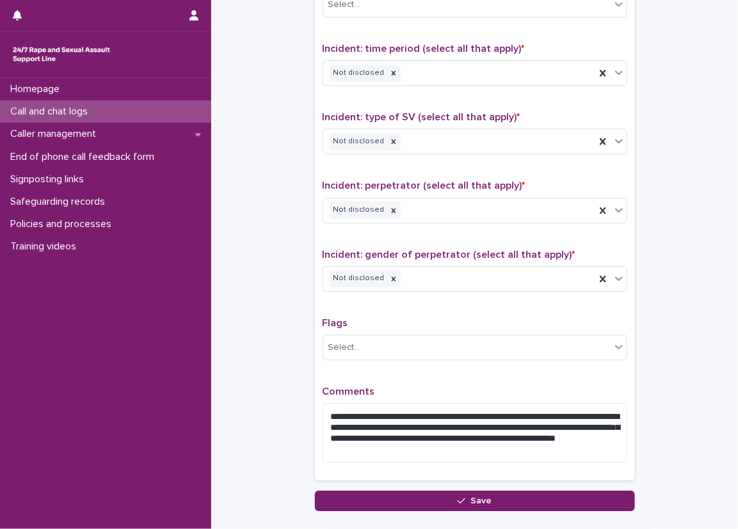
scroll to position [896, 0]
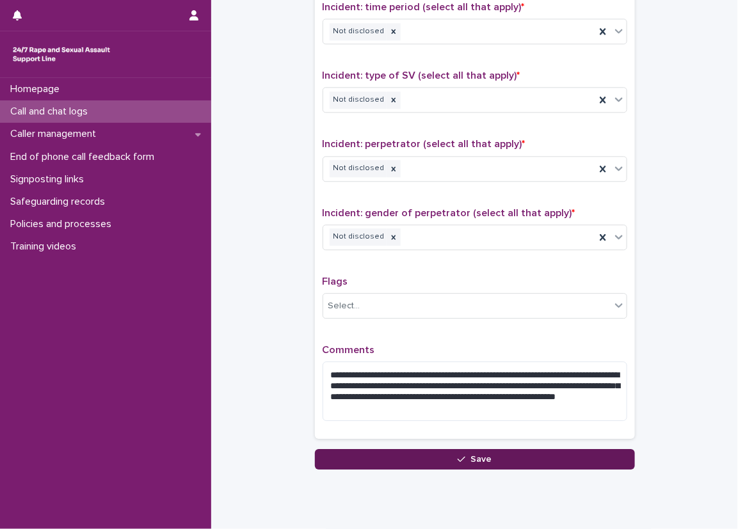
click at [546, 450] on button "Save" at bounding box center [475, 459] width 320 height 20
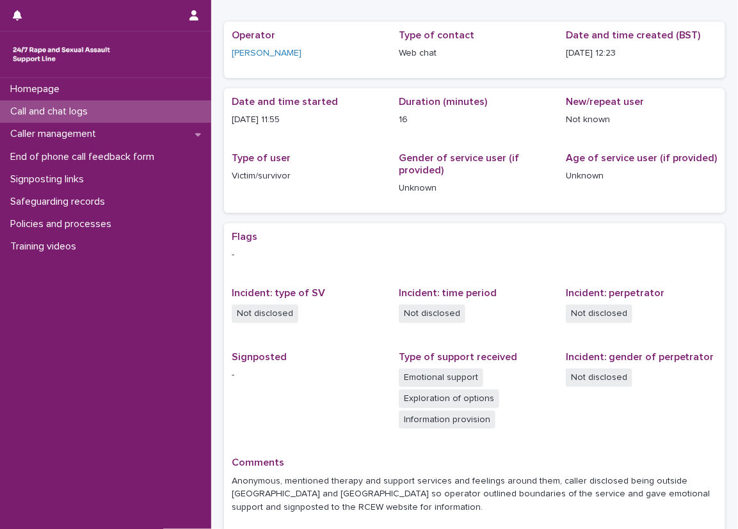
scroll to position [61, 0]
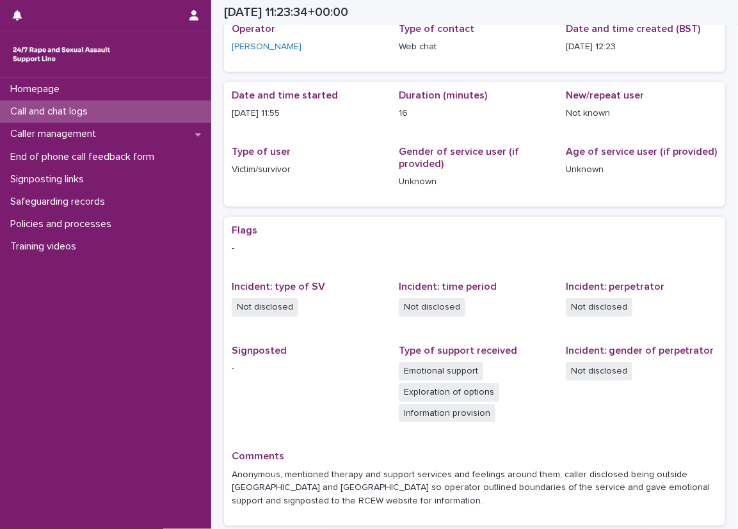
click at [52, 116] on p "Call and chat logs" at bounding box center [51, 112] width 93 height 12
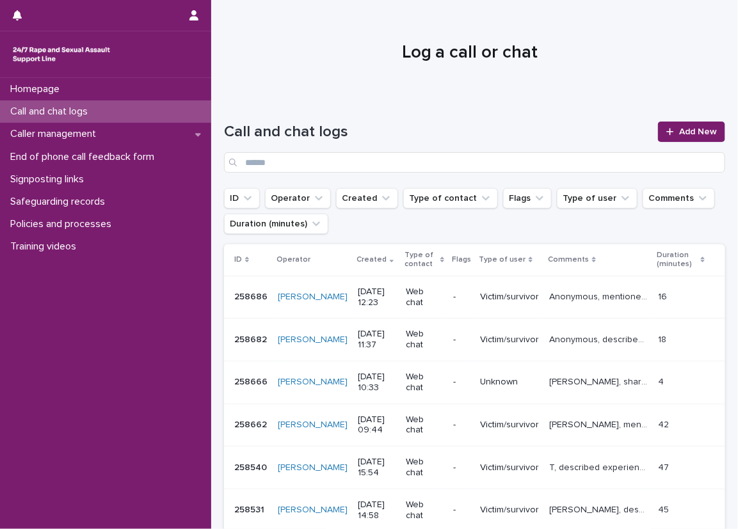
click at [235, 116] on div "Call and chat logs Add New" at bounding box center [474, 142] width 501 height 92
click at [555, 300] on p "Anonymous, mentioned therapy and support services and feelings around them, cal…" at bounding box center [600, 295] width 102 height 13
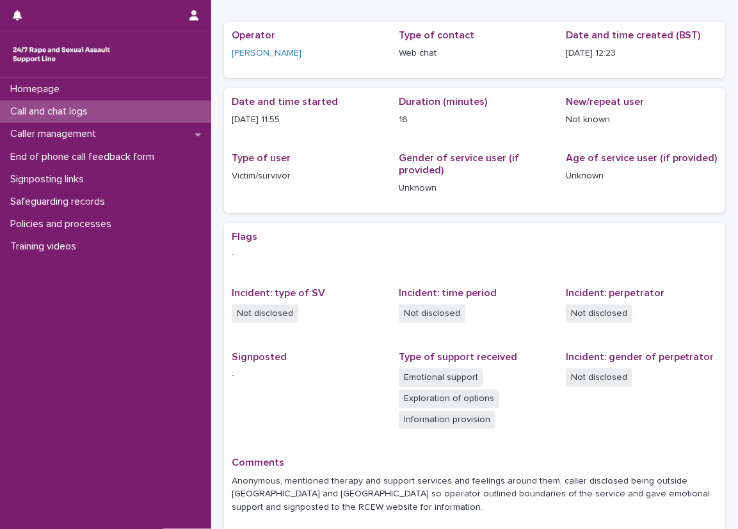
scroll to position [54, 0]
click at [214, 211] on div "Loading... Saving… Loading... Saving… 2025-08-12 11:23:34+00:00 12/8/2025 12:23…" at bounding box center [474, 280] width 526 height 654
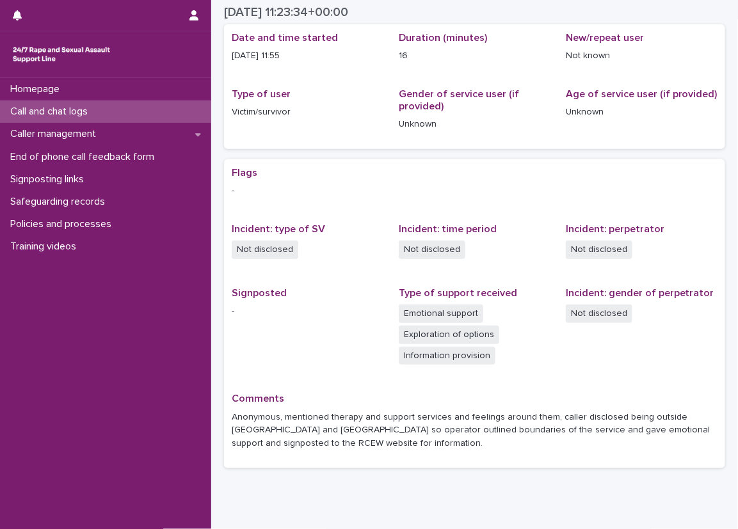
scroll to position [168, 0]
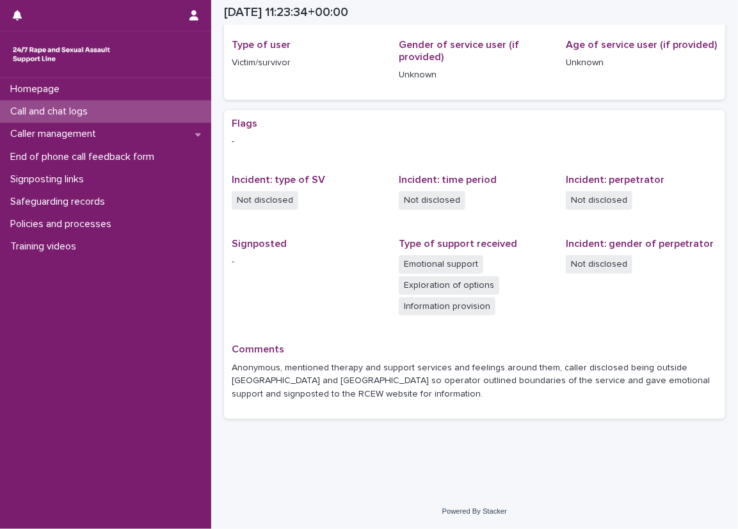
click at [562, 405] on div "Comments Anonymous, mentioned therapy and support services and feelings around …" at bounding box center [475, 378] width 486 height 68
click at [335, 280] on span "Signposted -" at bounding box center [308, 283] width 152 height 91
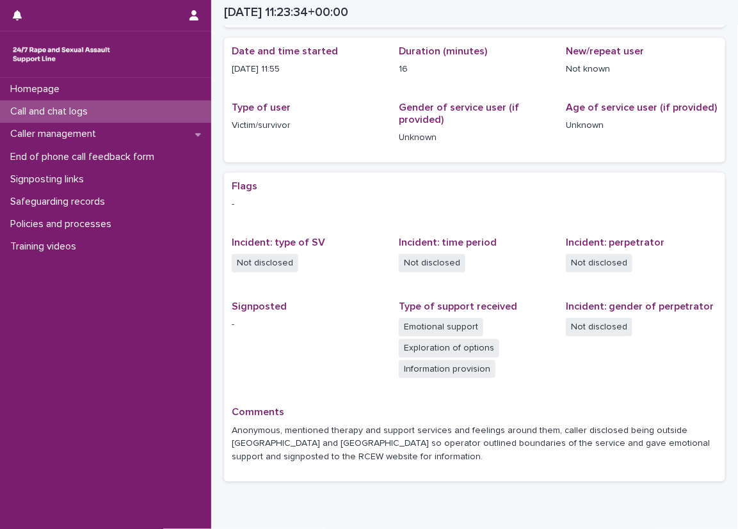
scroll to position [109, 0]
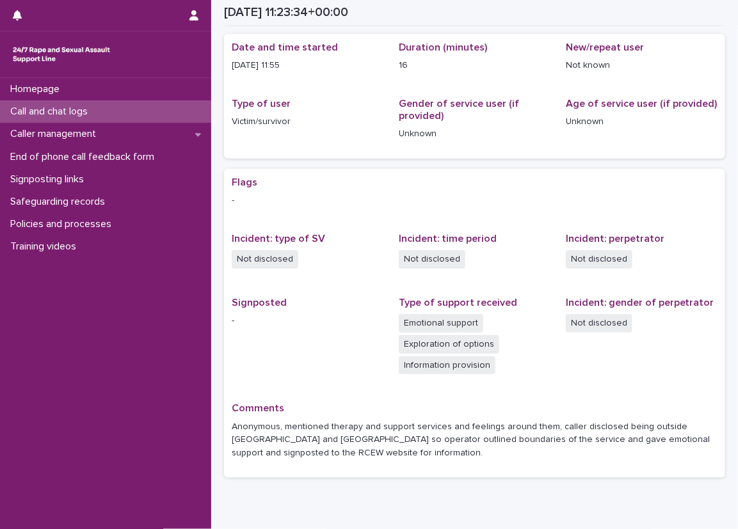
click at [214, 158] on div "Loading... Saving… Loading... Saving… 2025-08-12 11:23:34+00:00 12/8/2025 12:23…" at bounding box center [474, 225] width 526 height 654
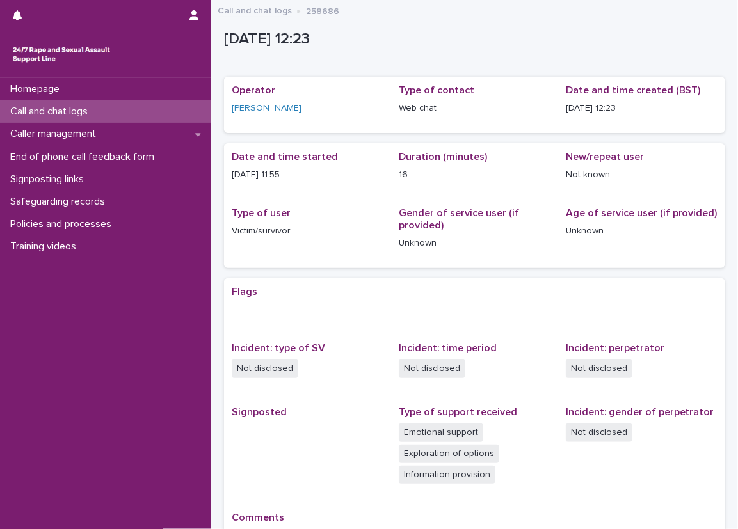
scroll to position [64, 0]
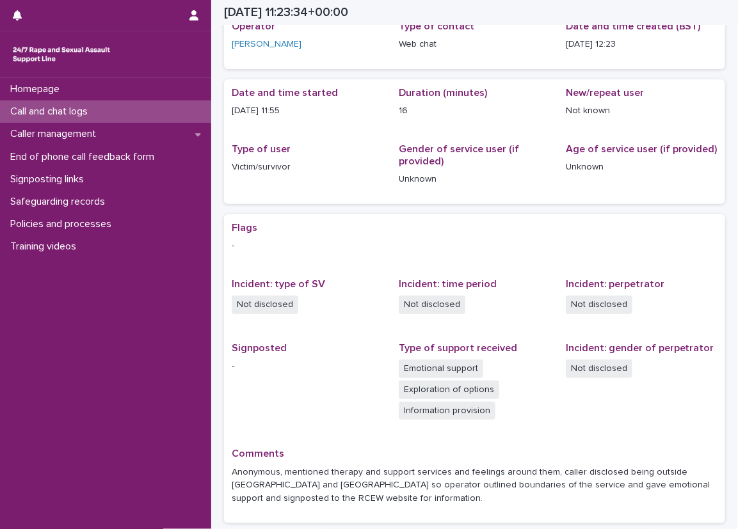
click at [194, 112] on div "Call and chat logs" at bounding box center [105, 111] width 211 height 22
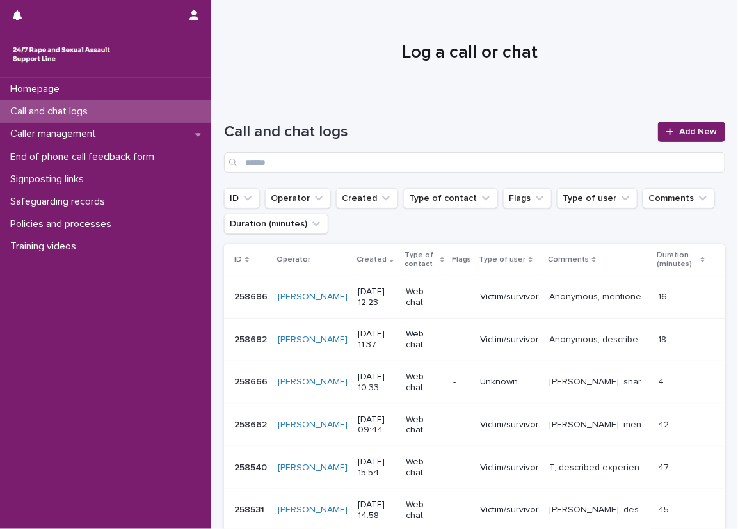
click at [328, 89] on div at bounding box center [470, 47] width 518 height 96
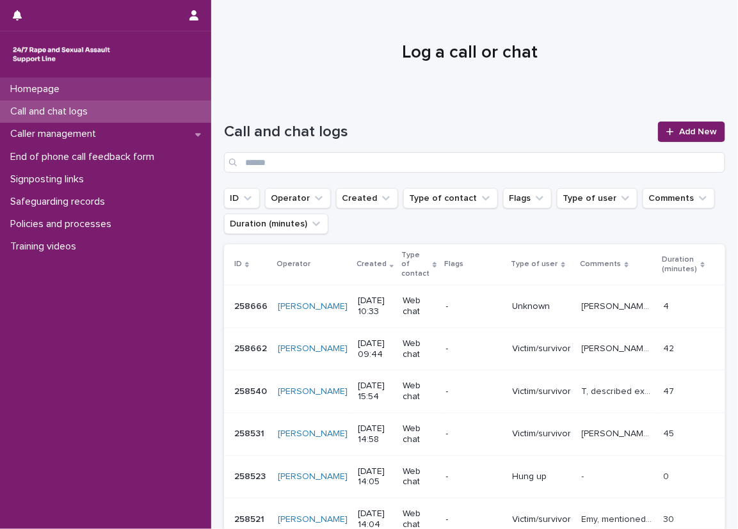
click at [184, 90] on div "Homepage" at bounding box center [105, 89] width 211 height 22
